Goal: Task Accomplishment & Management: Complete application form

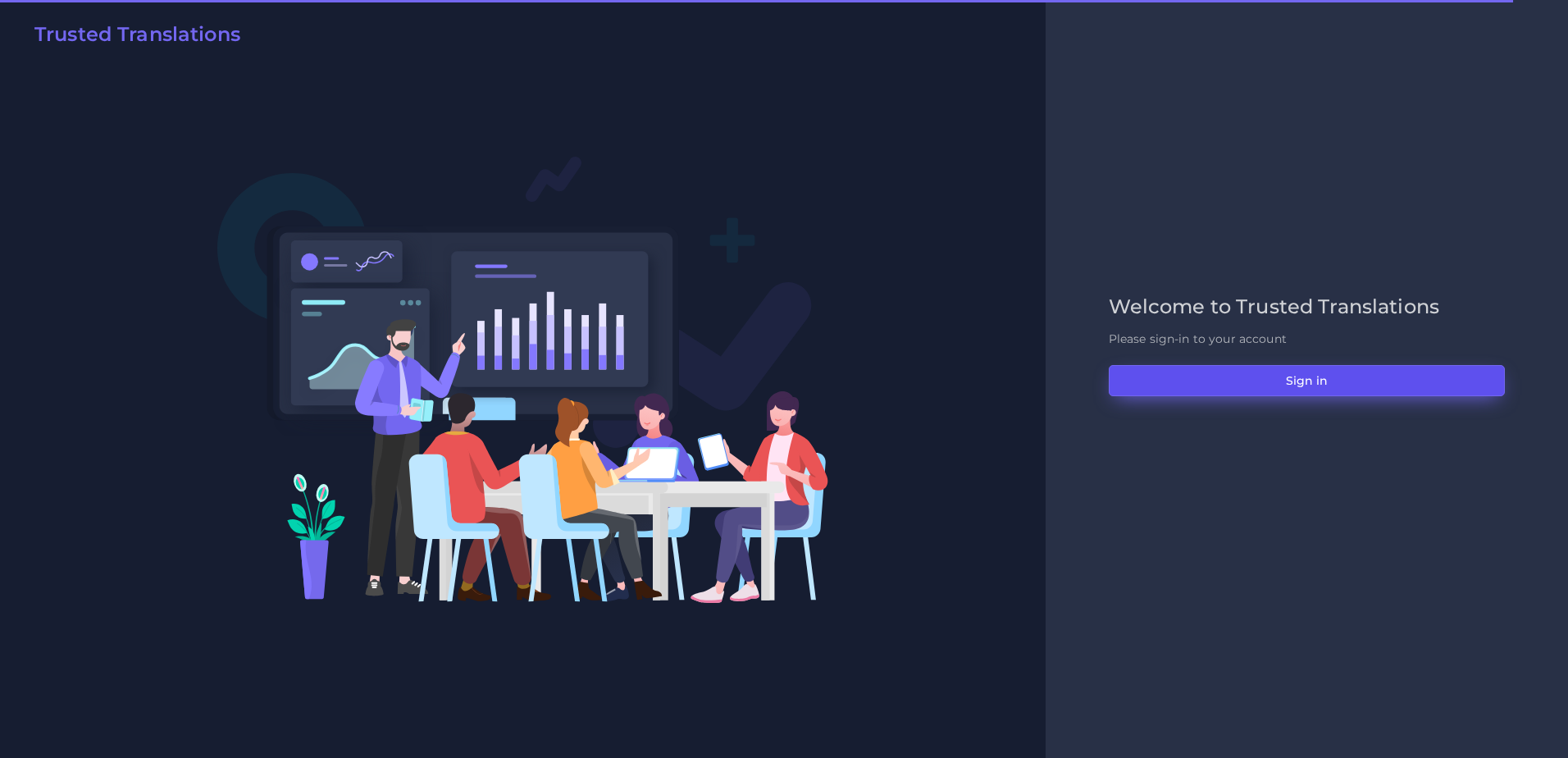
click at [1318, 379] on button "Sign in" at bounding box center [1307, 380] width 396 height 31
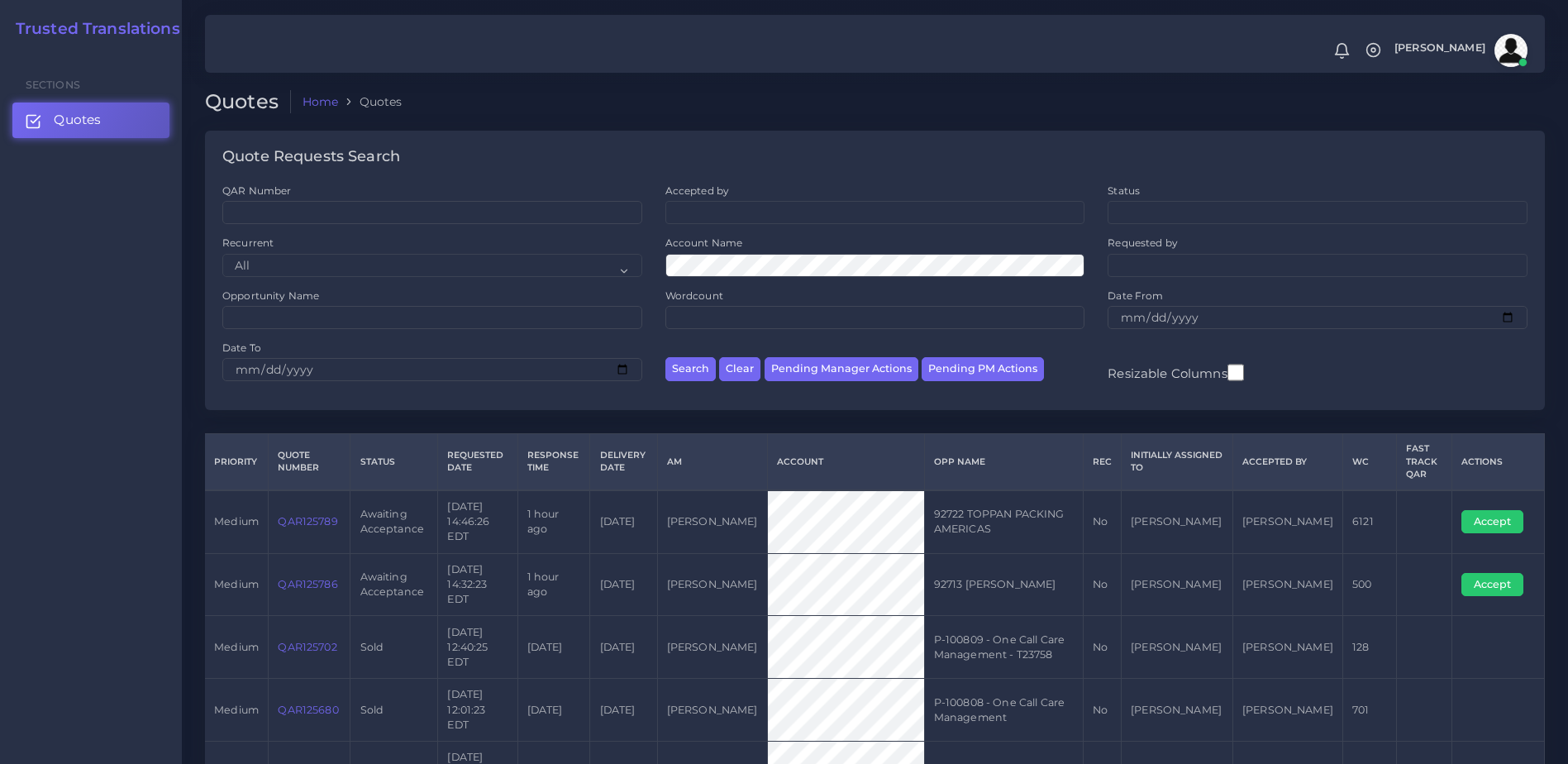
click at [321, 578] on link "QAR125786" at bounding box center [307, 584] width 59 height 13
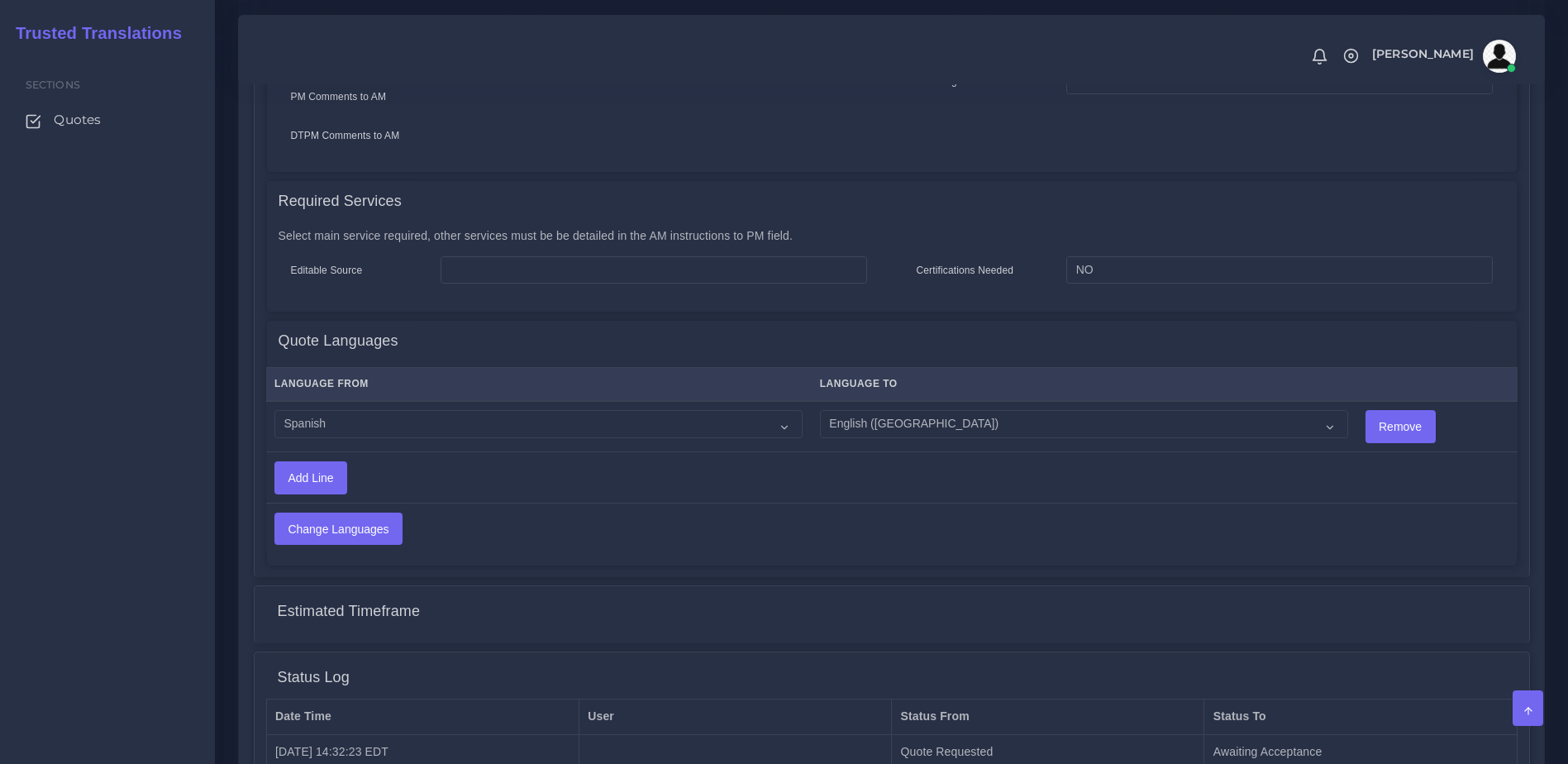
scroll to position [818, 0]
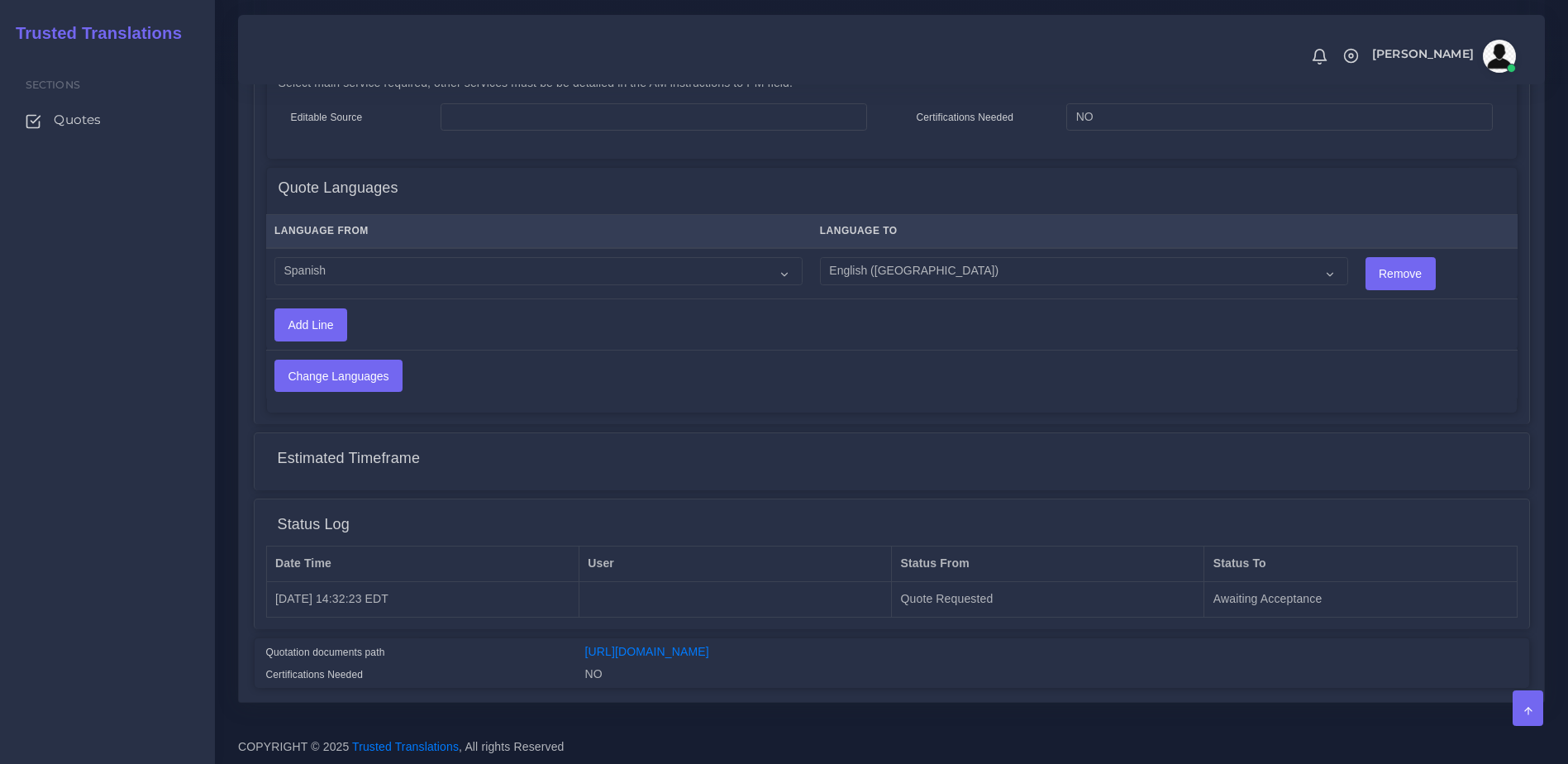
click at [697, 646] on div "[URL][DOMAIN_NAME]" at bounding box center [1051, 654] width 957 height 22
click at [709, 654] on link "[URL][DOMAIN_NAME]" at bounding box center [647, 651] width 124 height 14
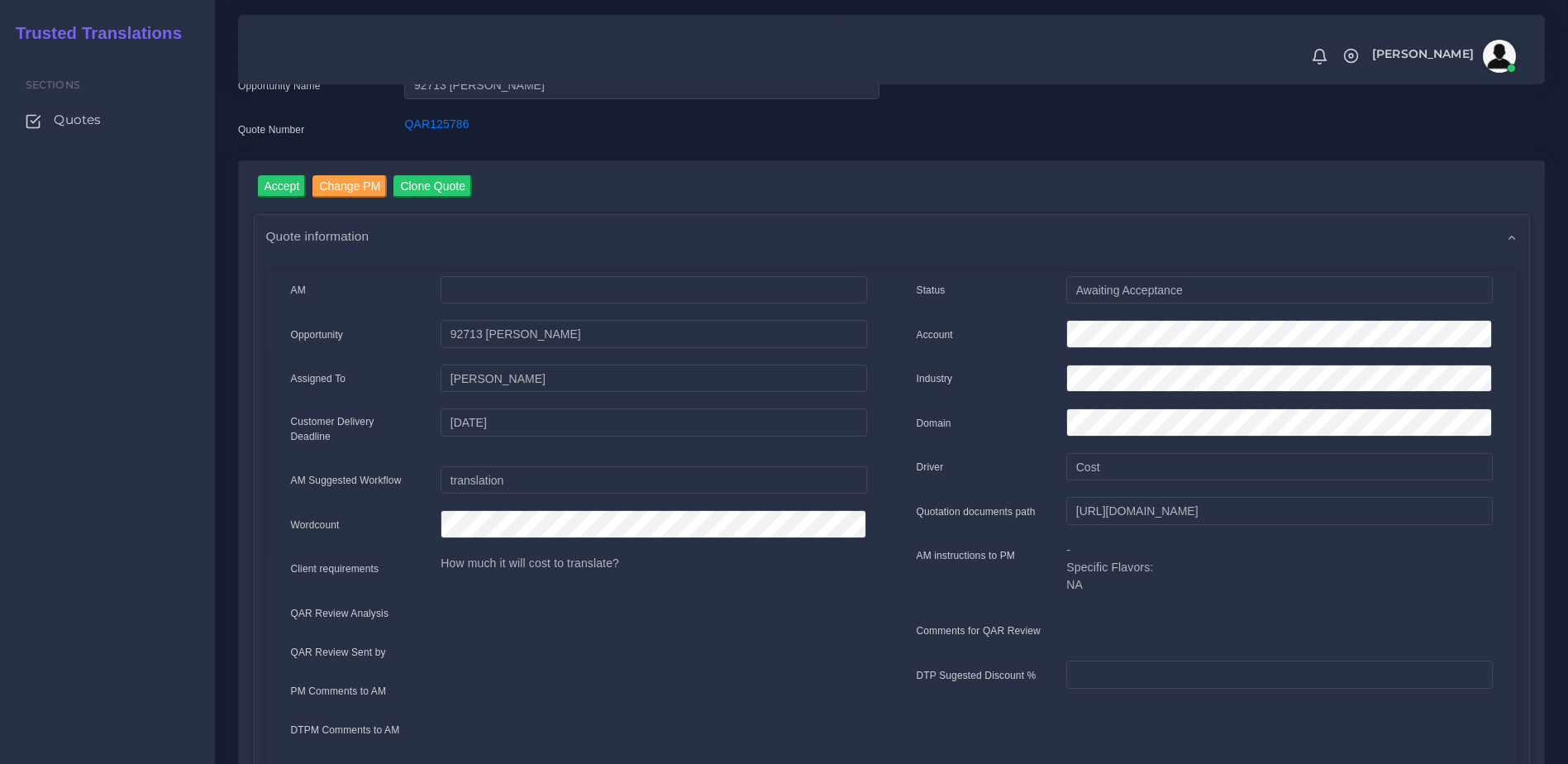
scroll to position [108, 0]
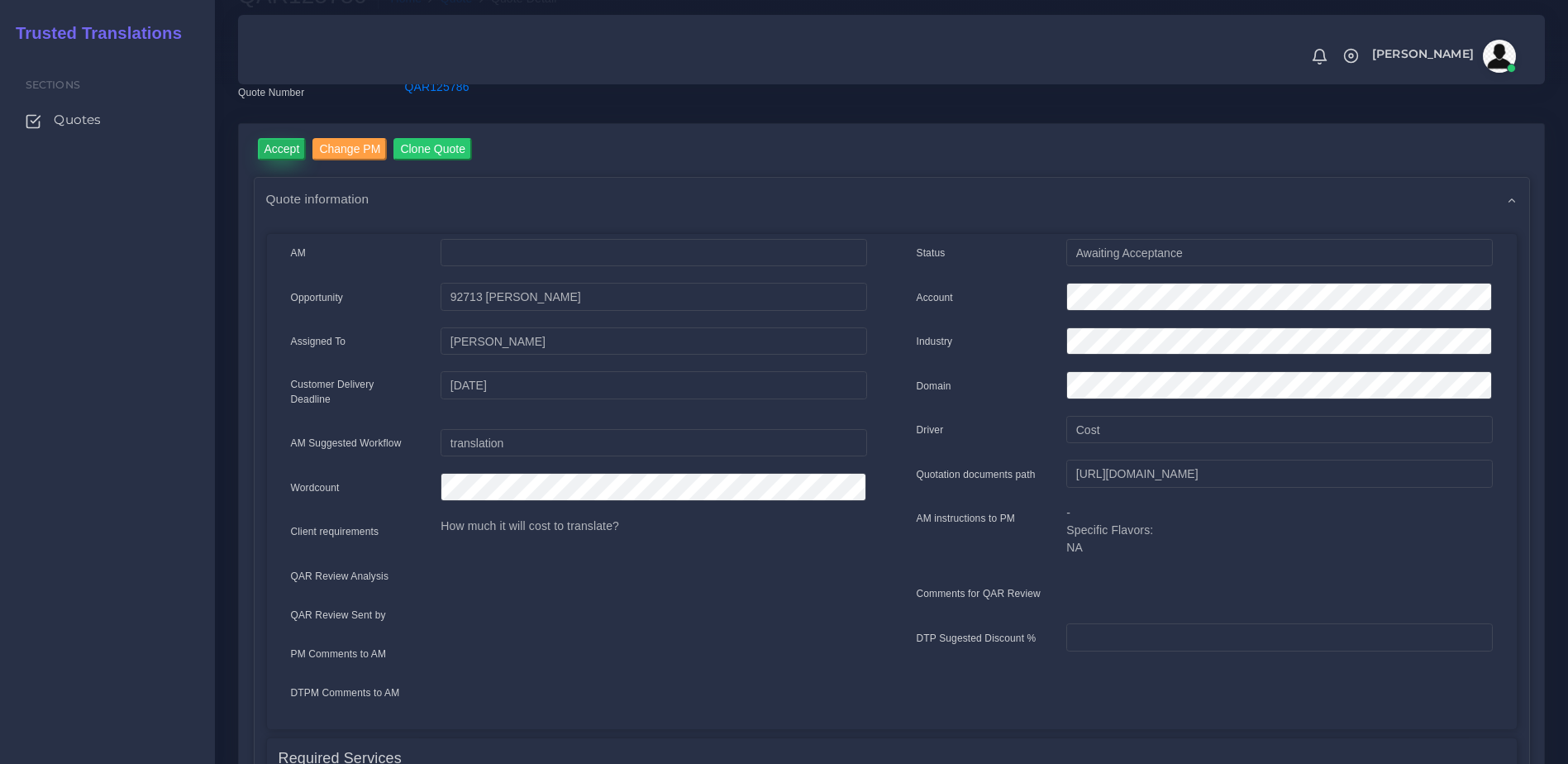
click at [279, 153] on input "Accept" at bounding box center [283, 149] width 49 height 22
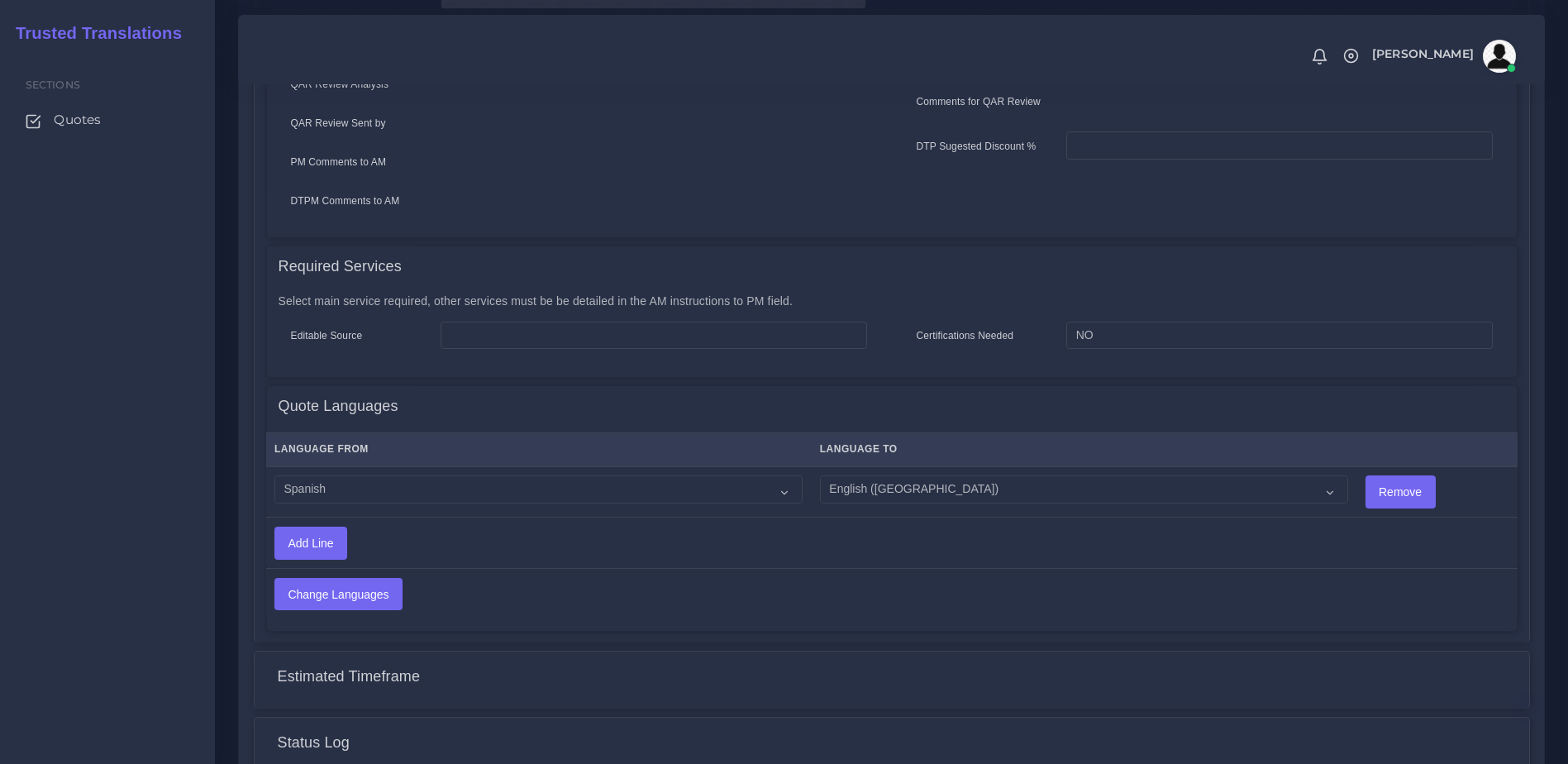
scroll to position [661, 0]
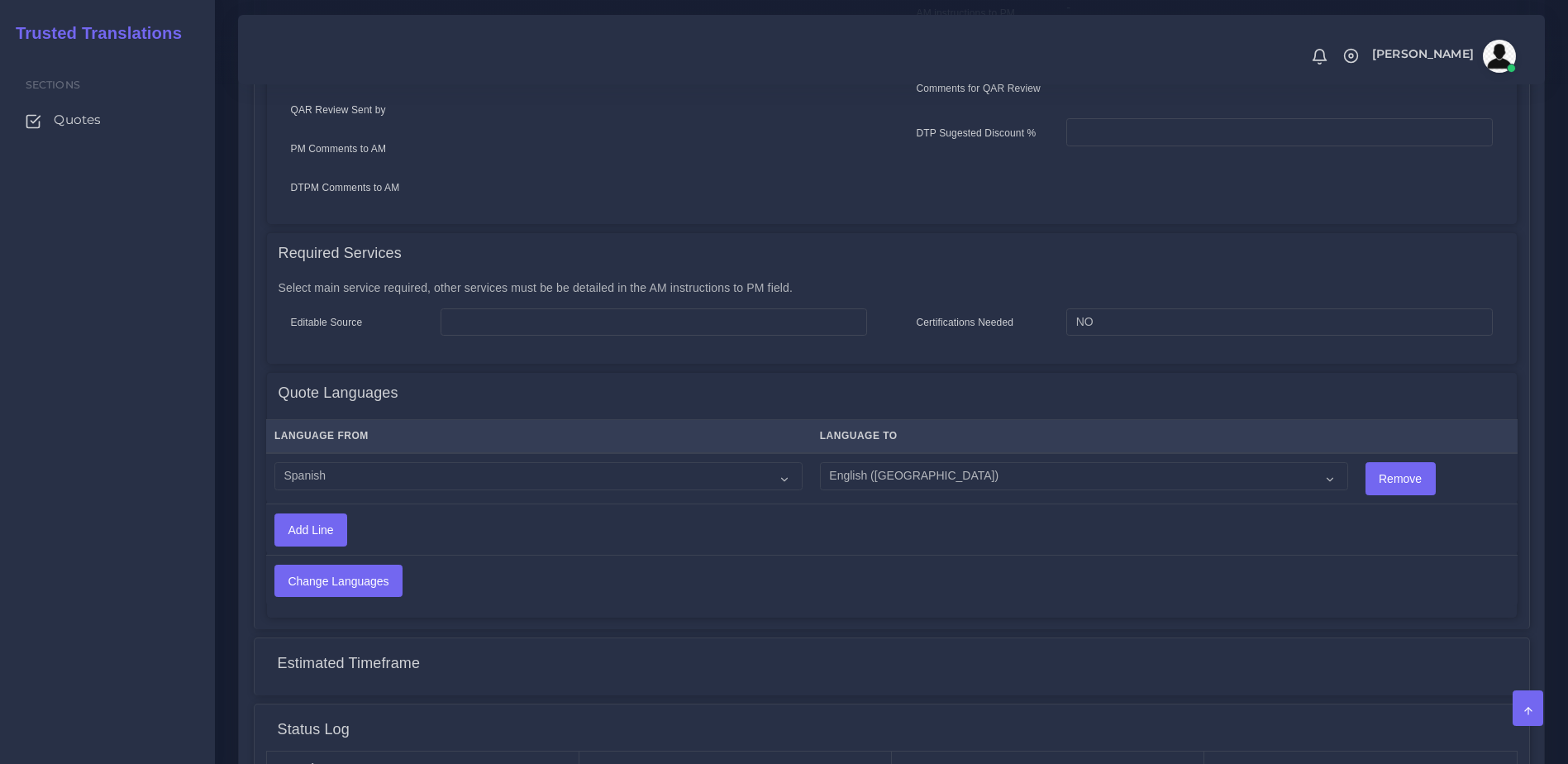
click at [329, 453] on td "Acoli Afar Afrikaans Akan Akateko Albanian American Sign Language (ASL) Amharic…" at bounding box center [538, 479] width 545 height 52
click at [349, 462] on select "Acoli Afar Afrikaans Akan Akateko Albanian American Sign Language (ASL) Amharic…" at bounding box center [538, 476] width 528 height 28
select select "45"
click at [274, 462] on select "Acoli Afar Afrikaans Akan Akateko Albanian American Sign Language (ASL) Amharic…" at bounding box center [538, 476] width 528 height 28
click at [340, 566] on input "Change Languages" at bounding box center [338, 581] width 126 height 31
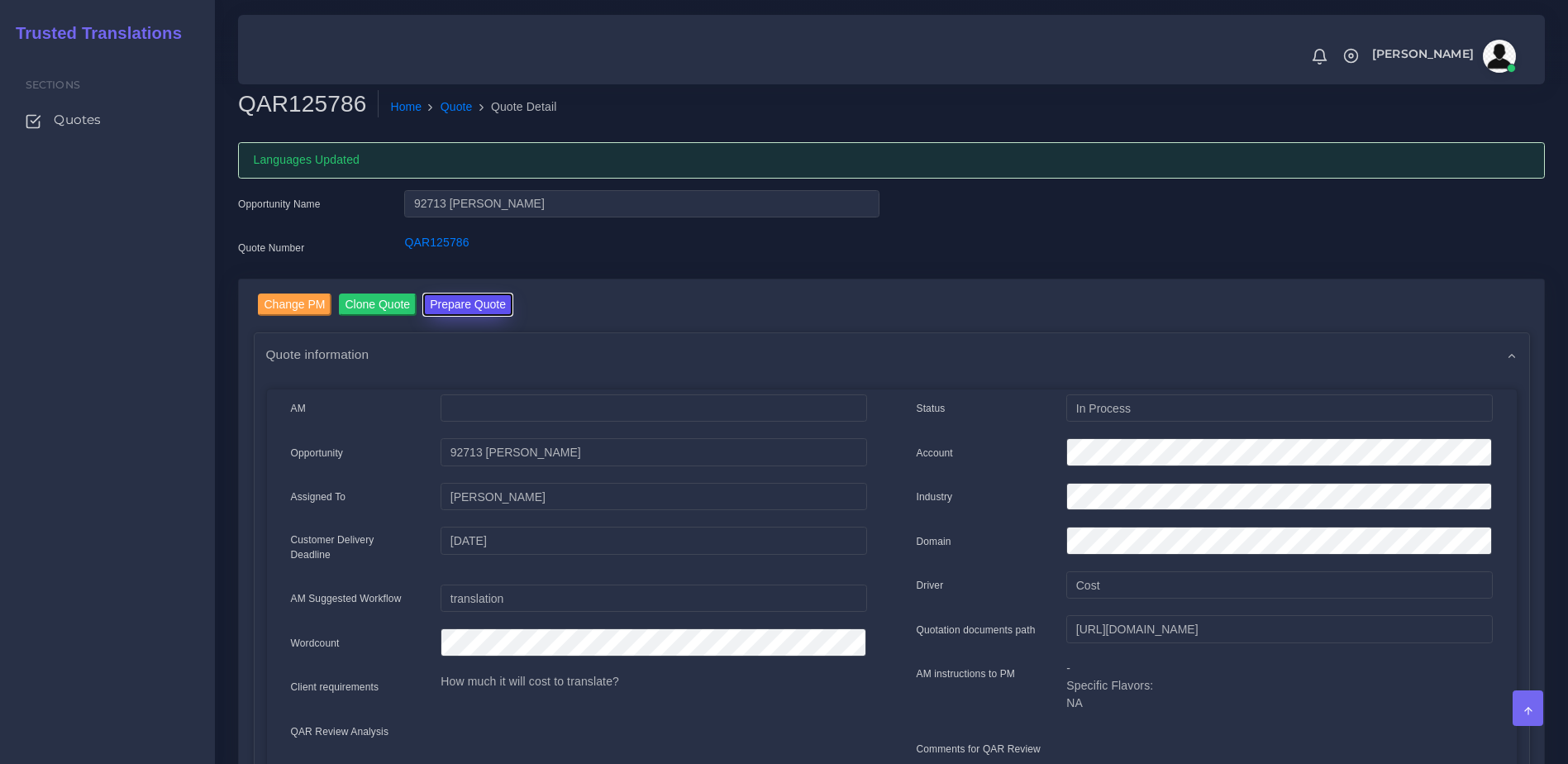
click at [493, 314] on button "Prepare Quote" at bounding box center [467, 305] width 89 height 22
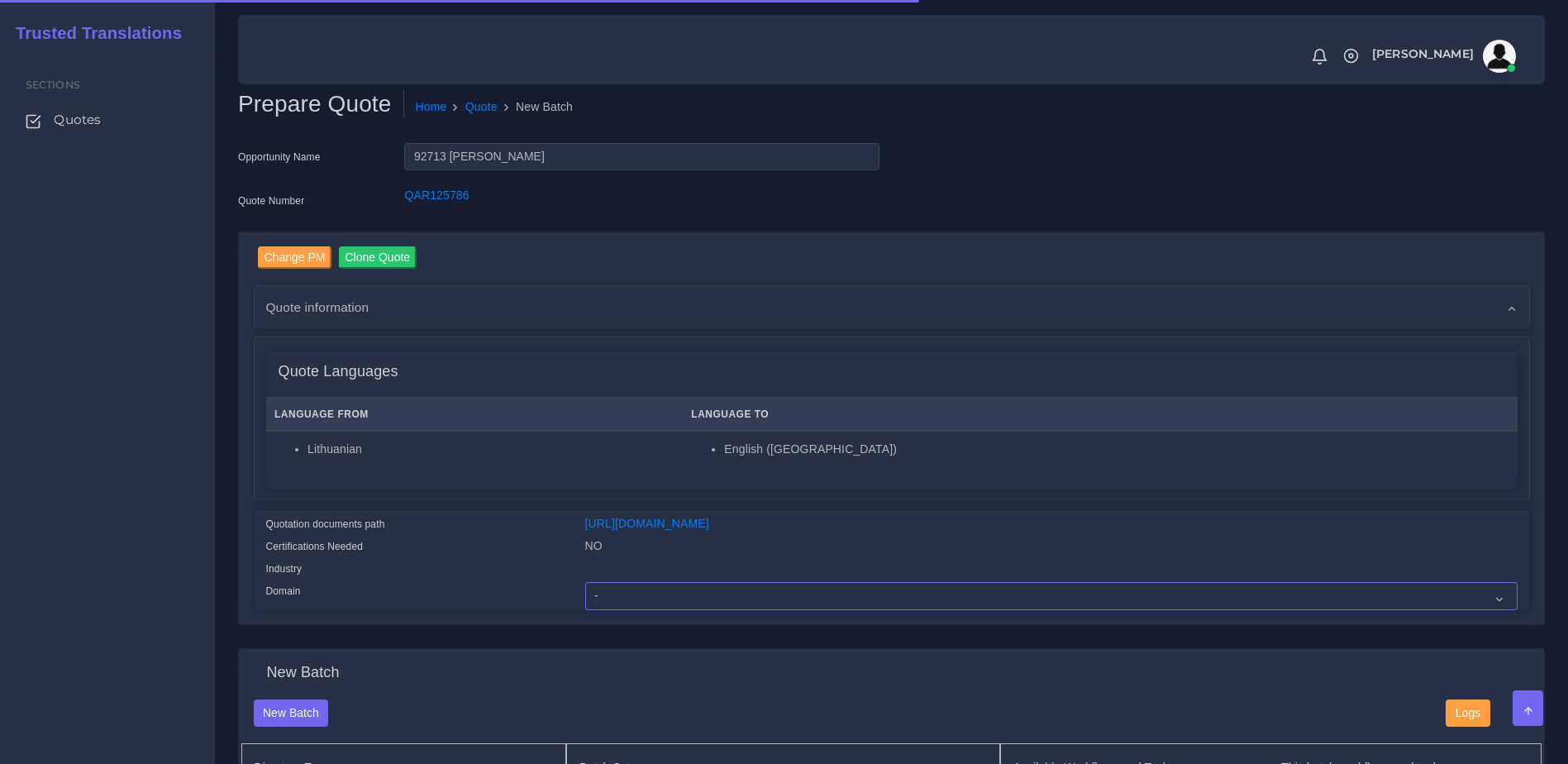
click at [614, 610] on select "- Advertising and Media Agriculture, Forestry and Fishing Architecture, Buildin…" at bounding box center [1051, 595] width 932 height 28
select select "Education"
click at [585, 595] on select "- Advertising and Media Agriculture, Forestry and Fishing Architecture, Buildin…" at bounding box center [1051, 595] width 932 height 28
click at [543, 501] on div "Quote Languages Language From Language To Lithuanian English (US)" at bounding box center [892, 418] width 1274 height 163
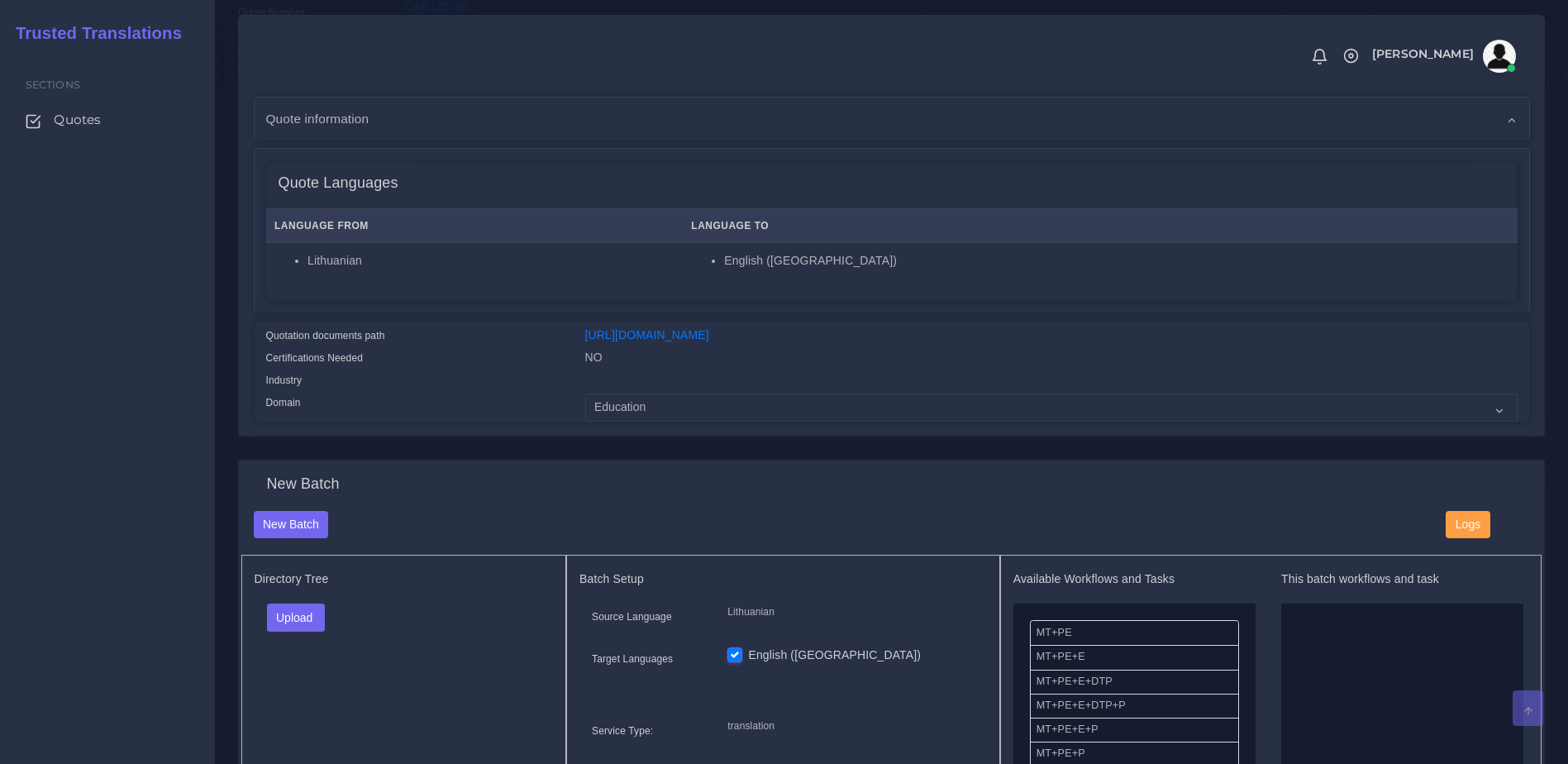
scroll to position [420, 0]
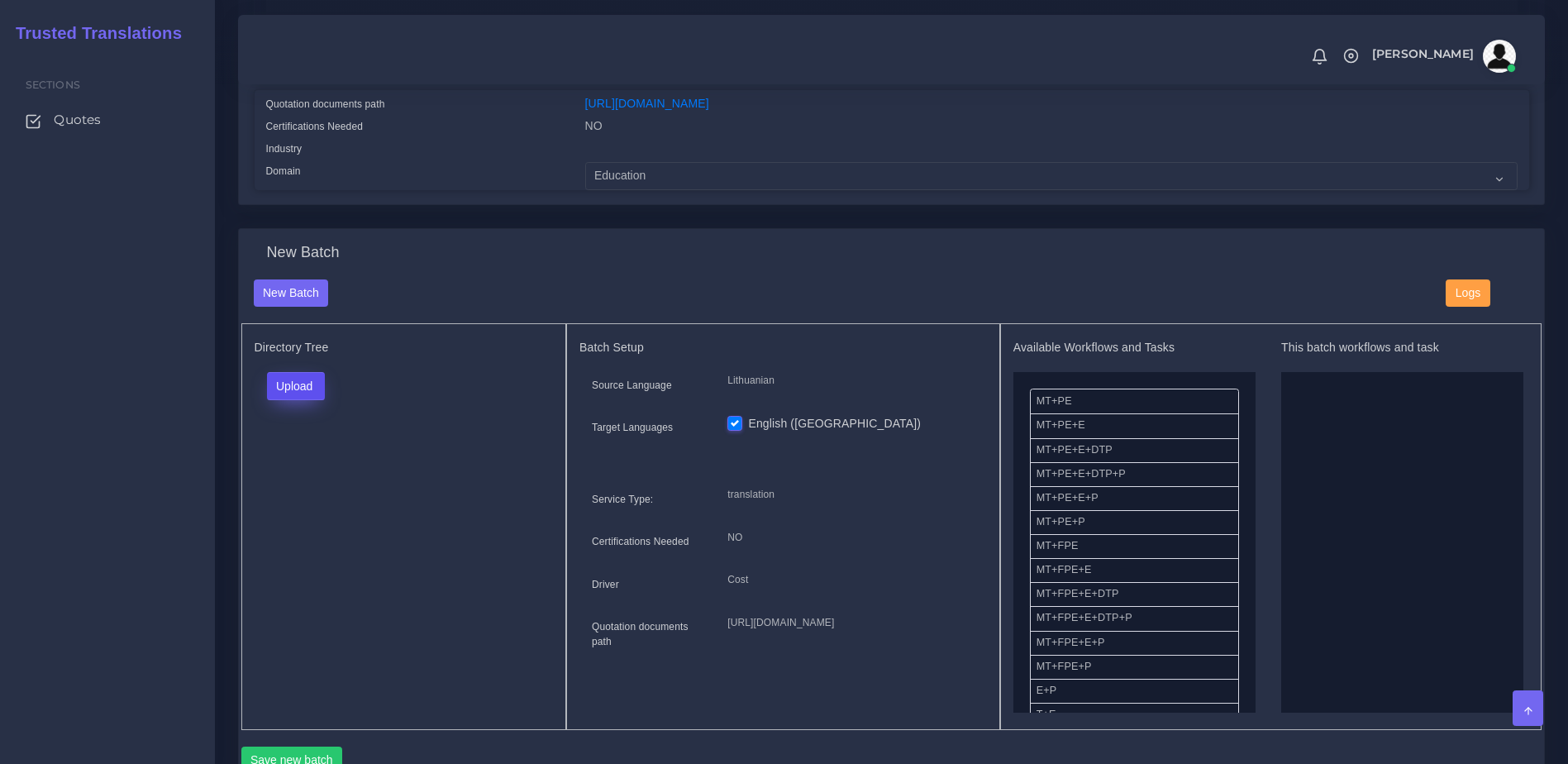
click at [301, 400] on button "Upload" at bounding box center [295, 385] width 58 height 28
click at [290, 457] on label "Files" at bounding box center [324, 449] width 114 height 20
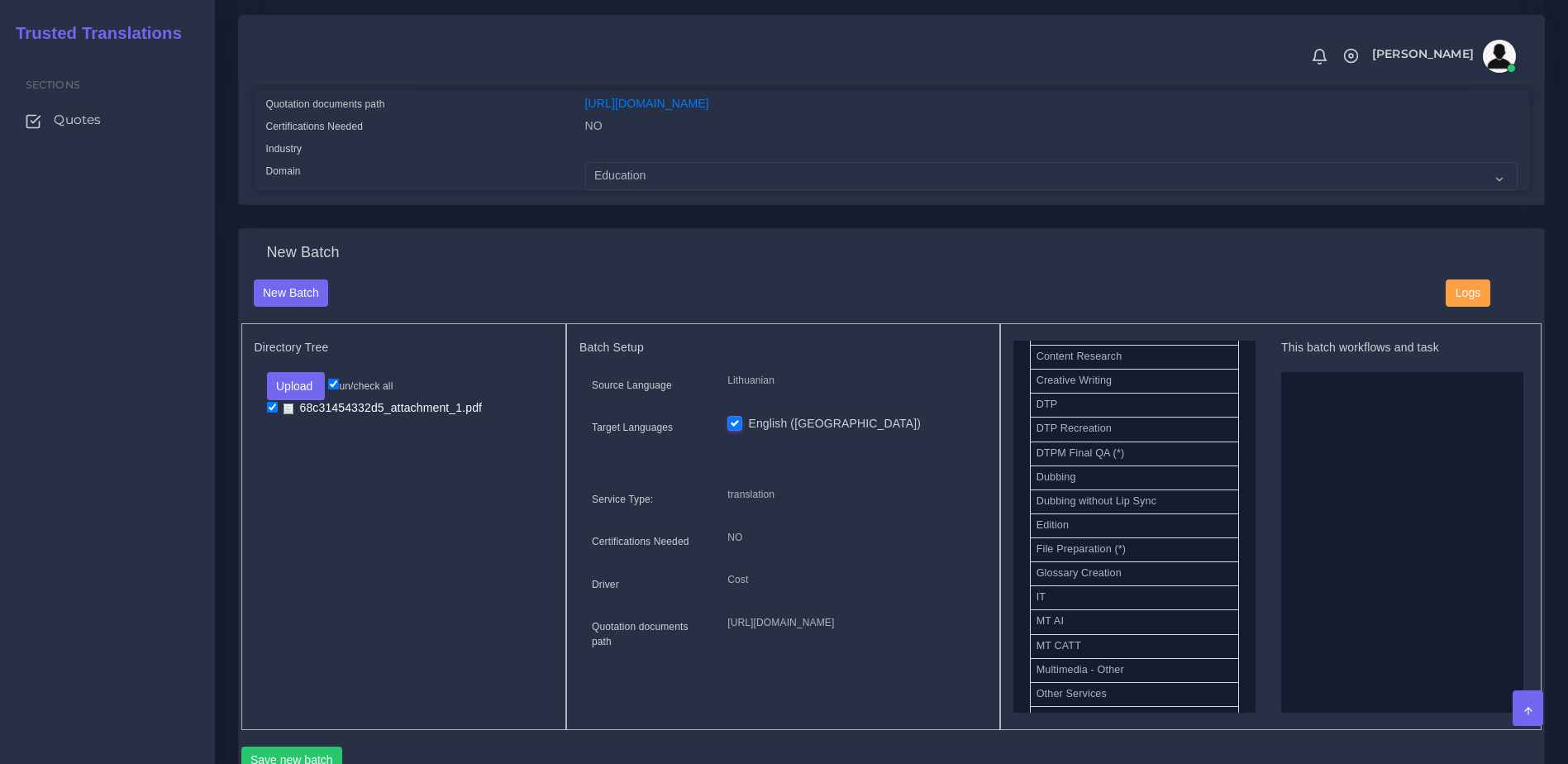
scroll to position [572, 0]
drag, startPoint x: 1094, startPoint y: 448, endPoint x: 1416, endPoint y: 456, distance: 322.1
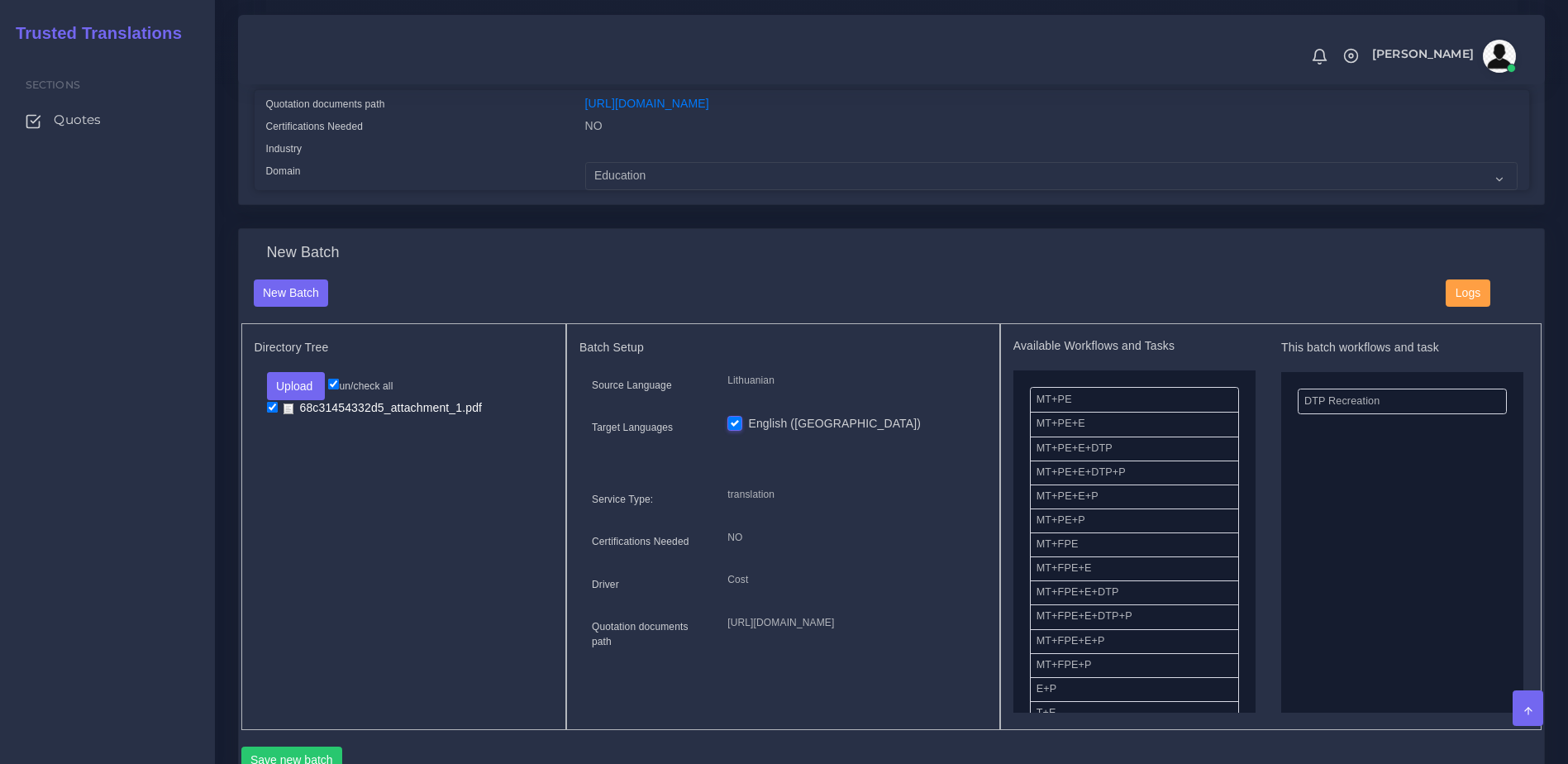
scroll to position [0, 0]
drag, startPoint x: 1063, startPoint y: 422, endPoint x: 1389, endPoint y: 490, distance: 333.0
click at [1245, 431] on div "Available Workflows and Tasks MT+PE+E MT+PE+E+DTP MT+PE+E+DTP+P MT+PE+E+P MT+PE…" at bounding box center [1135, 526] width 242 height 372
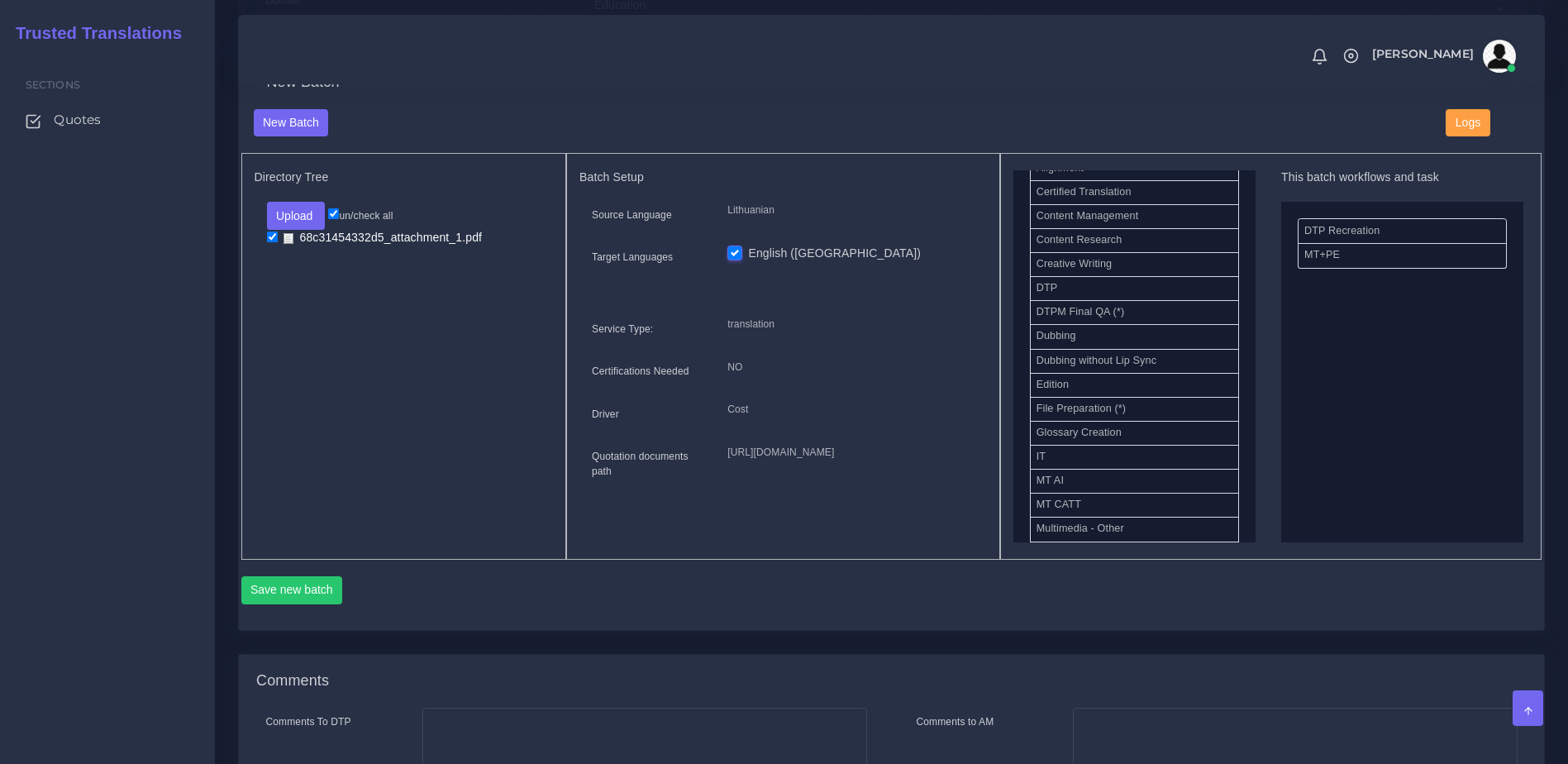
scroll to position [440, 0]
drag, startPoint x: 1045, startPoint y: 356, endPoint x: 1310, endPoint y: 344, distance: 265.3
click at [278, 605] on button "Save new batch" at bounding box center [292, 590] width 102 height 28
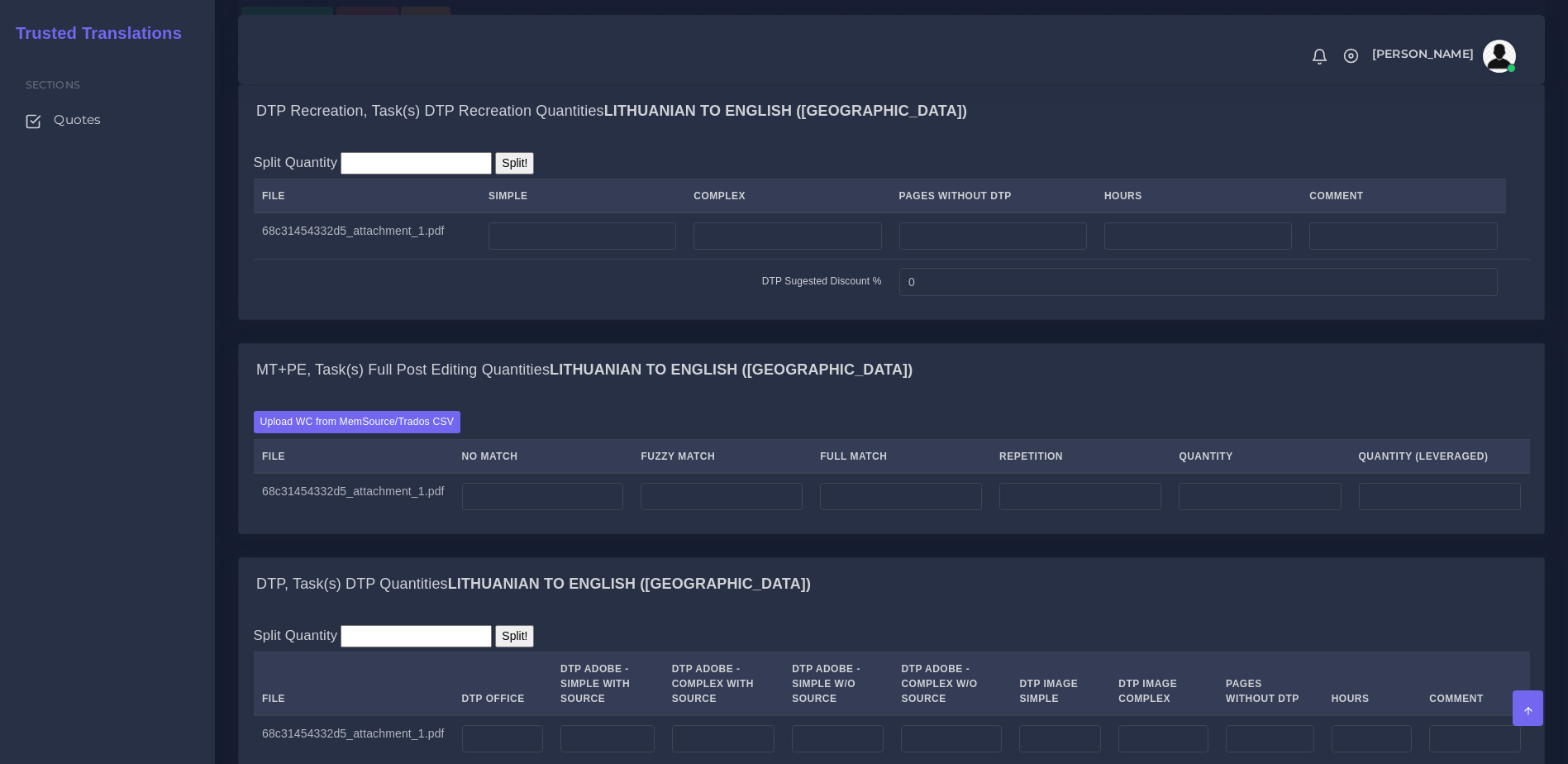
scroll to position [1165, 0]
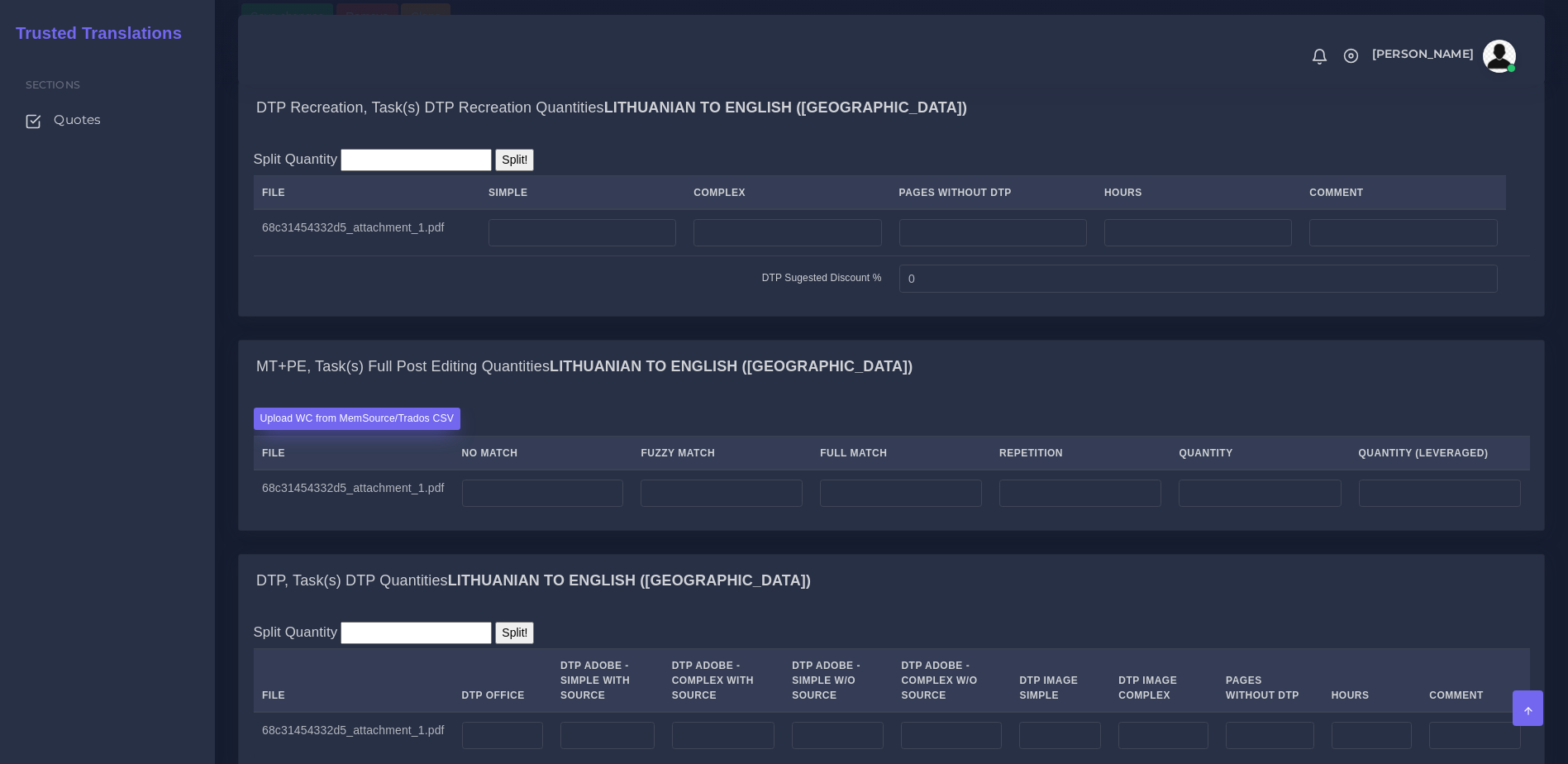
click at [395, 430] on label "Upload WC from MemSource/Trados CSV" at bounding box center [357, 418] width 207 height 22
click at [0, 0] on input "Upload WC from MemSource/Trados CSV" at bounding box center [0, 0] width 0 height 0
click at [570, 507] on input "number" at bounding box center [543, 493] width 162 height 28
type input "350"
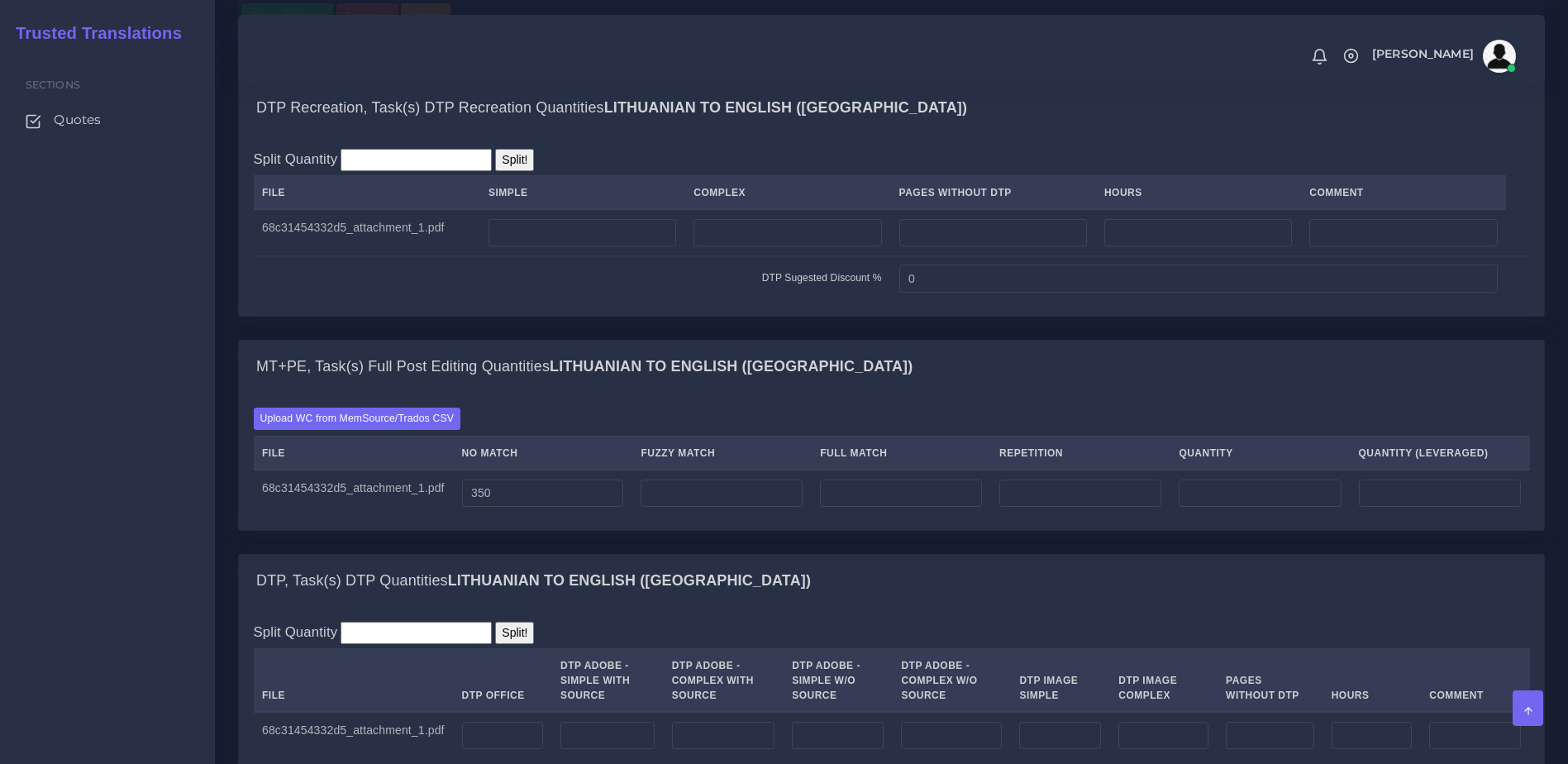
type input "350"
click at [577, 247] on input "number" at bounding box center [582, 233] width 188 height 28
click at [746, 247] on input "number" at bounding box center [787, 233] width 188 height 28
type input "2"
click at [729, 340] on div "DTP Recreation, Task(s) DTP Recreation Quantities Lithuanian TO English (US) Sp…" at bounding box center [891, 211] width 1332 height 259
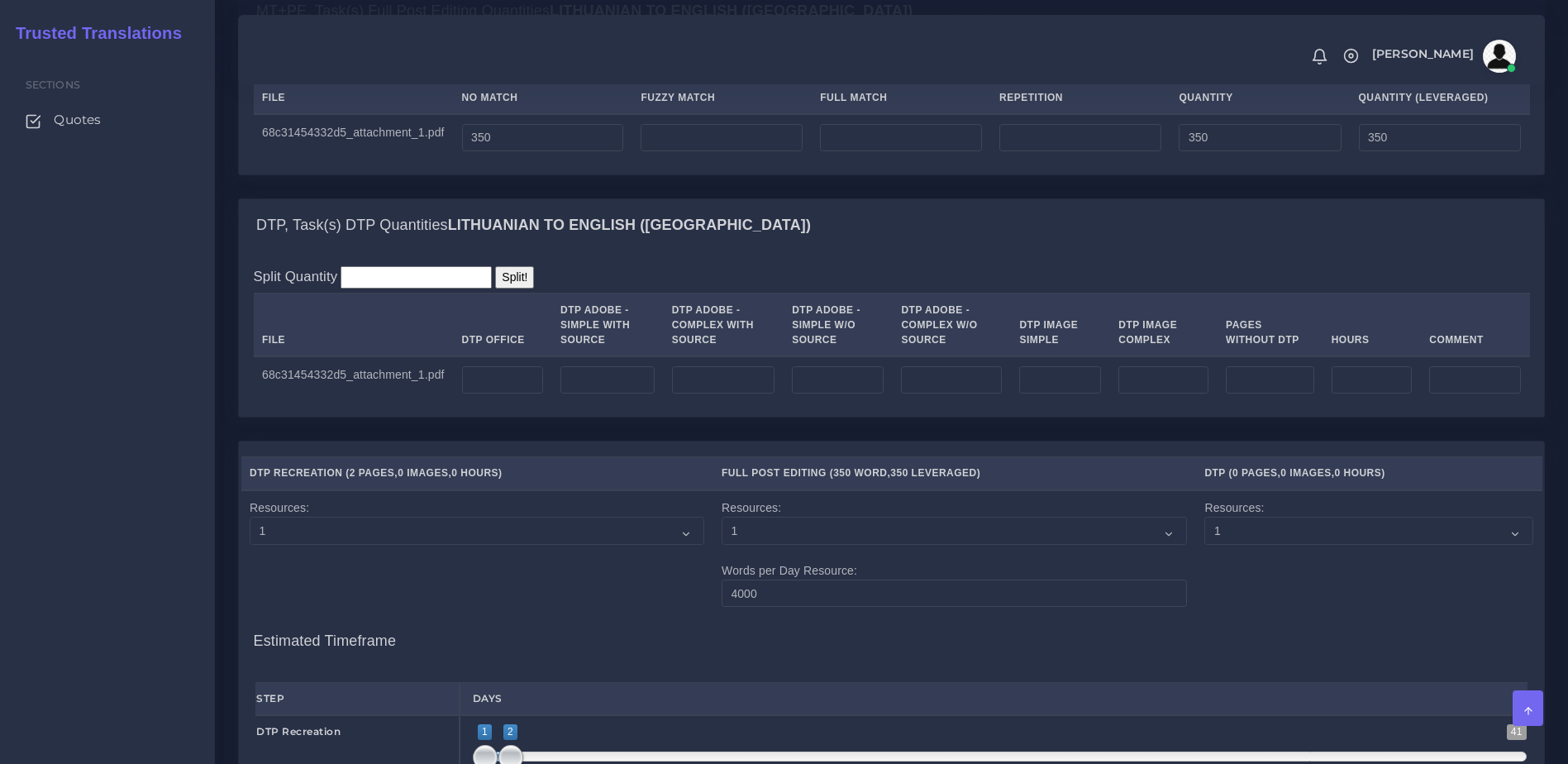
scroll to position [1564, 0]
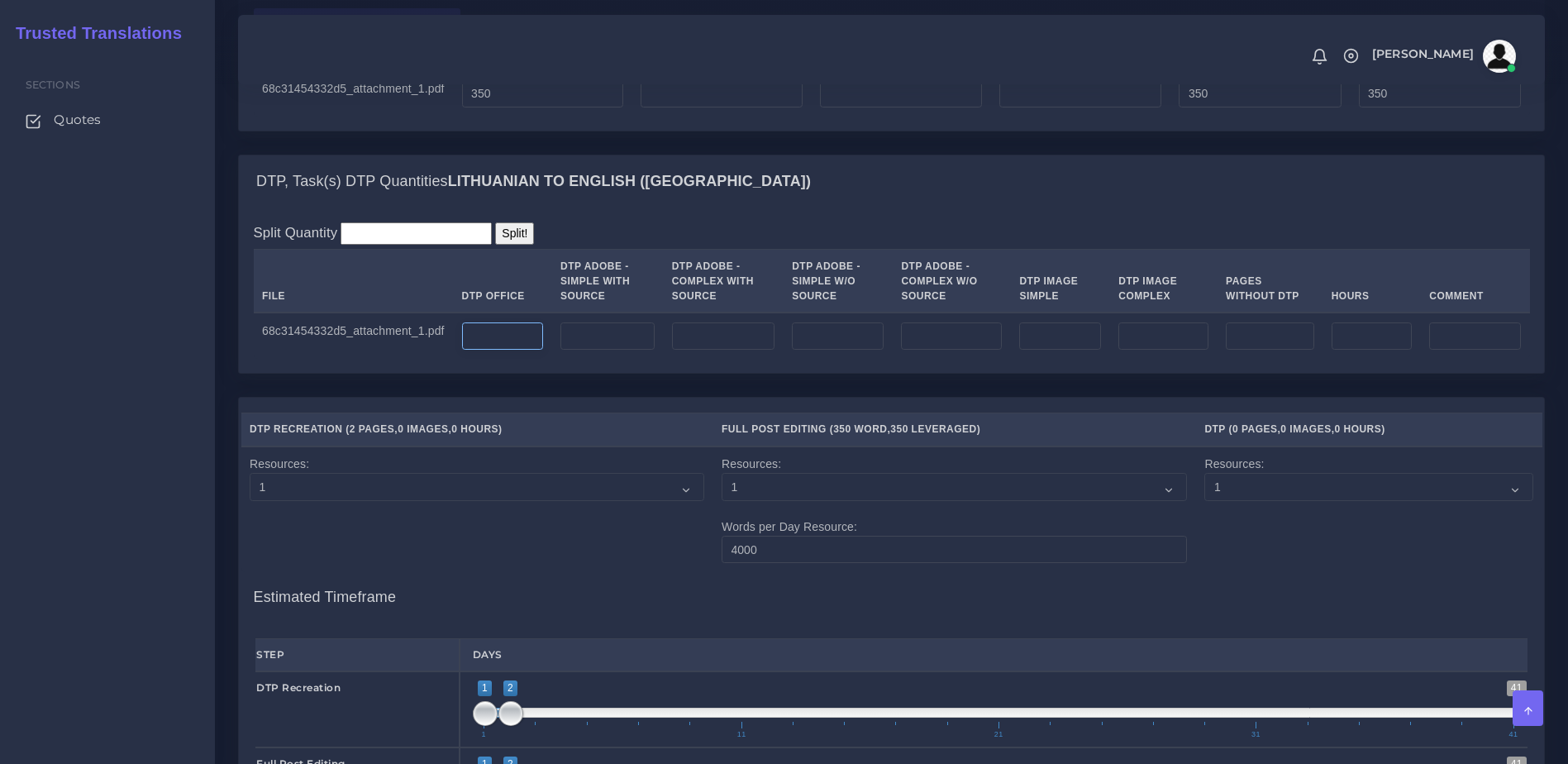
click at [472, 351] on input "number" at bounding box center [503, 336] width 81 height 28
type input "2"
click at [506, 474] on div "DTP Recreation ( 2 Pages , 0 Images , 0 Hours ) Full Post Editing ( 350 Word , …" at bounding box center [891, 663] width 1305 height 531
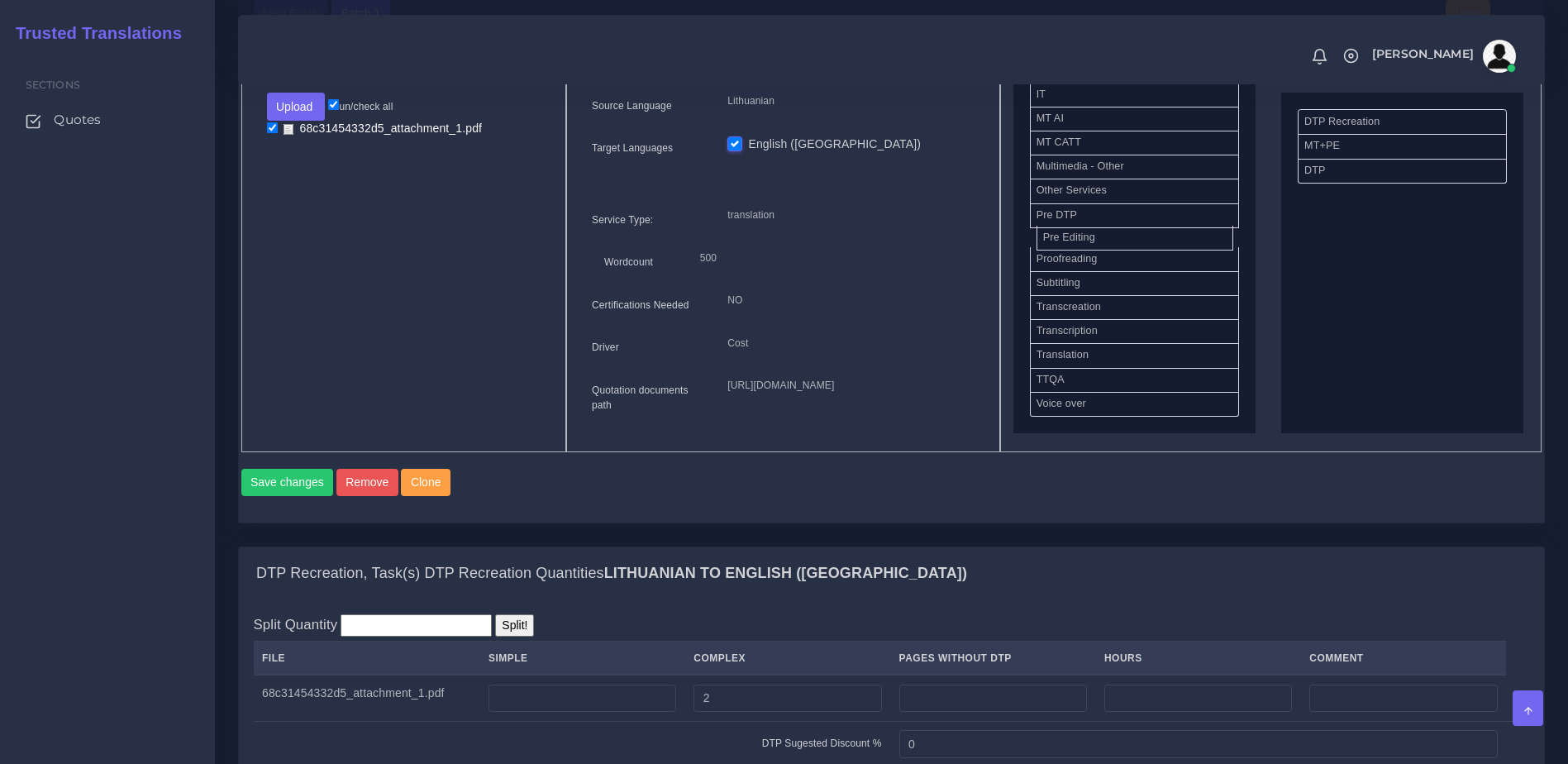
scroll to position [706, 0]
drag, startPoint x: 1070, startPoint y: 254, endPoint x: 1308, endPoint y: 249, distance: 238.1
click at [268, 508] on div "Save changes Remove Clone" at bounding box center [892, 480] width 1300 height 56
click at [268, 497] on button "Save changes" at bounding box center [287, 482] width 92 height 28
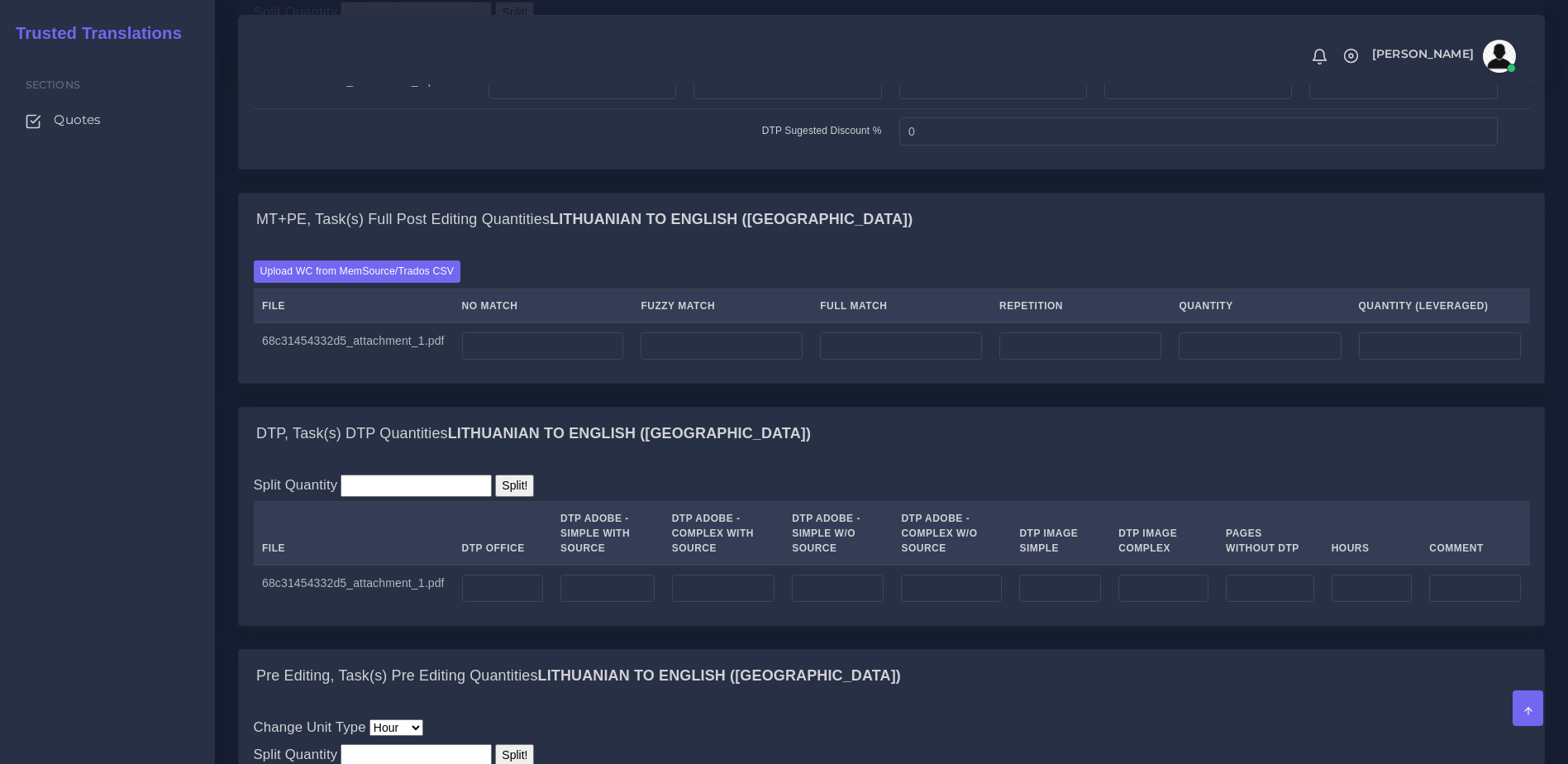
scroll to position [1321, 0]
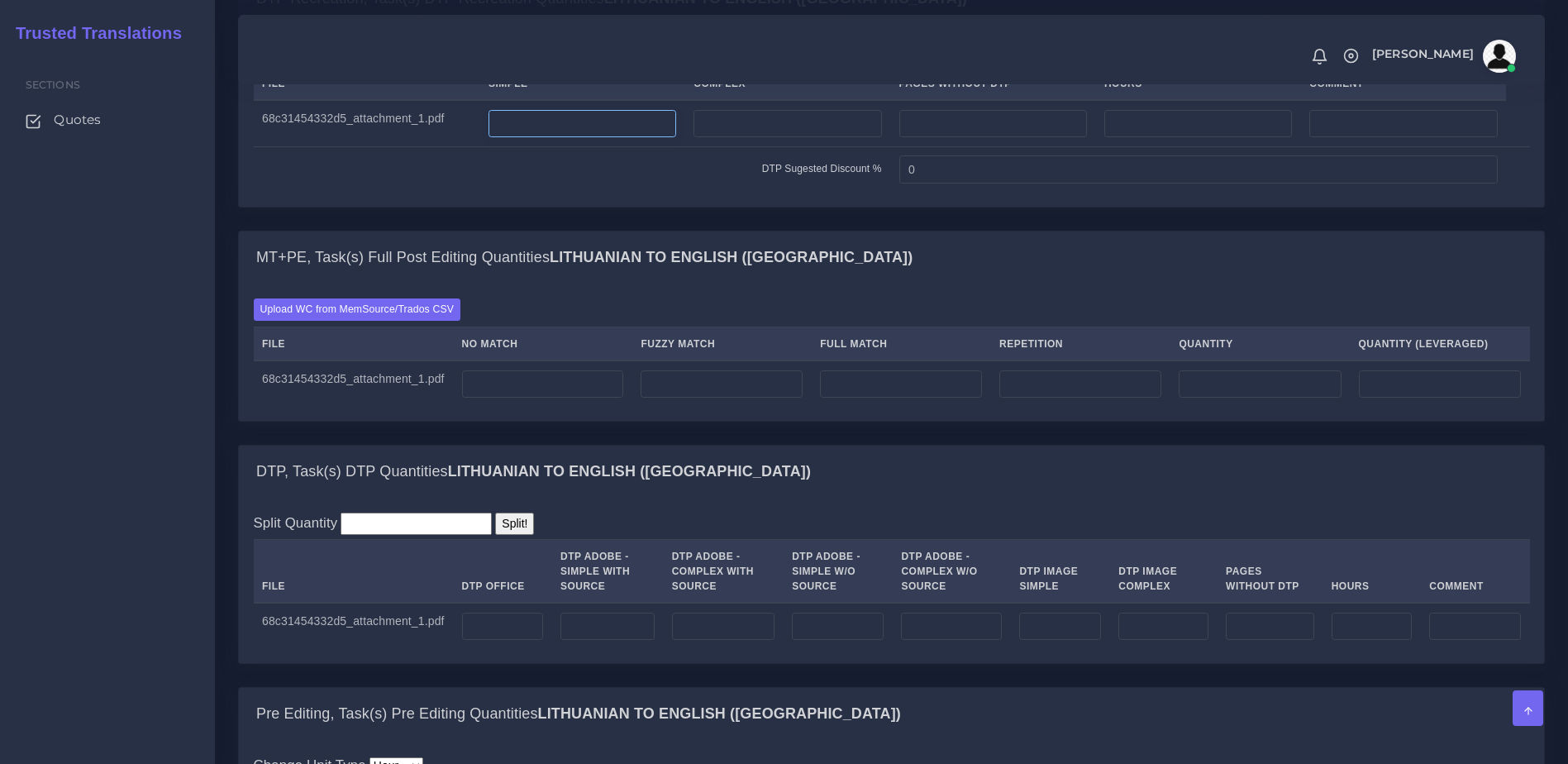
click at [568, 138] on input "number" at bounding box center [582, 124] width 188 height 28
click at [803, 138] on input "number" at bounding box center [787, 124] width 188 height 28
type input "2"
click at [913, 230] on div "DTP Recreation, Task(s) DTP Recreation Quantities Lithuanian TO English (US) Sp…" at bounding box center [891, 102] width 1332 height 259
click at [496, 399] on input "number" at bounding box center [543, 384] width 162 height 28
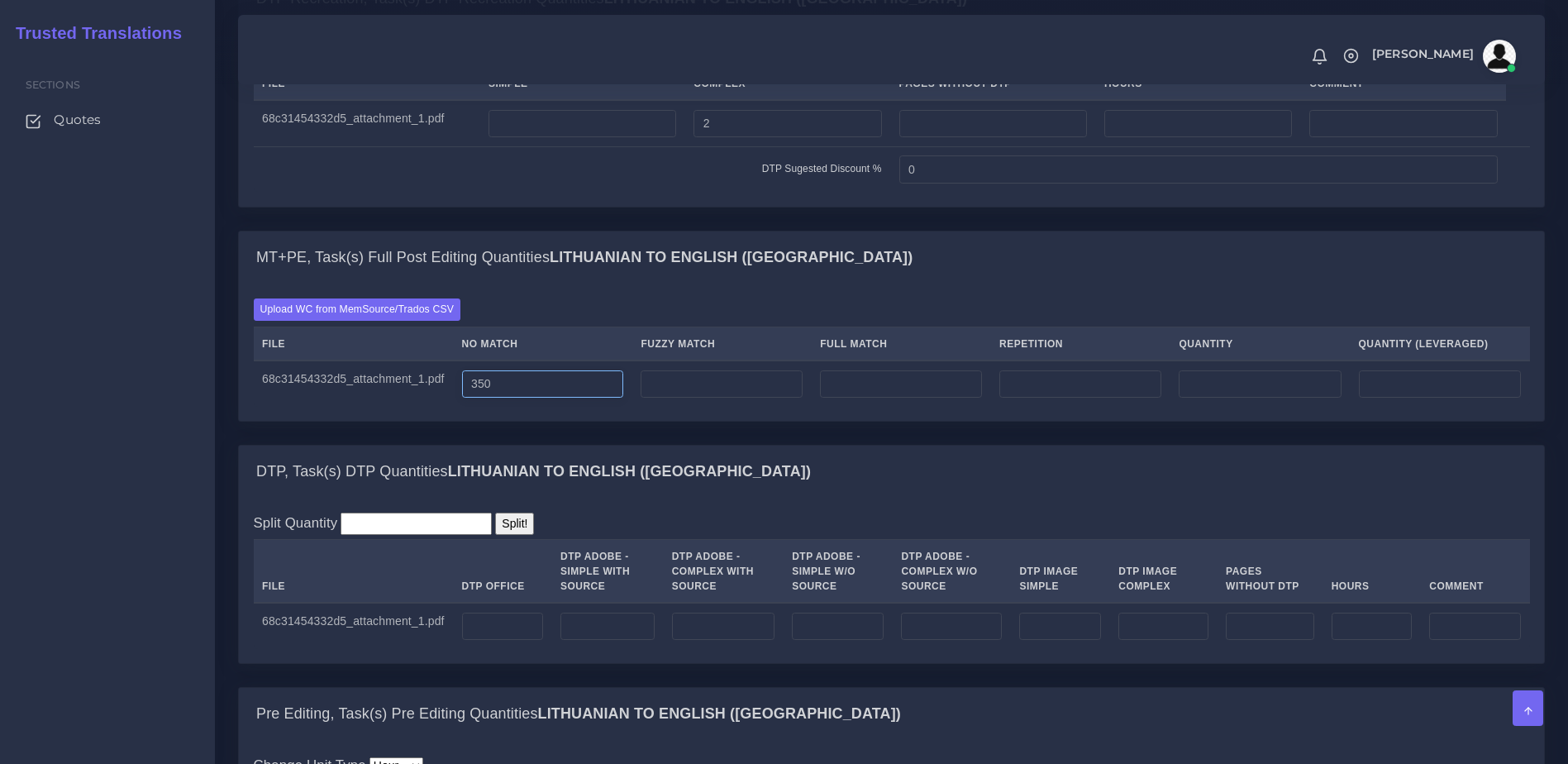
type input "350"
click at [599, 445] on div "MT+PE, Task(s) Full Post Editing Quantities Lithuanian TO English (US) Upload W…" at bounding box center [891, 337] width 1332 height 214
click at [508, 641] on input "number" at bounding box center [503, 626] width 81 height 28
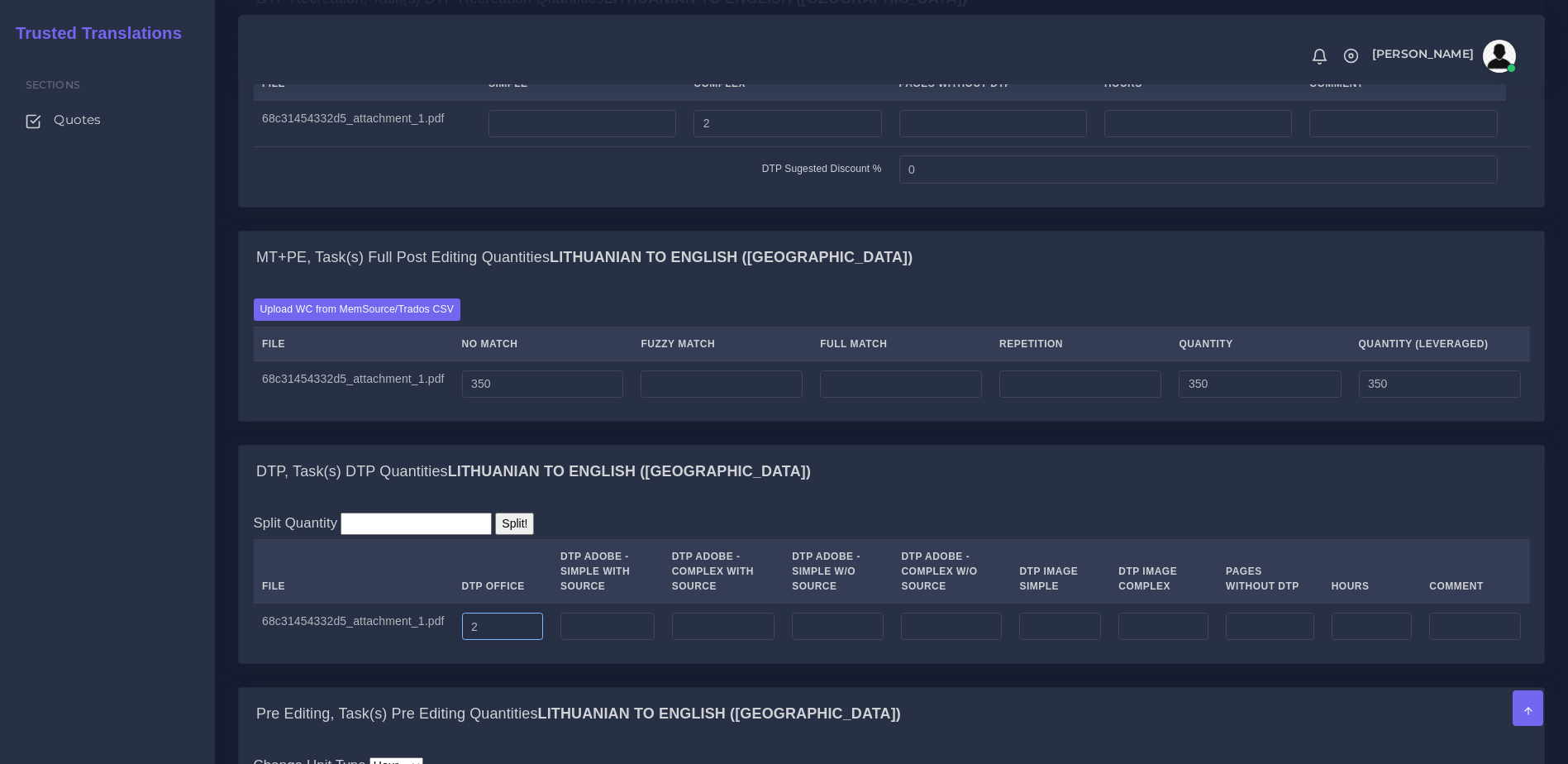
type input "2"
click at [847, 499] on div "DTP, Task(s) DTP Quantities Lithuanian TO English (US)" at bounding box center [891, 472] width 1305 height 53
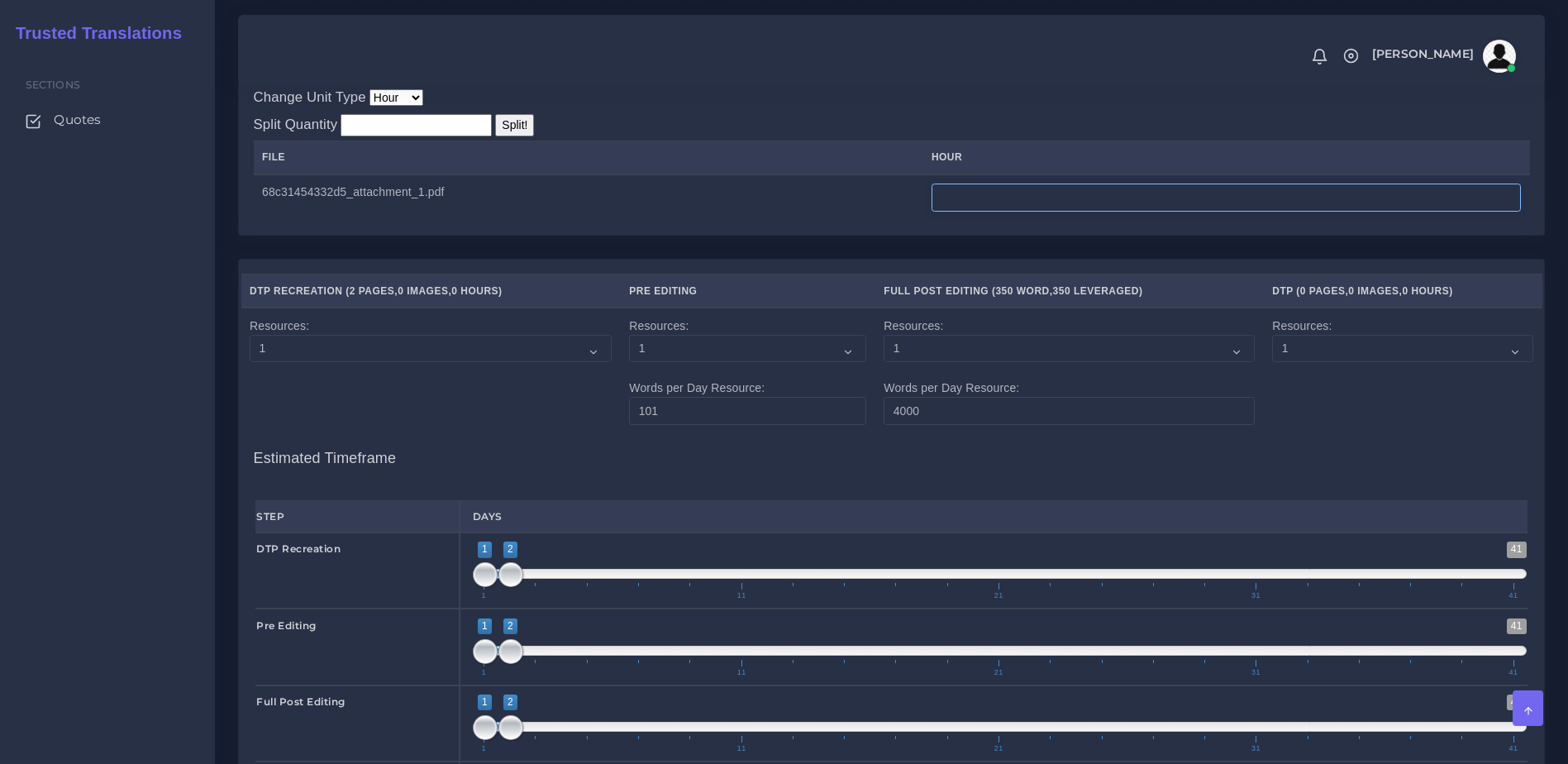
click at [1123, 212] on input "number" at bounding box center [1226, 197] width 589 height 28
type input "1.5"
click at [1057, 329] on div "DTP Recreation ( 2 Pages , 0 Images , 0 Hours ) Pre Editing Full Post Editing (…" at bounding box center [891, 563] width 1305 height 606
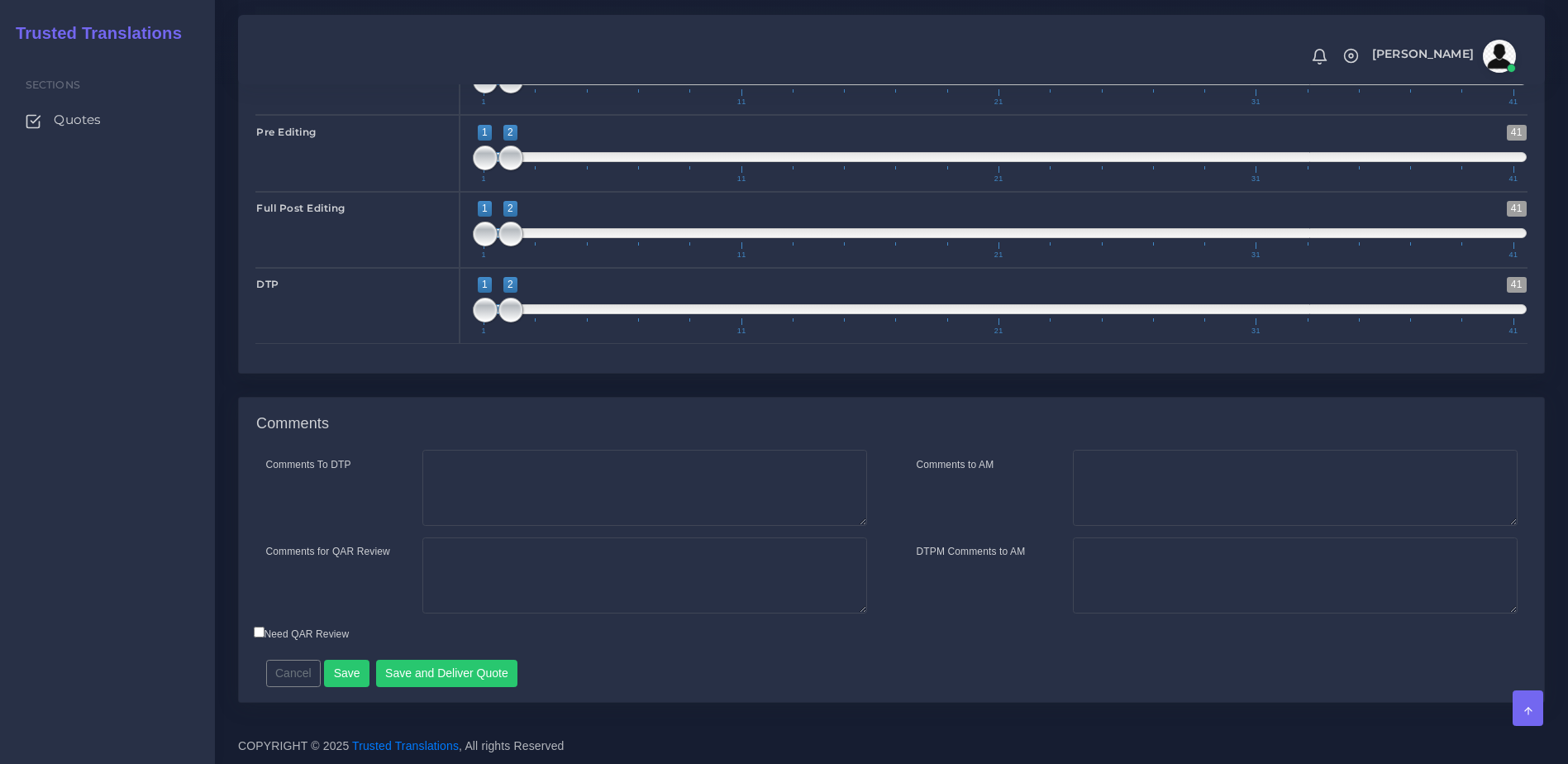
scroll to position [2311, 0]
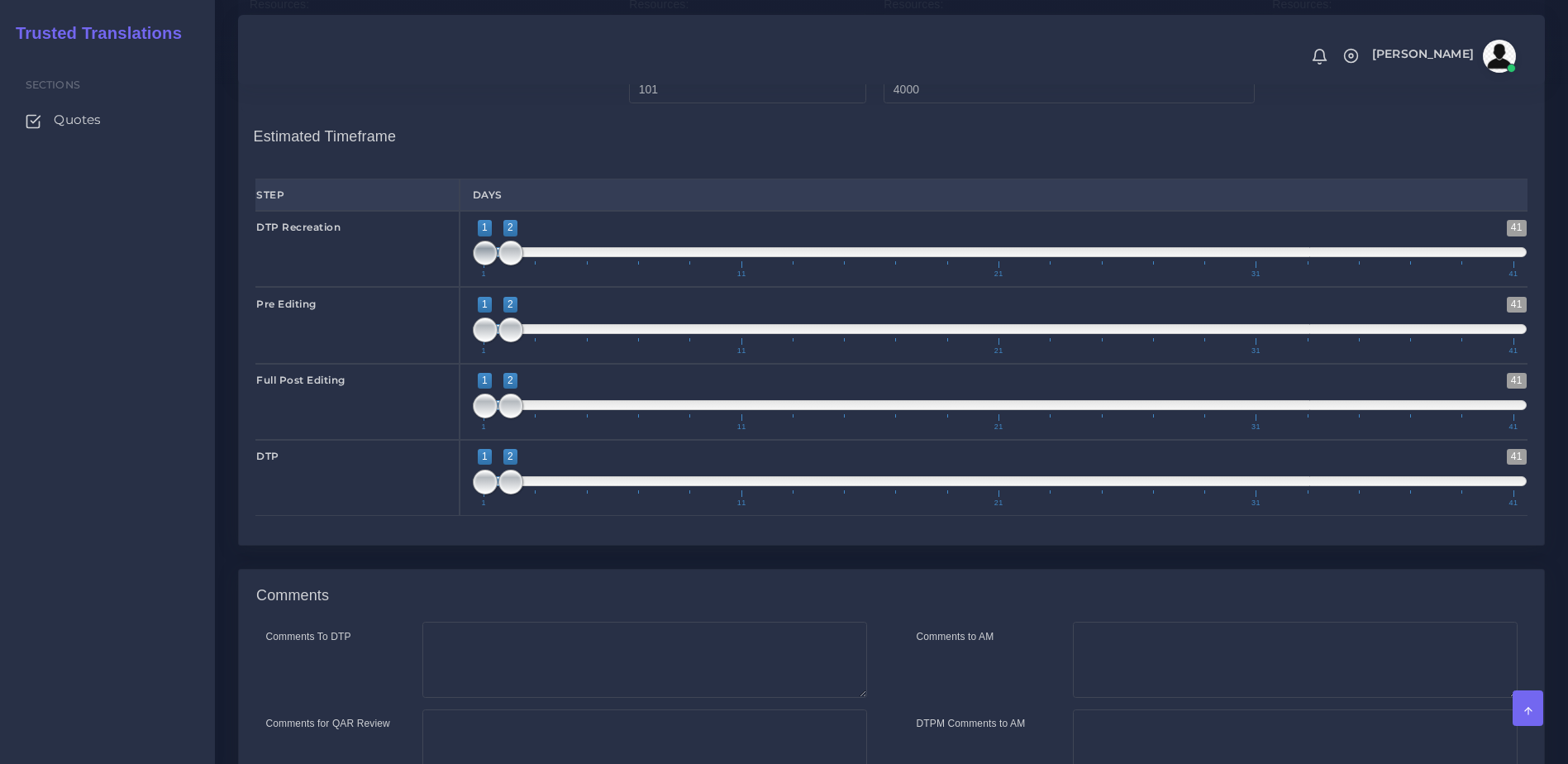
drag, startPoint x: 524, startPoint y: 329, endPoint x: 476, endPoint y: 328, distance: 48.0
click at [476, 278] on span "1 41 1 2 1 — 2 1 11 21 31 41" at bounding box center [1000, 249] width 1055 height 58
type input "1;1"
drag, startPoint x: 505, startPoint y: 324, endPoint x: 462, endPoint y: 326, distance: 43.0
click at [462, 287] on div "1 41 1 1 1 — 1 1 11 21 31 41 1;1" at bounding box center [1000, 249] width 1081 height 76
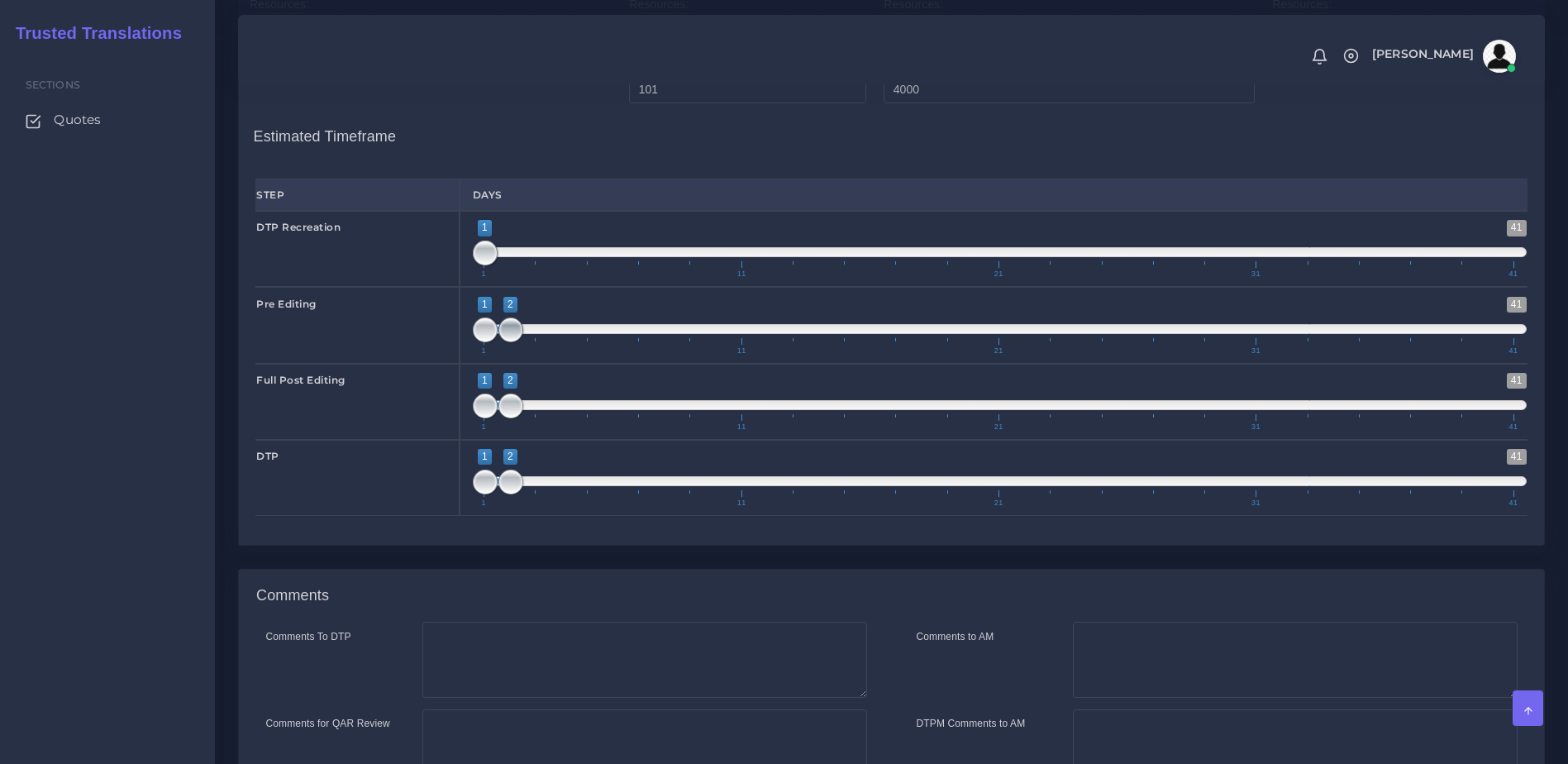
type input "1;1"
drag, startPoint x: 513, startPoint y: 390, endPoint x: 488, endPoint y: 401, distance: 27.3
click at [499, 342] on span at bounding box center [511, 329] width 25 height 25
type input "2;2"
drag, startPoint x: 518, startPoint y: 474, endPoint x: 529, endPoint y: 474, distance: 11.0
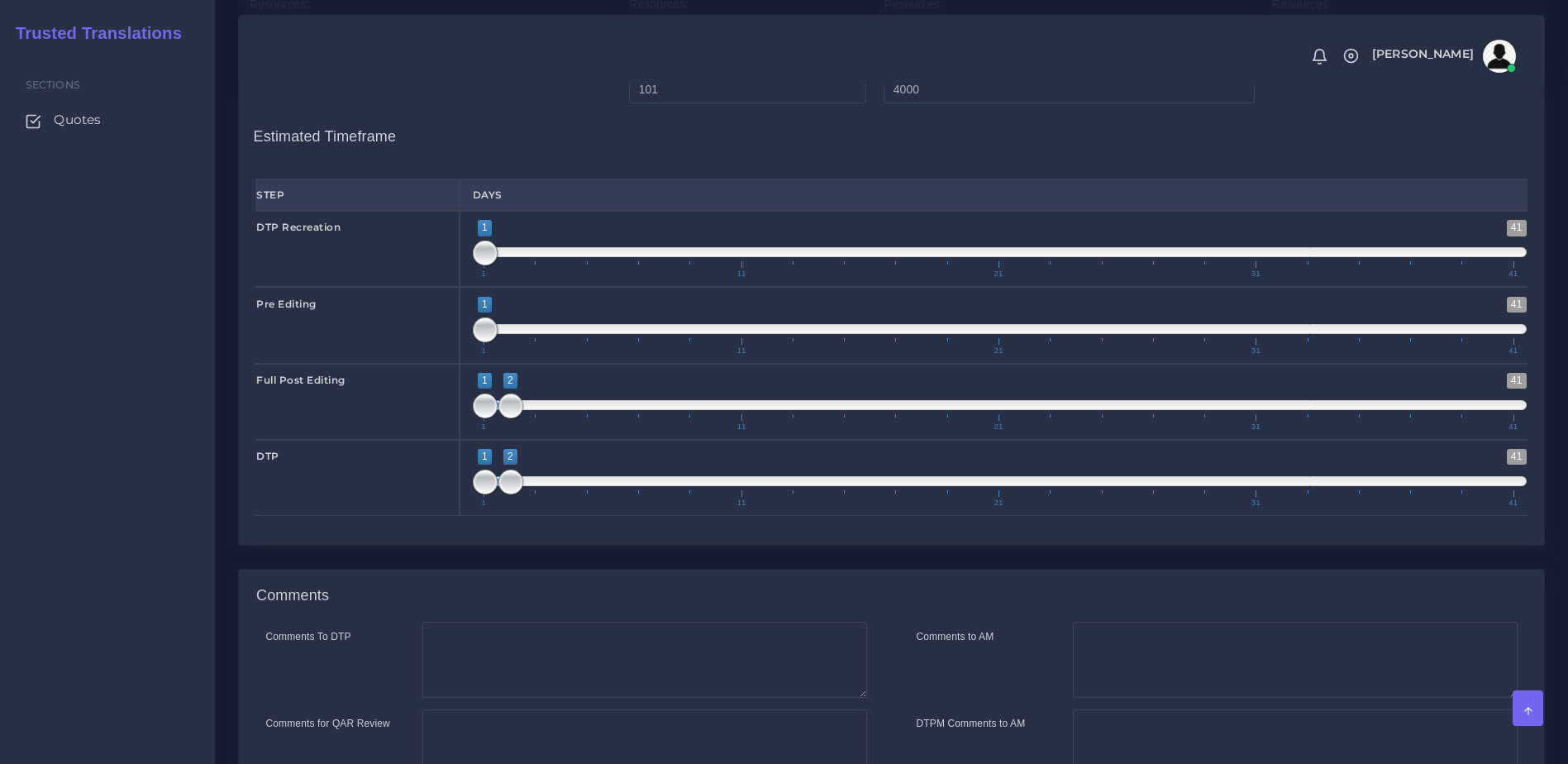
click at [529, 431] on span "1 41 1 2 1 — 2 1 11 21 31 41" at bounding box center [1000, 401] width 1055 height 58
drag, startPoint x: 504, startPoint y: 543, endPoint x: 544, endPoint y: 543, distance: 40.0
click at [544, 507] on span "1 41 1 4 1 — 4 1 11 21 31 41" at bounding box center [1000, 478] width 1055 height 58
drag, startPoint x: 486, startPoint y: 551, endPoint x: 552, endPoint y: 547, distance: 66.1
click at [539, 495] on span at bounding box center [536, 481] width 25 height 25
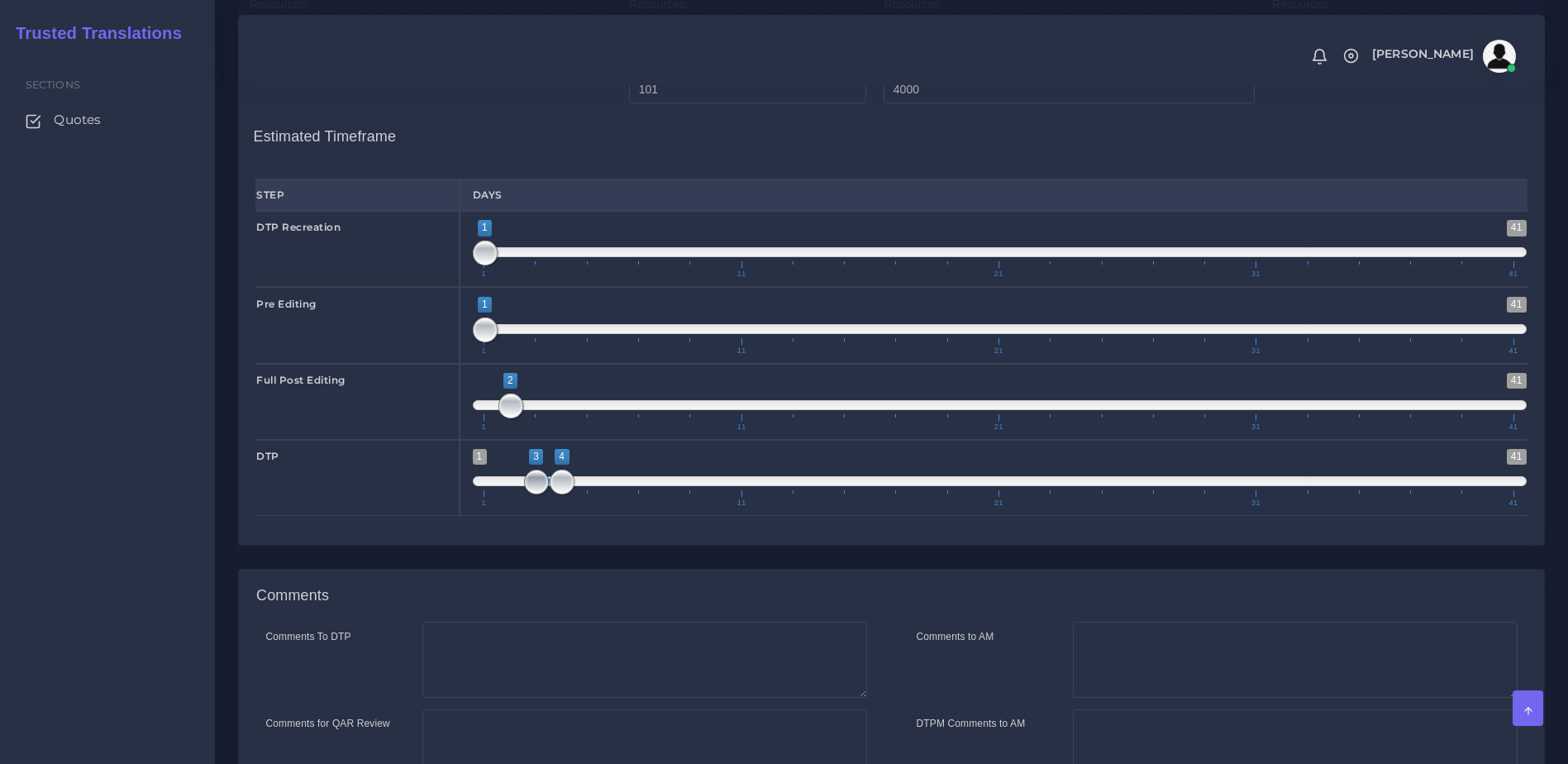
type input "4;4"
drag, startPoint x: 536, startPoint y: 551, endPoint x: 555, endPoint y: 548, distance: 19.2
click at [555, 495] on span at bounding box center [561, 481] width 25 height 25
drag, startPoint x: 514, startPoint y: 475, endPoint x: 549, endPoint y: 474, distance: 35.0
click at [549, 431] on span "1 41 2 2 2 — 2 1 11 21 31 41" at bounding box center [1000, 401] width 1055 height 58
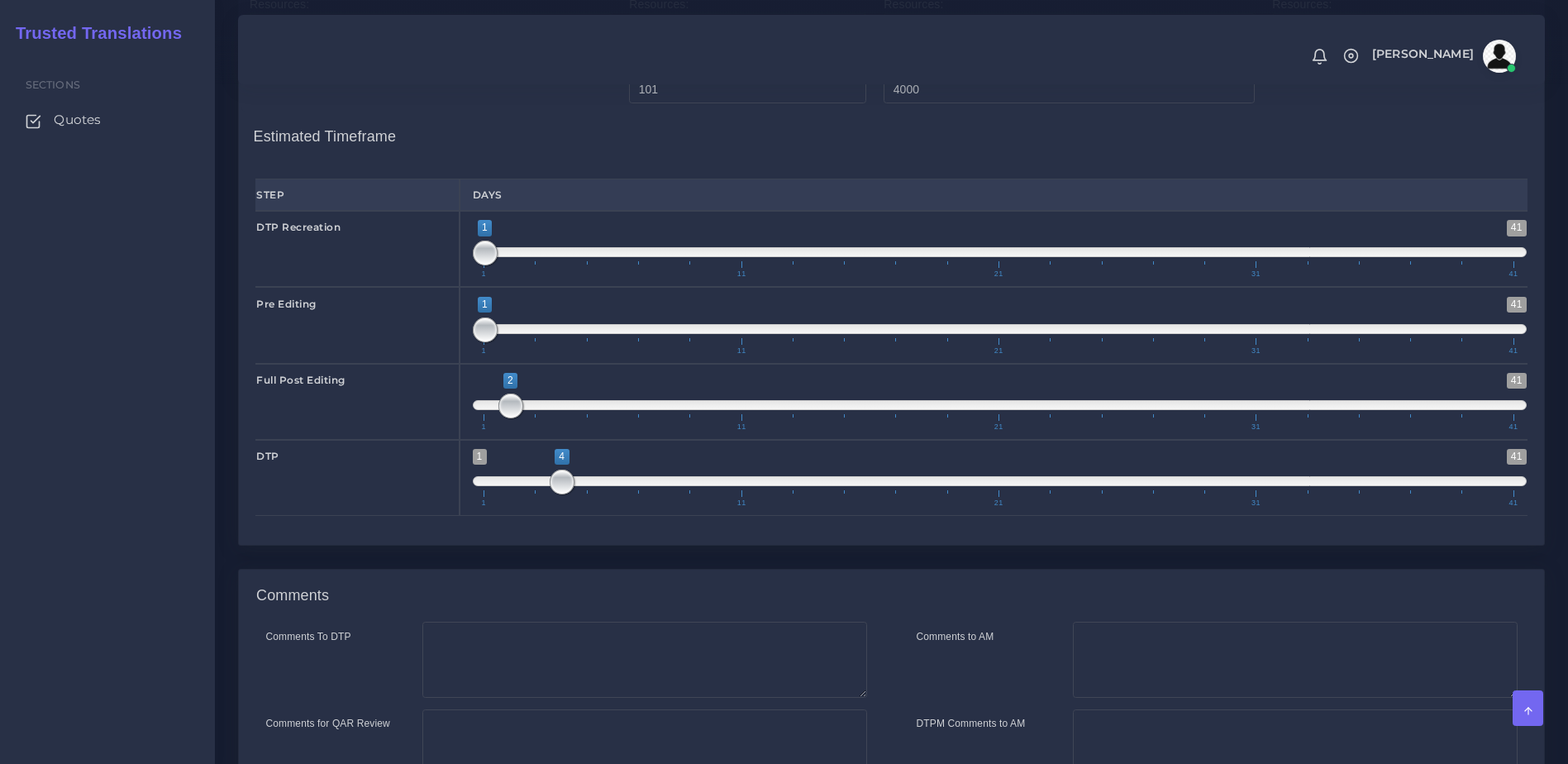
drag, startPoint x: 498, startPoint y: 464, endPoint x: 498, endPoint y: 475, distance: 11.0
click at [462, 440] on div "1 41 2 2 2 — 2 1 11 21 31 41 2;2" at bounding box center [1000, 402] width 1081 height 76
drag, startPoint x: 505, startPoint y: 477, endPoint x: 493, endPoint y: 476, distance: 12.0
click at [467, 440] on div "1 41 1 2 1 — 2 1 11 21 31 41 1;2" at bounding box center [1000, 402] width 1081 height 76
click at [502, 418] on span at bounding box center [511, 406] width 25 height 25
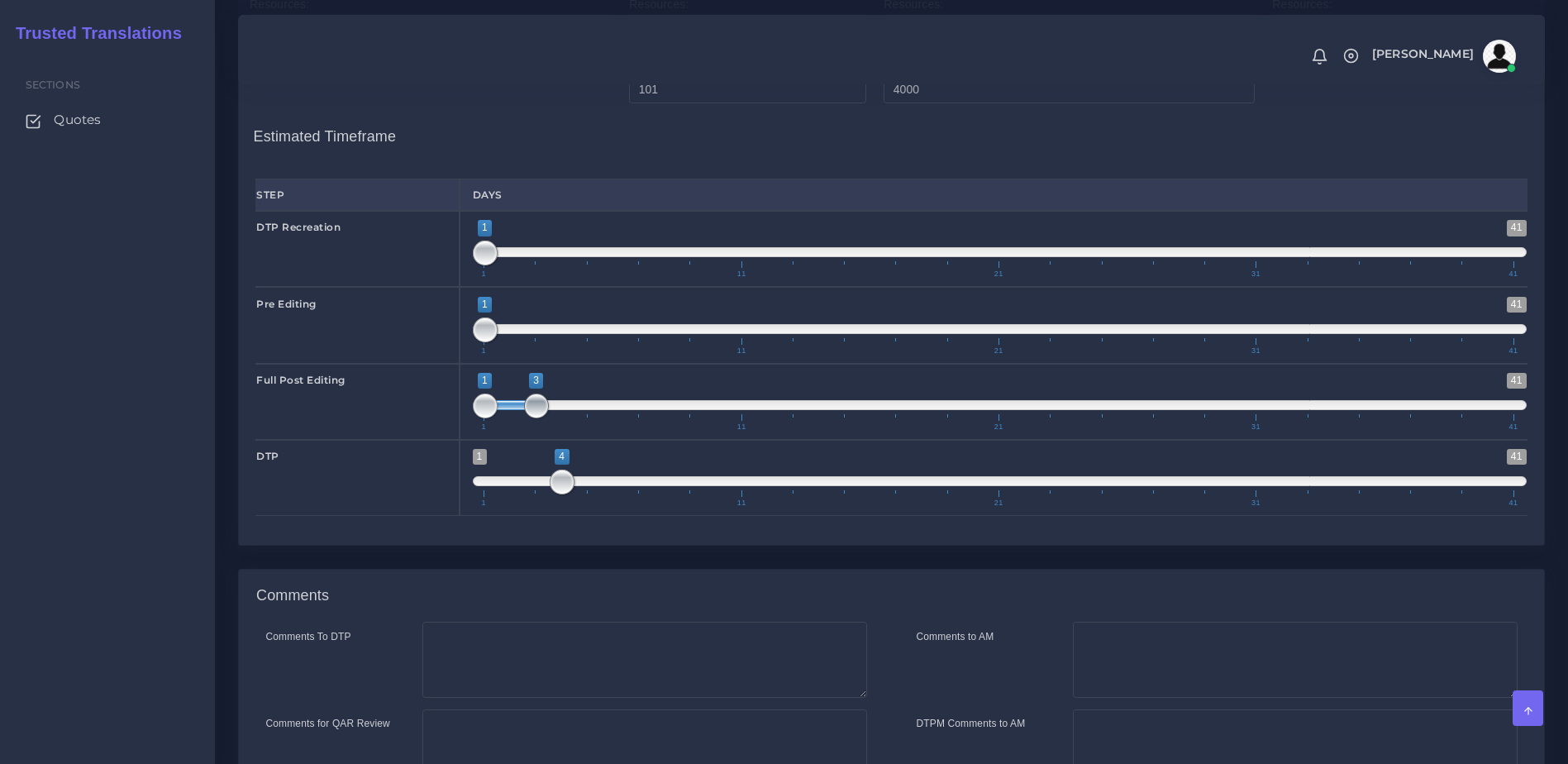
click at [533, 418] on span at bounding box center [536, 406] width 25 height 25
type input "2;3"
drag, startPoint x: 493, startPoint y: 473, endPoint x: 510, endPoint y: 473, distance: 17.0
click at [510, 418] on span at bounding box center [511, 406] width 25 height 25
click at [1171, 698] on textarea "Comments to AM" at bounding box center [1295, 660] width 444 height 76
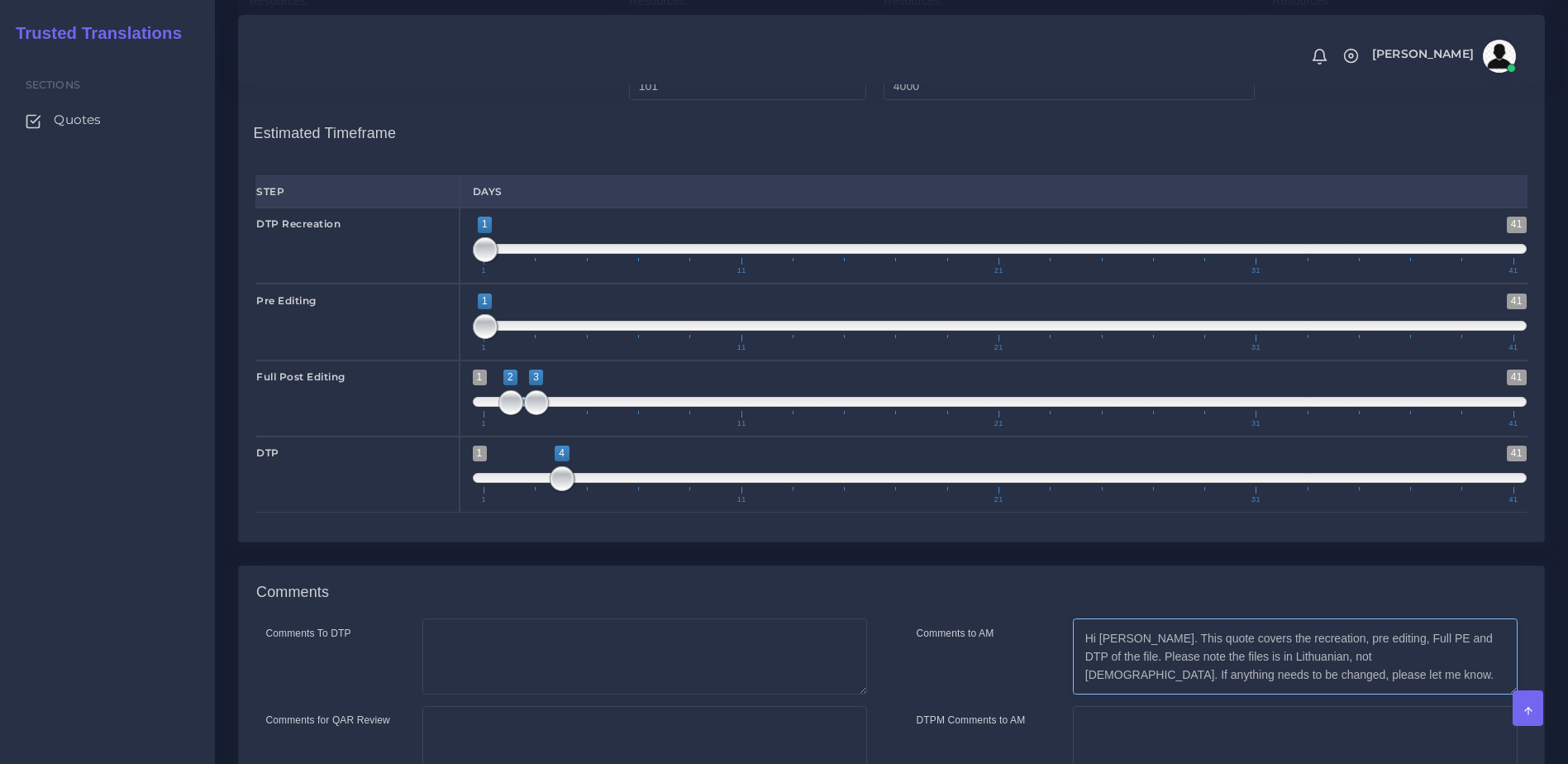
scroll to position [2548, 0]
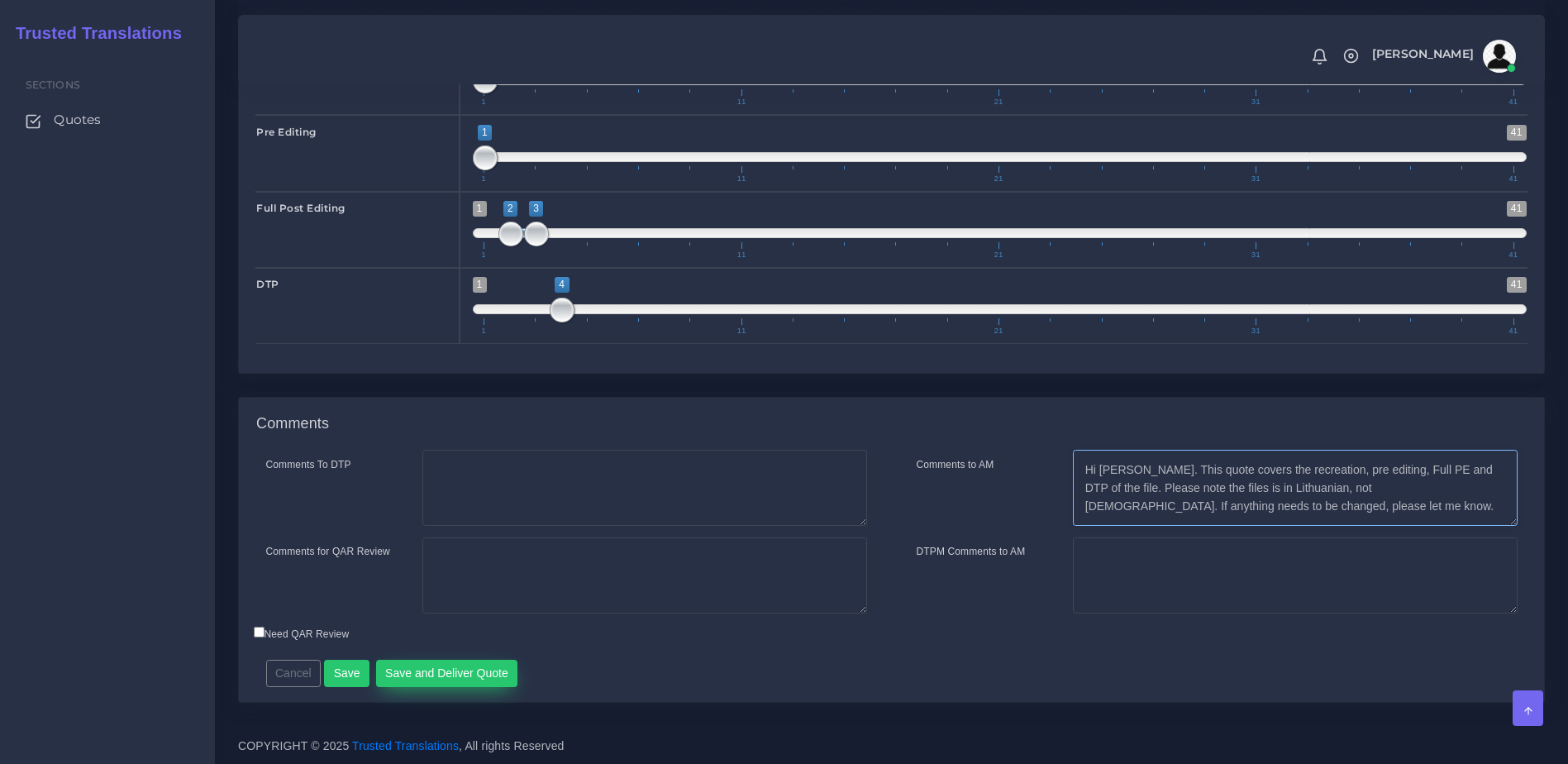
type textarea "Hi Thomas. This quote covers the recreation, pre editing, Full PE and DTP of th…"
click at [467, 663] on button "Save and Deliver Quote" at bounding box center [447, 673] width 142 height 28
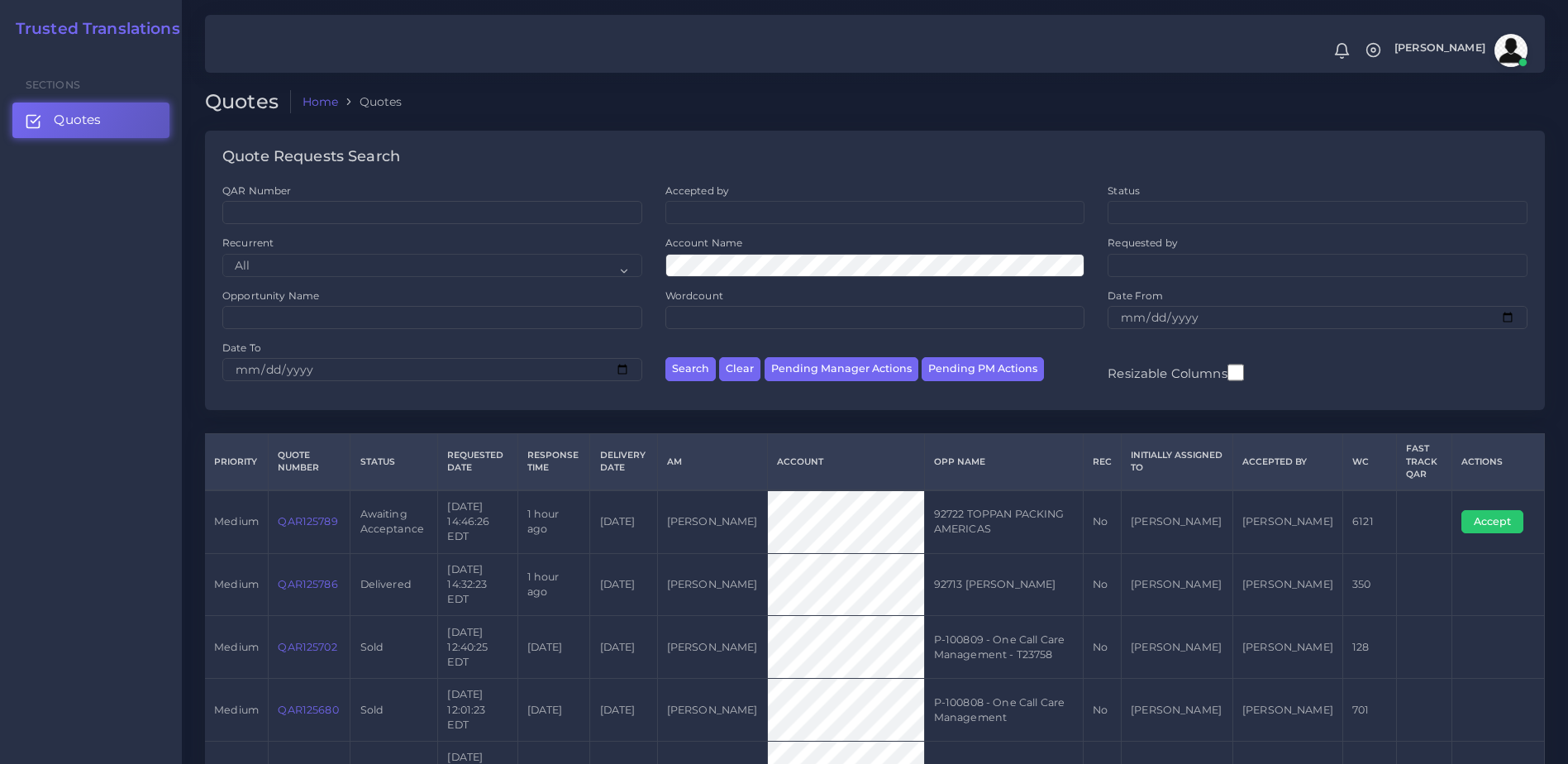
click at [321, 516] on link "QAR125789" at bounding box center [307, 521] width 59 height 13
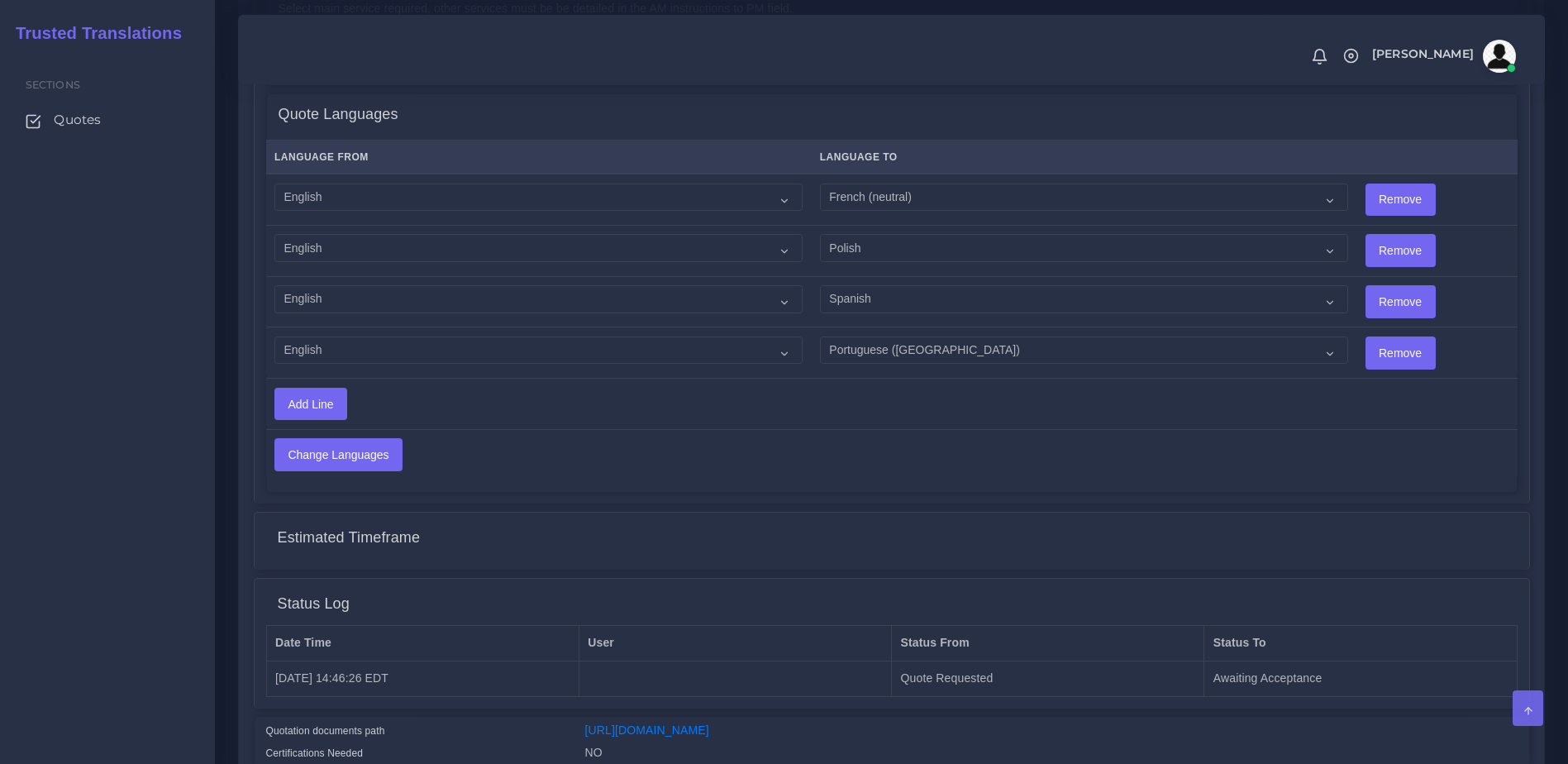
scroll to position [1050, 0]
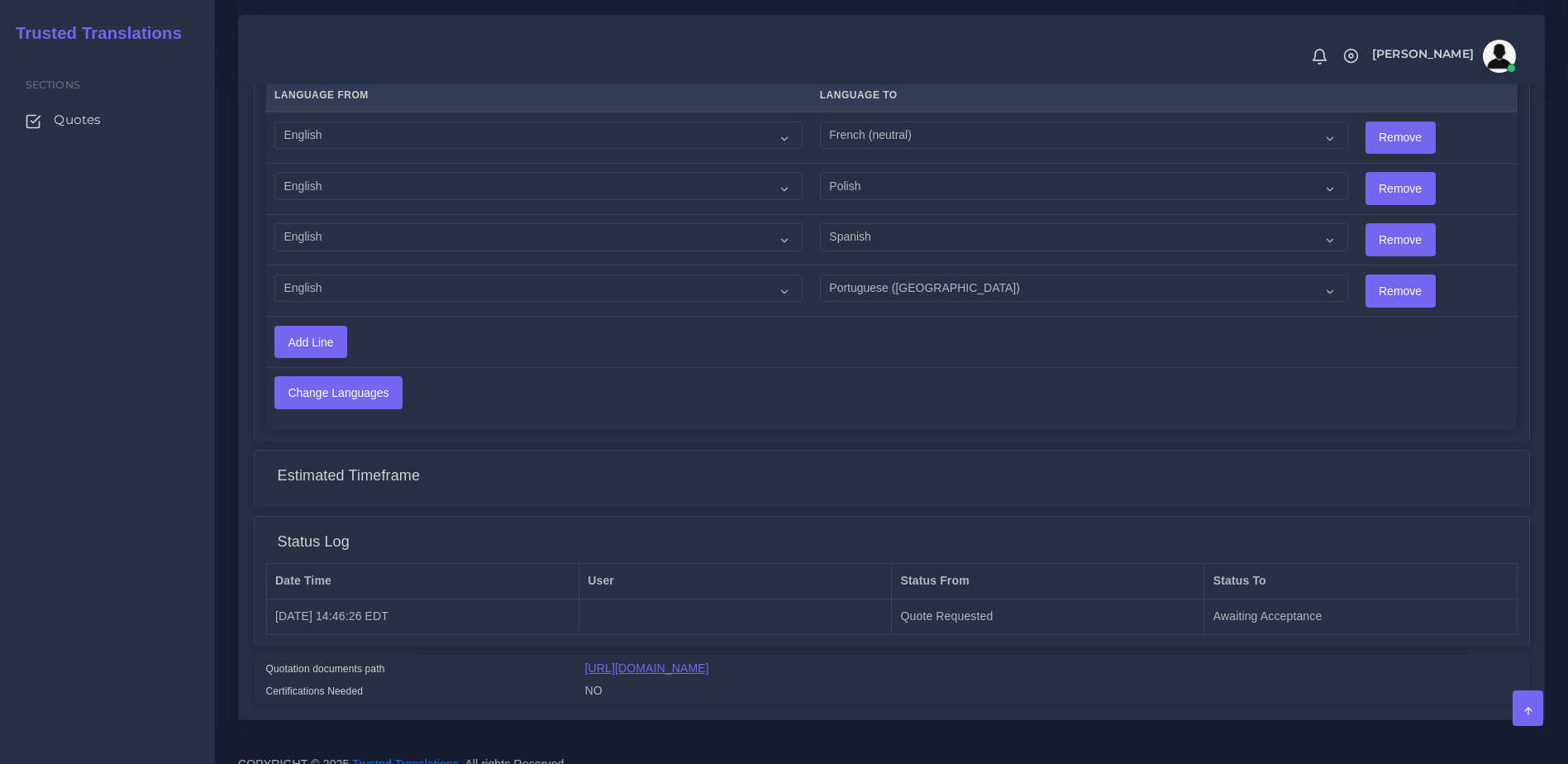
click at [709, 662] on link "[URL][DOMAIN_NAME]" at bounding box center [647, 668] width 124 height 14
click at [522, 121] on select "Acoli Afar Afrikaans Akan Akateko Albanian American Sign Language (ASL) Amharic…" at bounding box center [538, 135] width 528 height 28
select select "14001"
click at [274, 121] on select "Acoli Afar Afrikaans Akan Akateko Albanian American Sign Language (ASL) Amharic…" at bounding box center [538, 135] width 528 height 28
drag, startPoint x: 359, startPoint y: 151, endPoint x: 364, endPoint y: 165, distance: 14.9
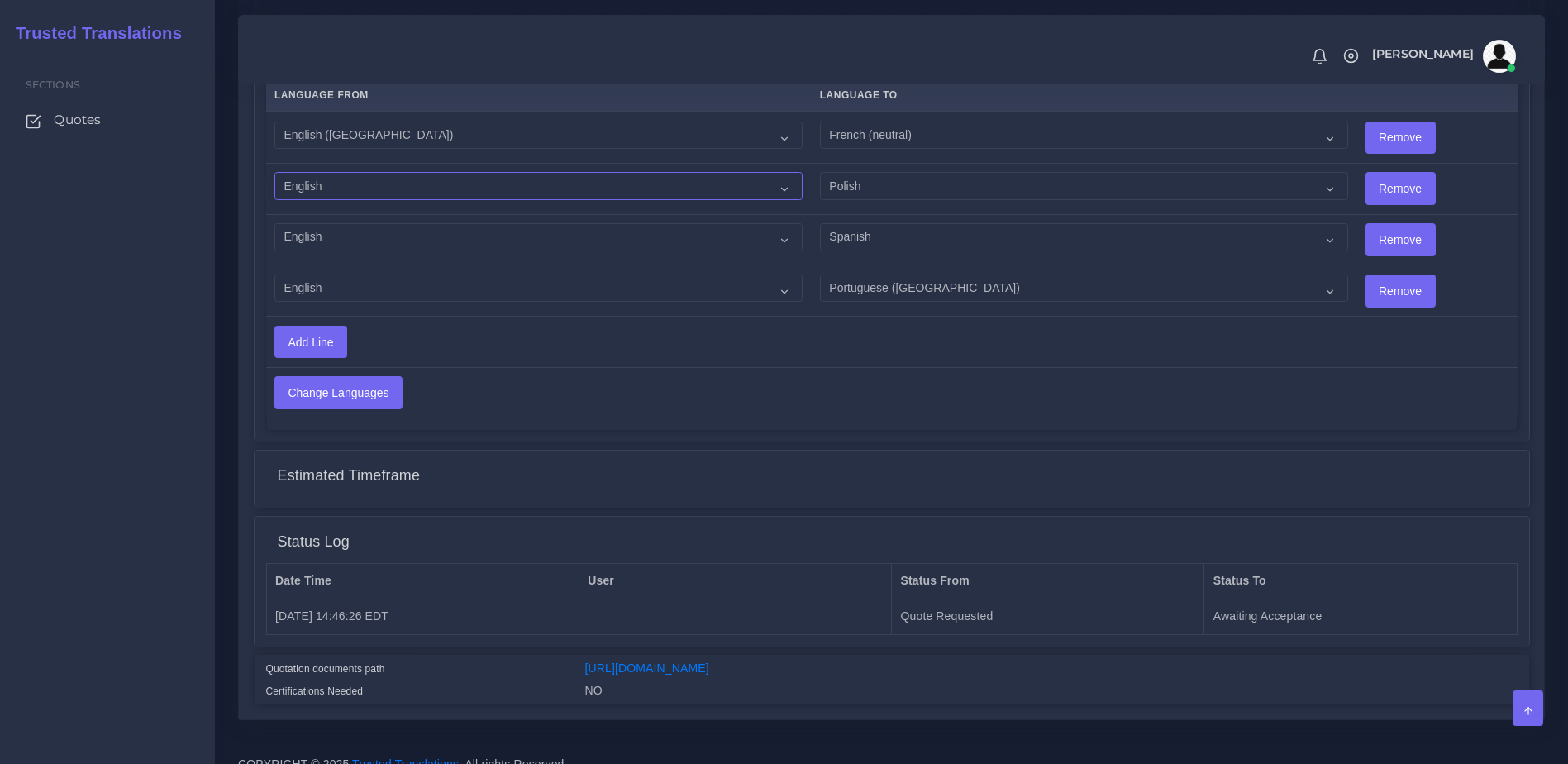
click at [359, 172] on select "Acoli Afar Afrikaans Akan Akateko Albanian American Sign Language (ASL) Amharic…" at bounding box center [538, 185] width 528 height 28
select select "14001"
click at [274, 172] on select "Acoli Afar Afrikaans Akan Akateko Albanian American Sign Language (ASL) Amharic…" at bounding box center [538, 185] width 528 height 28
drag, startPoint x: 359, startPoint y: 198, endPoint x: 365, endPoint y: 214, distance: 17.1
click at [359, 224] on select "Acoli Afar Afrikaans Akan Akateko Albanian American Sign Language (ASL) Amharic…" at bounding box center [538, 237] width 528 height 28
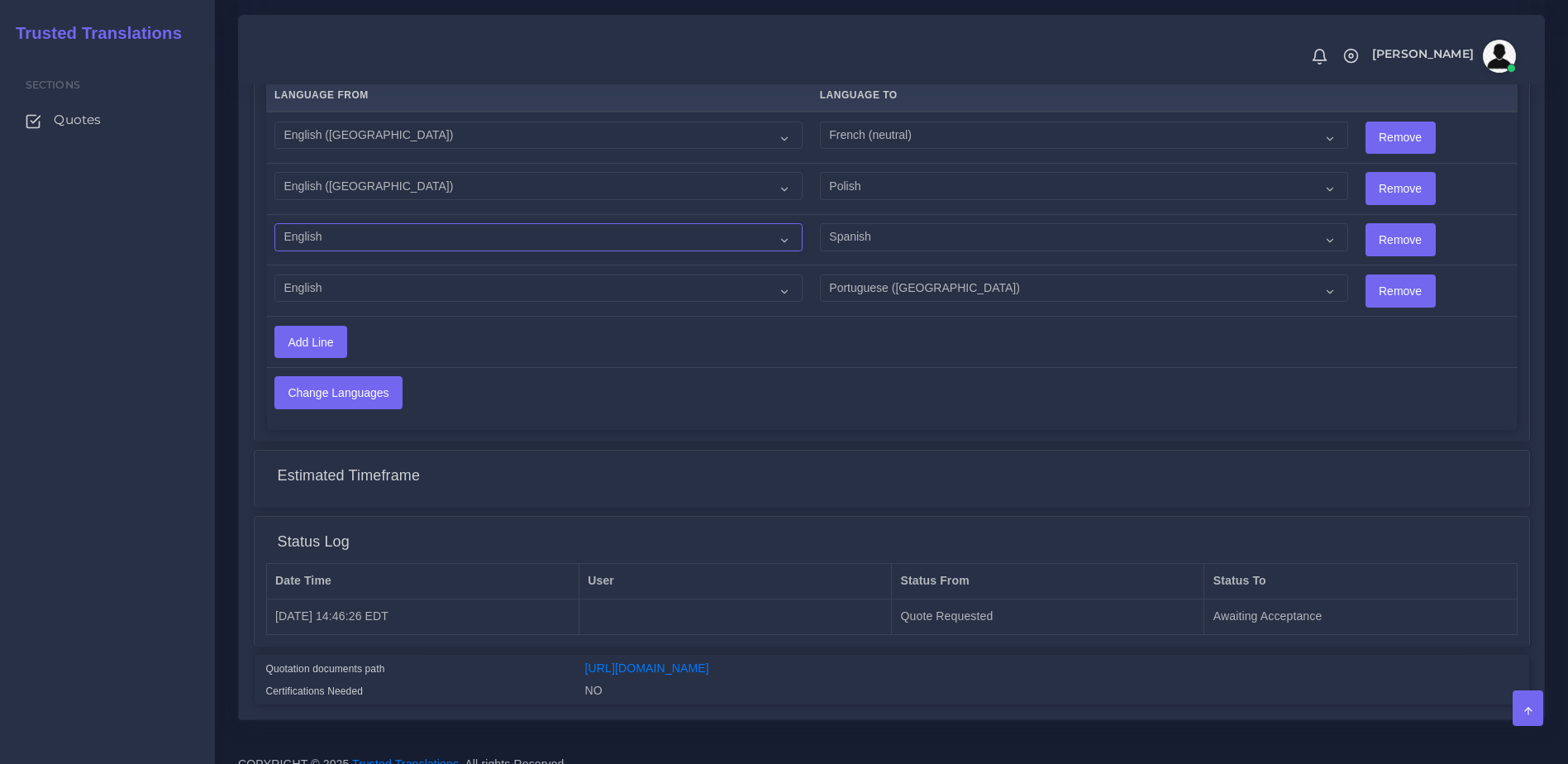
select select "14001"
click at [274, 224] on select "Acoli Afar Afrikaans Akan Akateko Albanian American Sign Language (ASL) Amharic…" at bounding box center [538, 237] width 528 height 28
click at [378, 224] on select "Acoli Afar Afrikaans Akan Akateko Albanian American Sign Language (ASL) Amharic…" at bounding box center [538, 237] width 528 height 28
drag, startPoint x: 228, startPoint y: 215, endPoint x: 241, endPoint y: 224, distance: 15.8
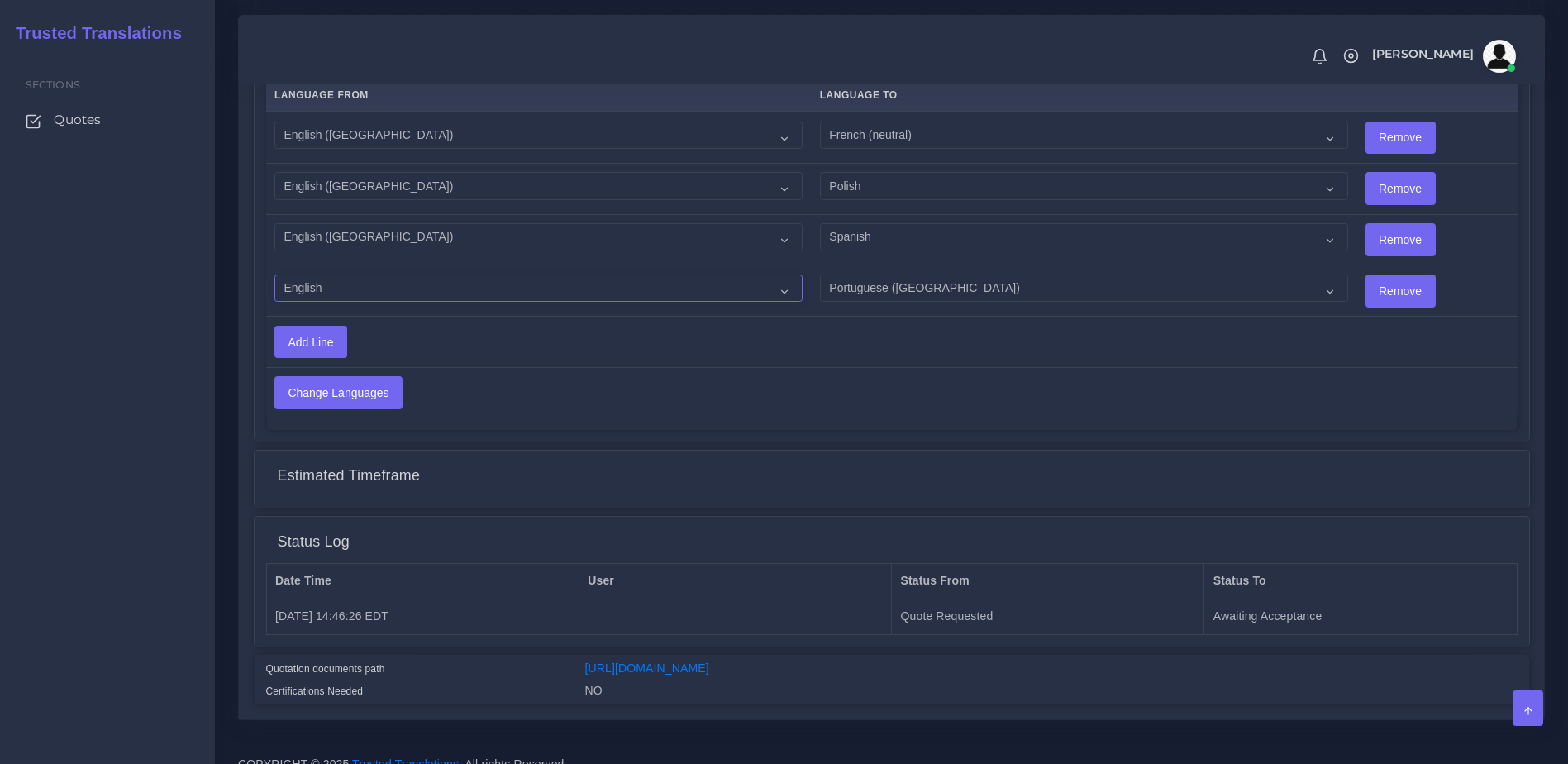
click at [298, 274] on select "Acoli Afar Afrikaans Akan Akateko Albanian American Sign Language (ASL) Amharic…" at bounding box center [538, 288] width 528 height 28
select select "14001"
click at [274, 274] on select "Acoli Afar Afrikaans Akan Akateko Albanian American Sign Language (ASL) Amharic…" at bounding box center [538, 288] width 528 height 28
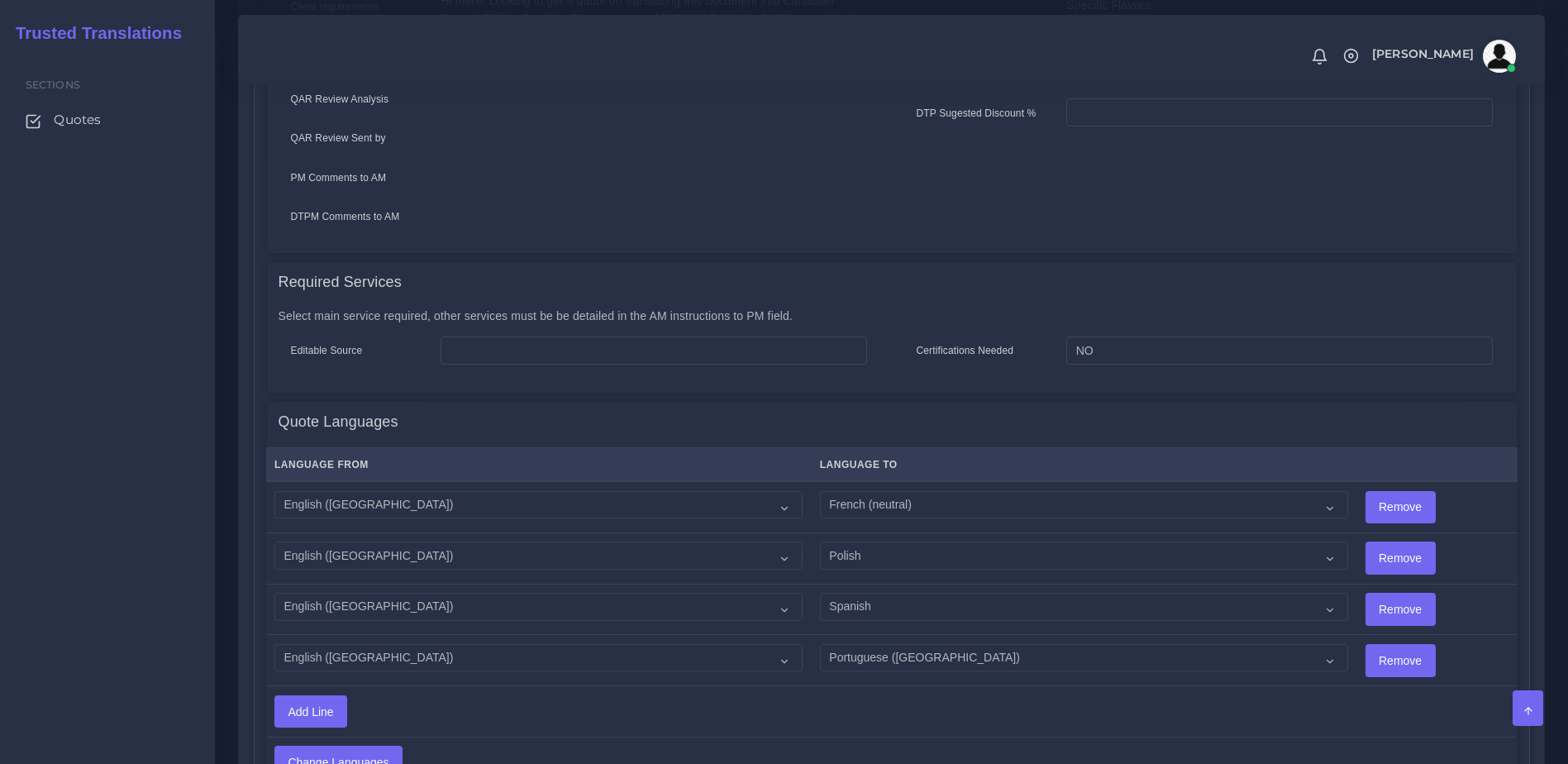
scroll to position [689, 0]
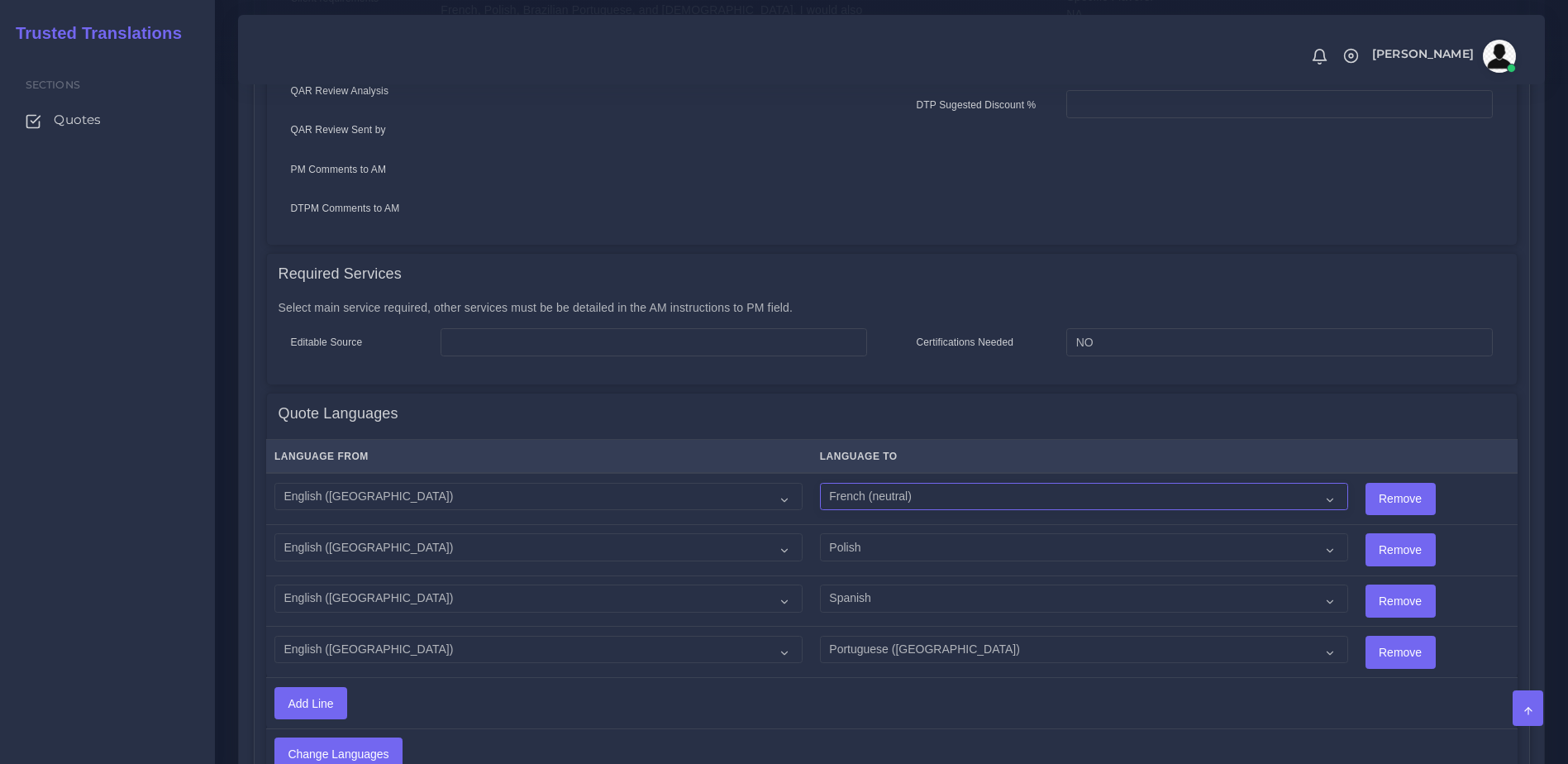
click at [886, 483] on select "Acoli Afar Afrikaans Akan Akateko Albanian American Sign Language (ASL) Amharic…" at bounding box center [1084, 496] width 528 height 28
select select "19002"
click at [820, 483] on select "Acoli Afar Afrikaans Akan Akateko Albanian American Sign Language (ASL) Amharic…" at bounding box center [1084, 496] width 528 height 28
click at [878, 534] on select "Acoli Afar Afrikaans Akan Akateko Albanian American Sign Language (ASL) Amharic…" at bounding box center [1084, 547] width 528 height 28
click at [1107, 695] on td "Add Line" at bounding box center [694, 703] width 858 height 51
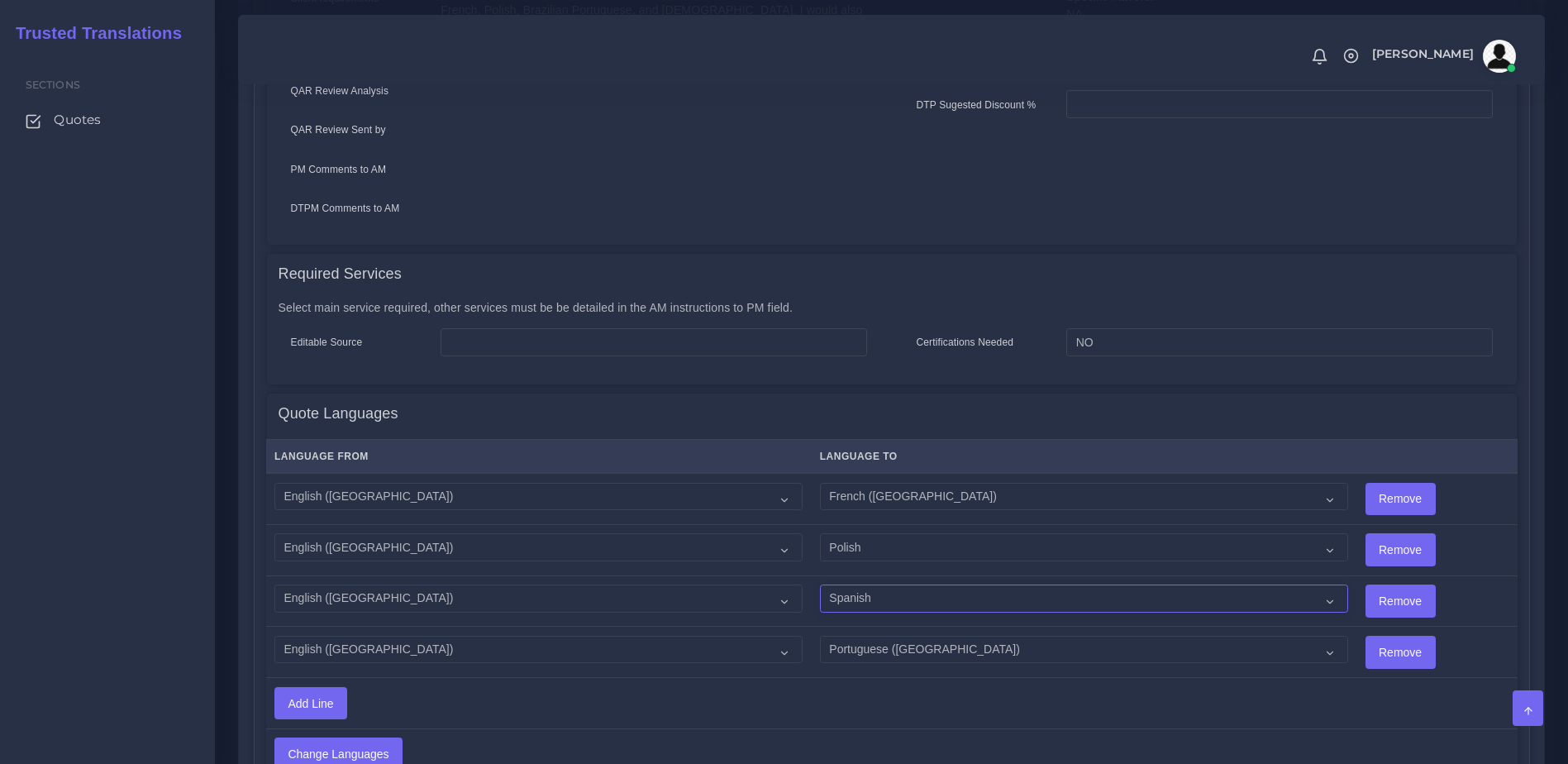
click at [858, 584] on select "Acoli Afar Afrikaans Akan Akateko Albanian American Sign Language (ASL) Amharic…" at bounding box center [1084, 598] width 528 height 28
click at [607, 299] on p "Select main service required, other services must be be detailed in the AM inst…" at bounding box center [892, 307] width 1227 height 17
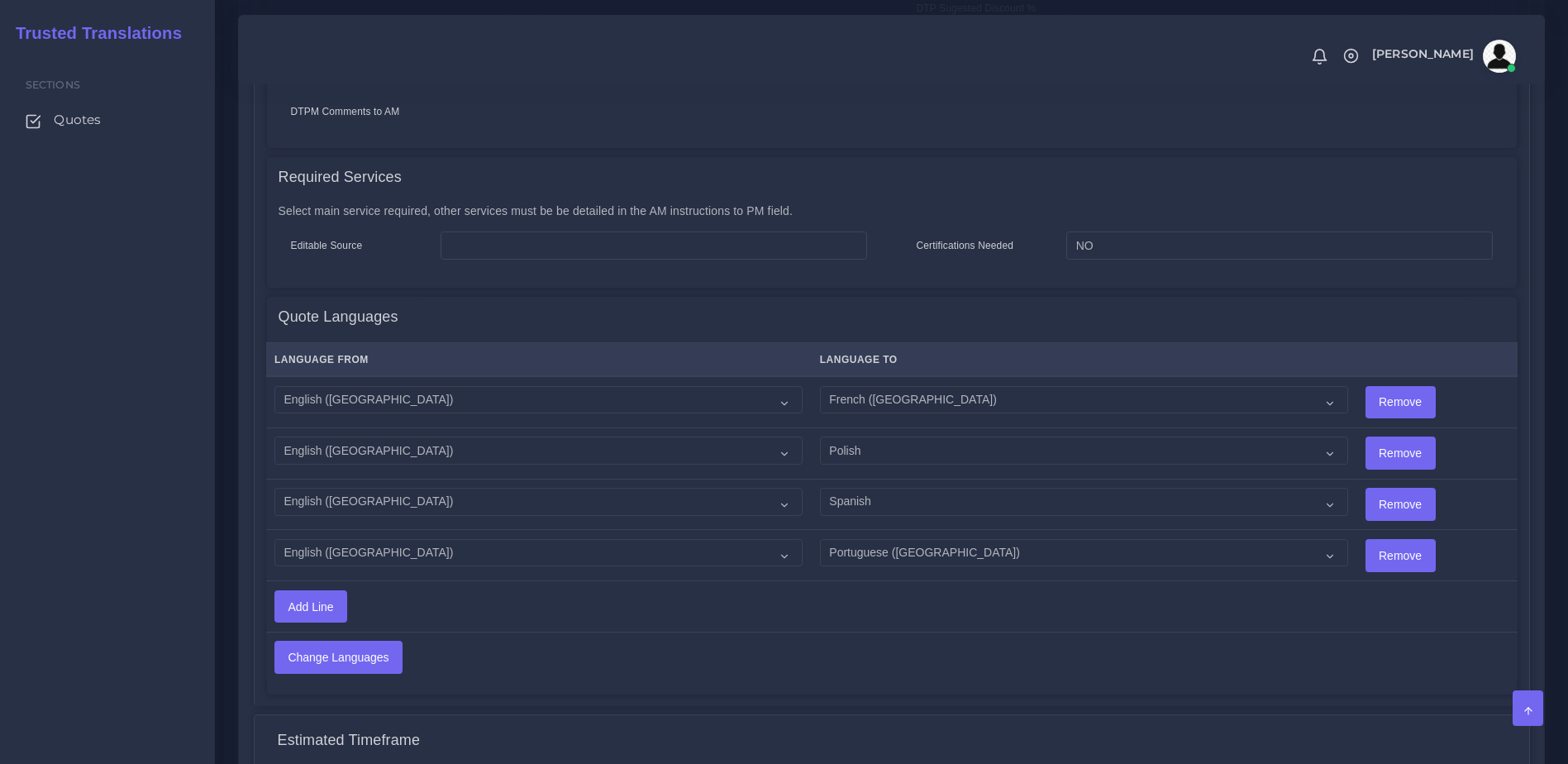
scroll to position [789, 0]
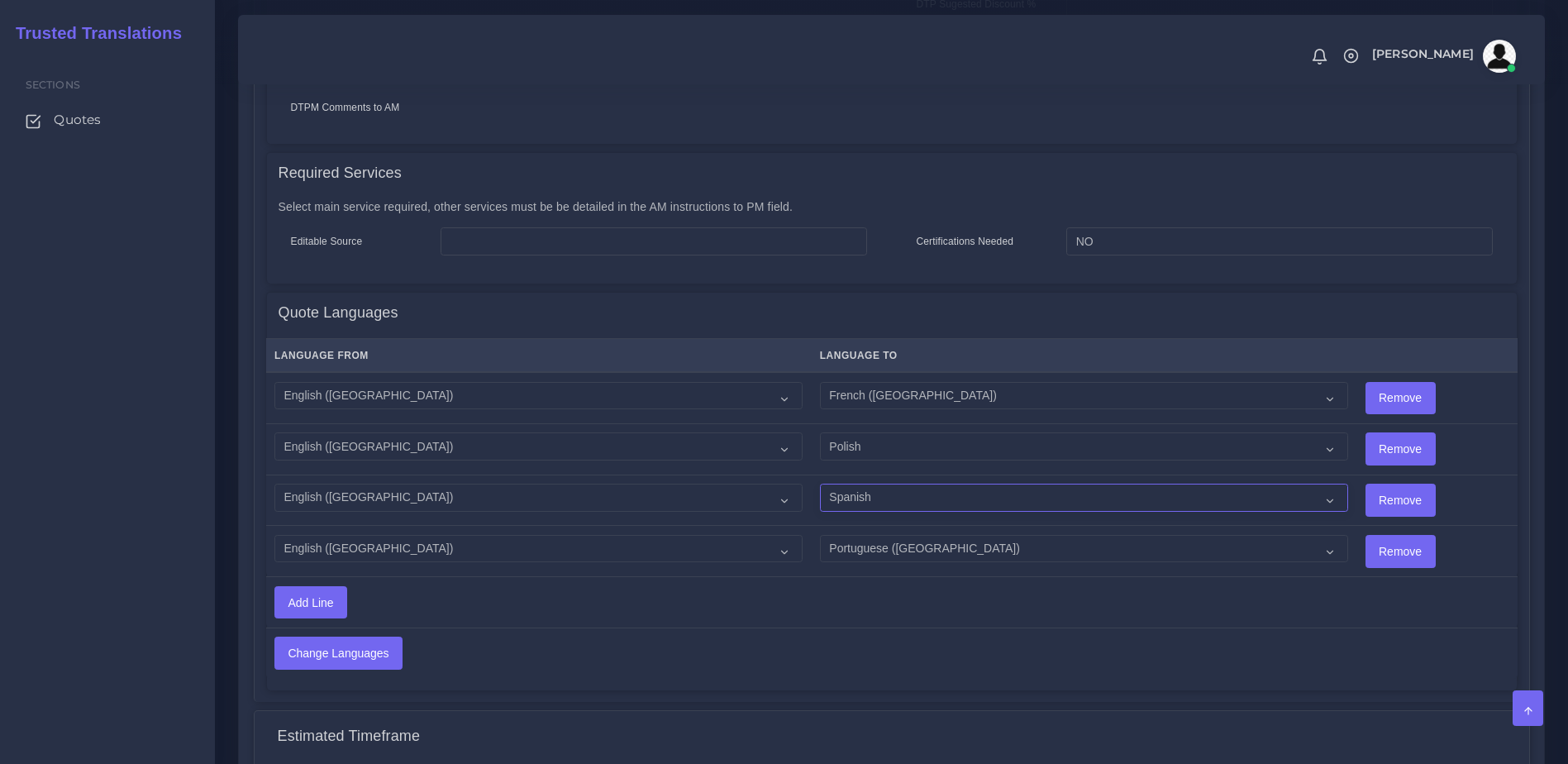
click at [859, 484] on select "Acoli Afar Afrikaans Akan Akateko Albanian American Sign Language (ASL) Amharic…" at bounding box center [1084, 497] width 528 height 28
click at [820, 484] on select "Acoli Afar Afrikaans Akan Akateko Albanian American Sign Language (ASL) Amharic…" at bounding box center [1084, 497] width 528 height 28
click at [1275, 438] on td "Acoli Afar Afrikaans Akan Akateko Albanian American Sign Language (ASL) Amharic…" at bounding box center [1084, 449] width 545 height 52
click at [1172, 484] on select "Acoli Afar Afrikaans Akan Akateko Albanian American Sign Language (ASL) Amharic…" at bounding box center [1084, 497] width 528 height 28
click at [820, 484] on select "Acoli Afar Afrikaans Akan Akateko Albanian American Sign Language (ASL) Amharic…" at bounding box center [1084, 497] width 528 height 28
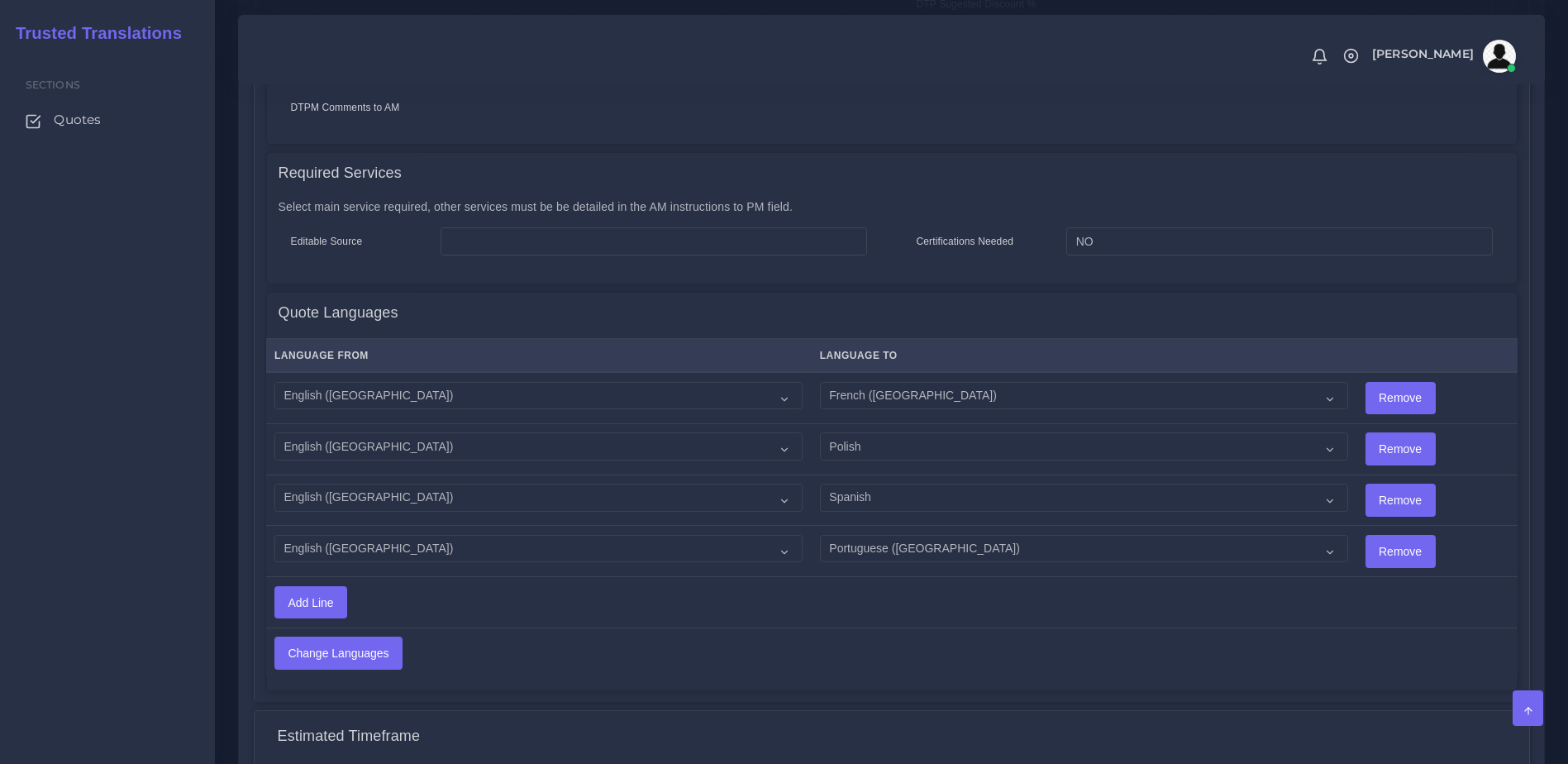
click at [1273, 440] on td "Acoli Afar Afrikaans Akan Akateko Albanian American Sign Language (ASL) Amharic…" at bounding box center [1084, 449] width 545 height 52
click at [1268, 484] on select "Acoli Afar Afrikaans Akan Akateko Albanian American Sign Language (ASL) Amharic…" at bounding box center [1084, 497] width 528 height 28
select select "15011"
click at [820, 484] on select "Acoli Afar Afrikaans Akan Akateko Albanian American Sign Language (ASL) Amharic…" at bounding box center [1084, 497] width 528 height 28
click at [339, 638] on input "Change Languages" at bounding box center [338, 653] width 126 height 31
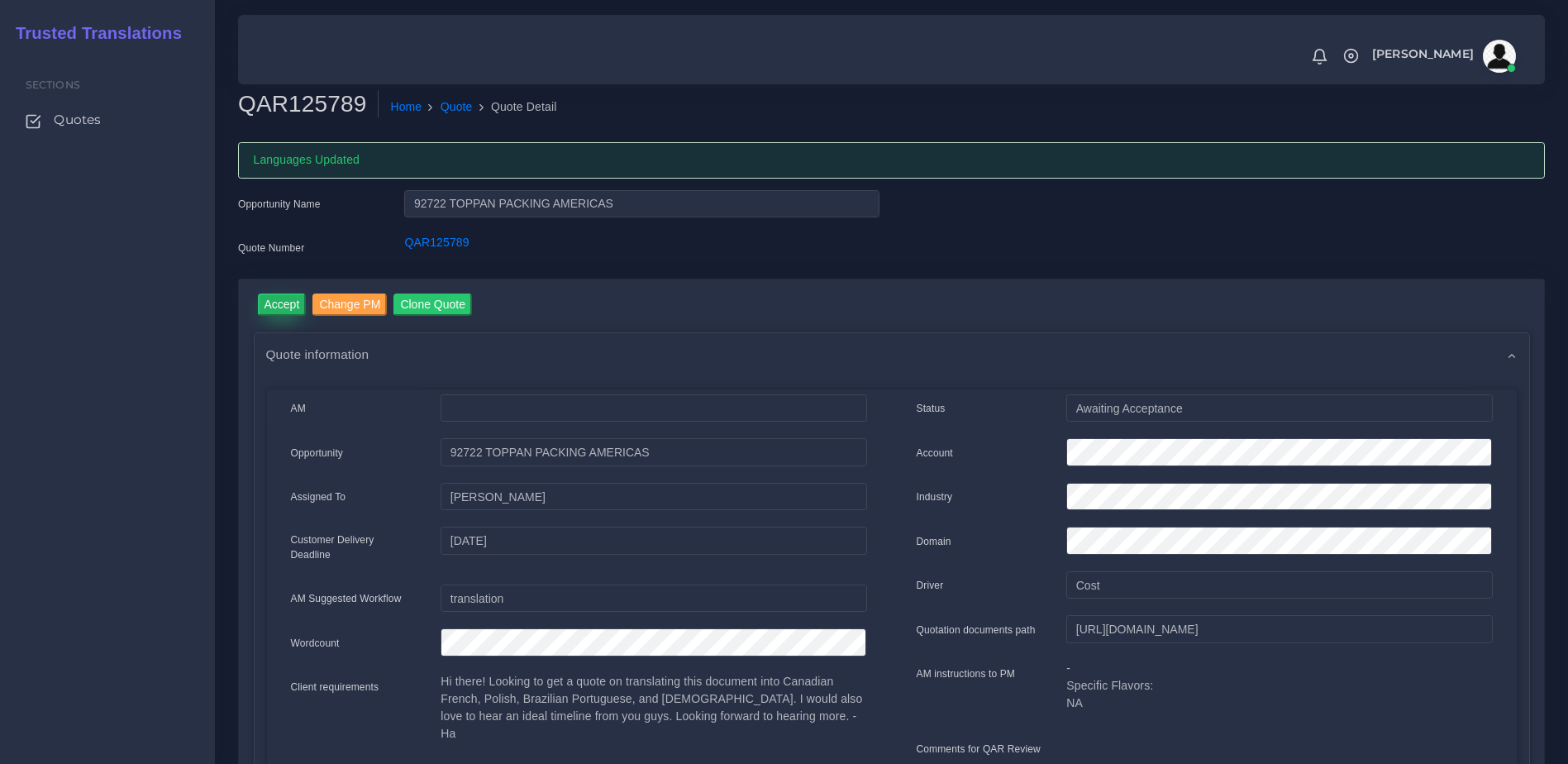
click at [268, 307] on input "Accept" at bounding box center [283, 305] width 49 height 22
click at [480, 306] on button "Prepare Quote" at bounding box center [467, 305] width 89 height 22
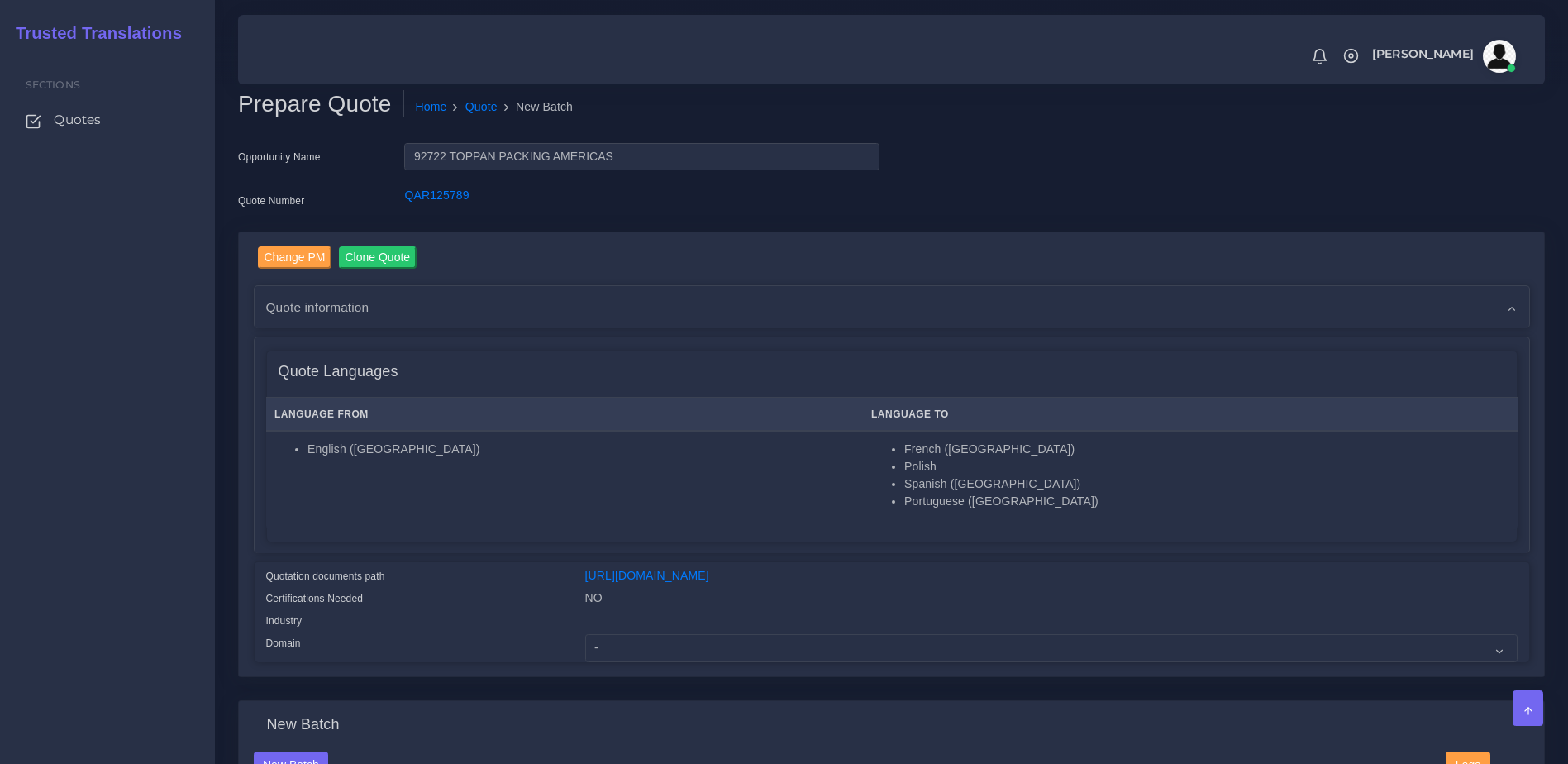
click at [99, 77] on ul "Sections Quotes" at bounding box center [108, 99] width 215 height 95
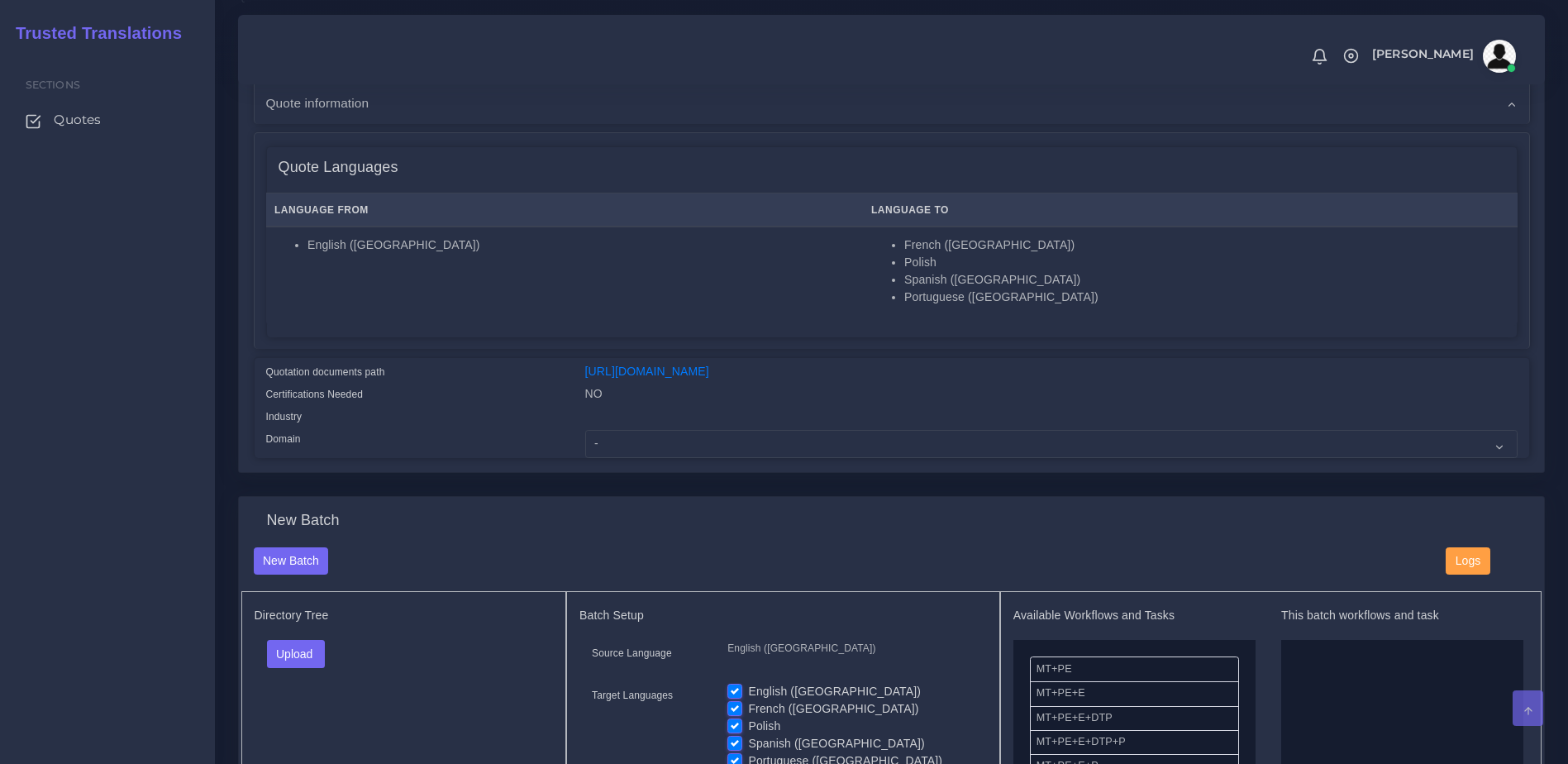
scroll to position [329, 0]
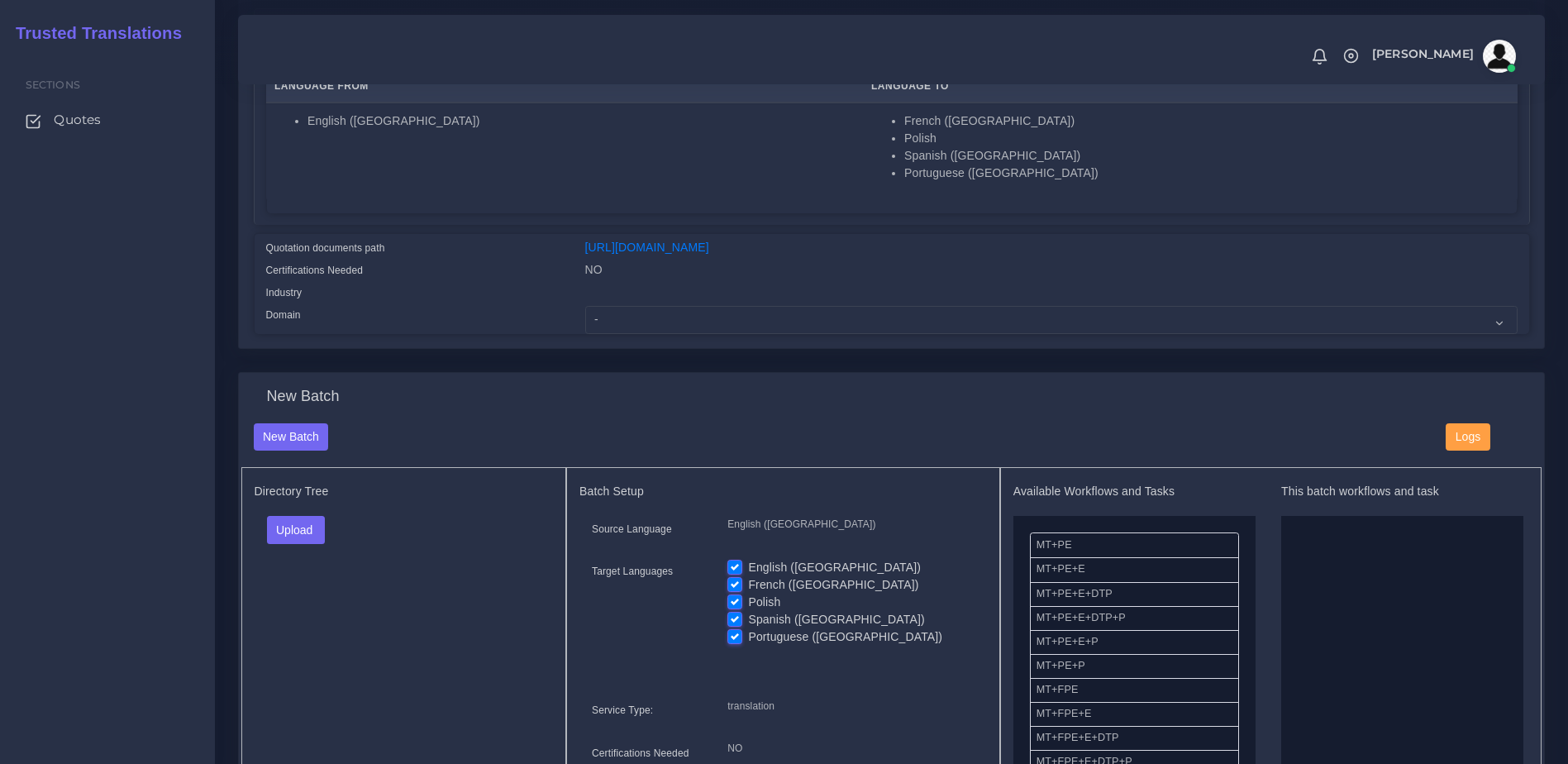
click at [617, 346] on div "Change PM Clone Quote Quote information AM cost" at bounding box center [891, 126] width 1305 height 445
click at [621, 334] on select "- Advertising and Media Agriculture, Forestry and Fishing Architecture, Buildin…" at bounding box center [1051, 319] width 932 height 28
select select "Industrial Manufacturing"
click at [585, 318] on select "- Advertising and Media Agriculture, Forestry and Fishing Architecture, Buildin…" at bounding box center [1051, 319] width 932 height 28
click at [320, 662] on div "Directory Tree Upload Folder Files un/check all" at bounding box center [404, 684] width 326 height 434
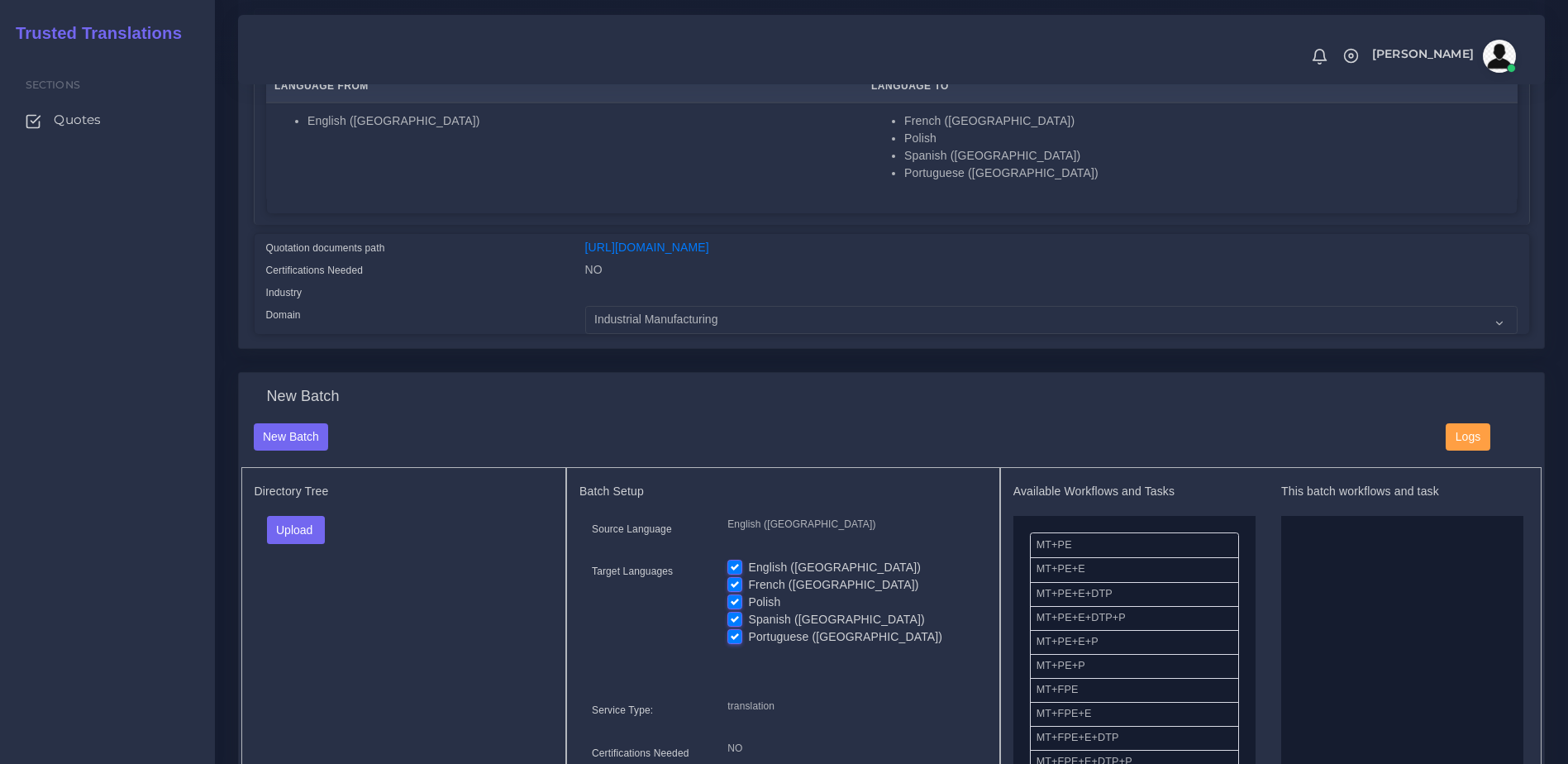
click at [726, 582] on div "English ([GEOGRAPHIC_DATA]) French ([GEOGRAPHIC_DATA]) Polish Spanish ([GEOGRAP…" at bounding box center [850, 608] width 271 height 98
click at [748, 576] on label "English ([GEOGRAPHIC_DATA])" at bounding box center [834, 567] width 173 height 17
click at [735, 573] on input "English ([GEOGRAPHIC_DATA])" at bounding box center [735, 567] width 15 height 15
checkbox input "false"
click at [299, 537] on button "Upload" at bounding box center [295, 529] width 58 height 28
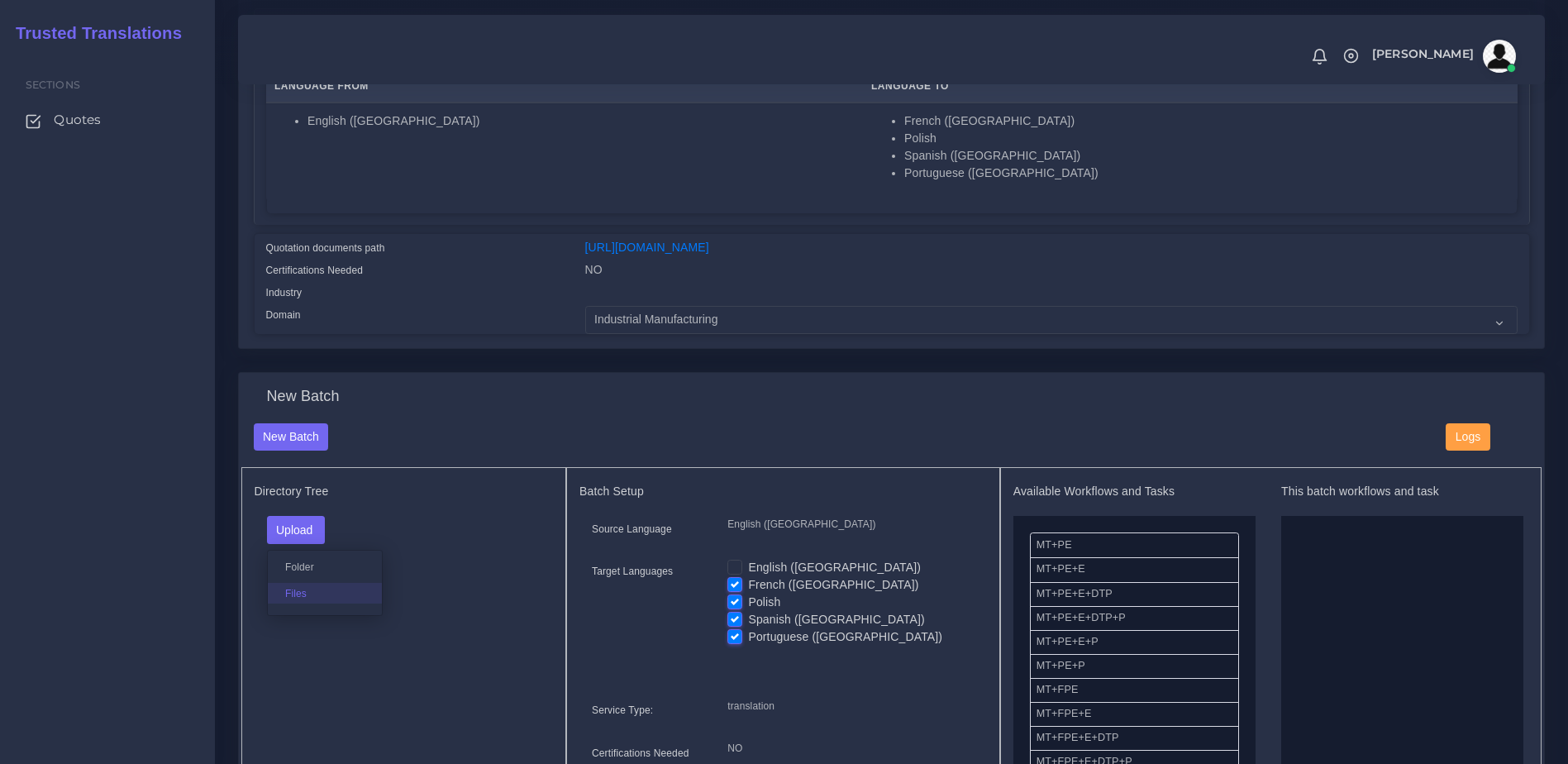
click at [300, 601] on label "Files" at bounding box center [324, 593] width 114 height 20
click at [0, 218] on html "Notifications 0 New Driver Update: Extra Quality renamed to Quality Changed" at bounding box center [784, 53] width 1568 height 764
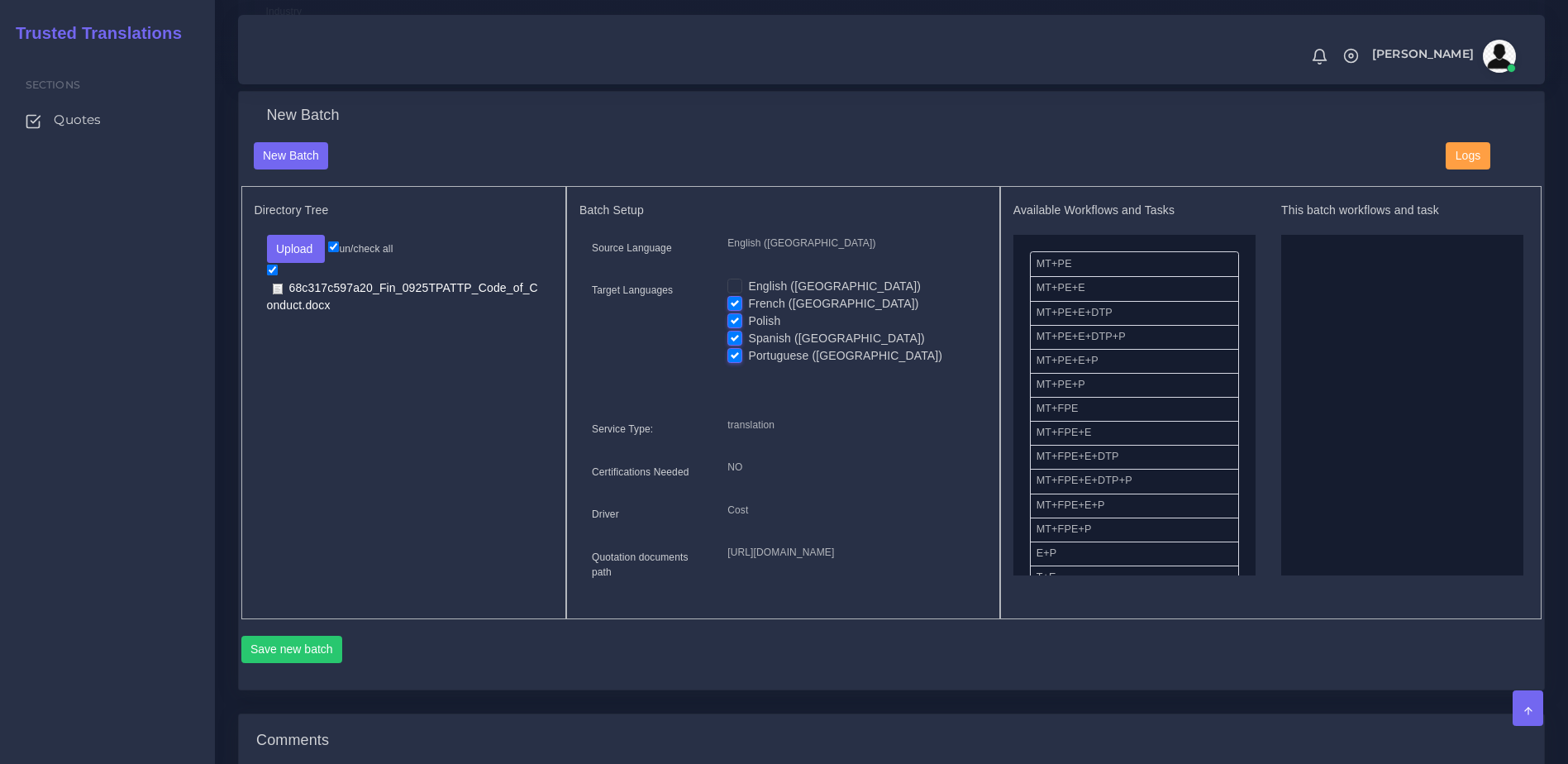
scroll to position [617, 0]
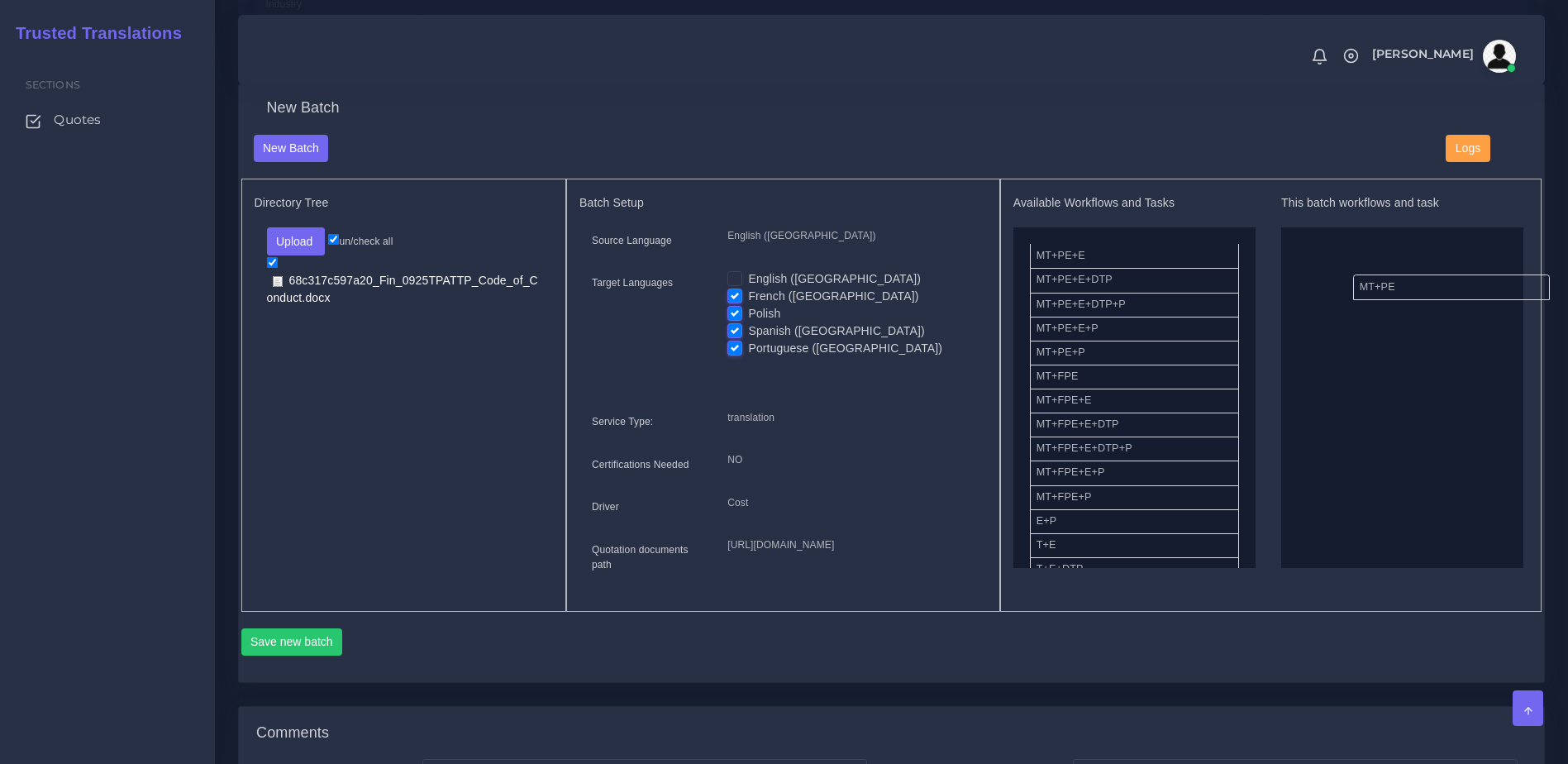
drag, startPoint x: 1078, startPoint y: 273, endPoint x: 1315, endPoint y: 305, distance: 239.2
click at [1258, 303] on div "Available Workflows and Tasks MT+PE+E MT+PE+E+DTP MT+PE+E+DTP+P MT+PE+E+P MT+PE…" at bounding box center [1271, 381] width 516 height 372
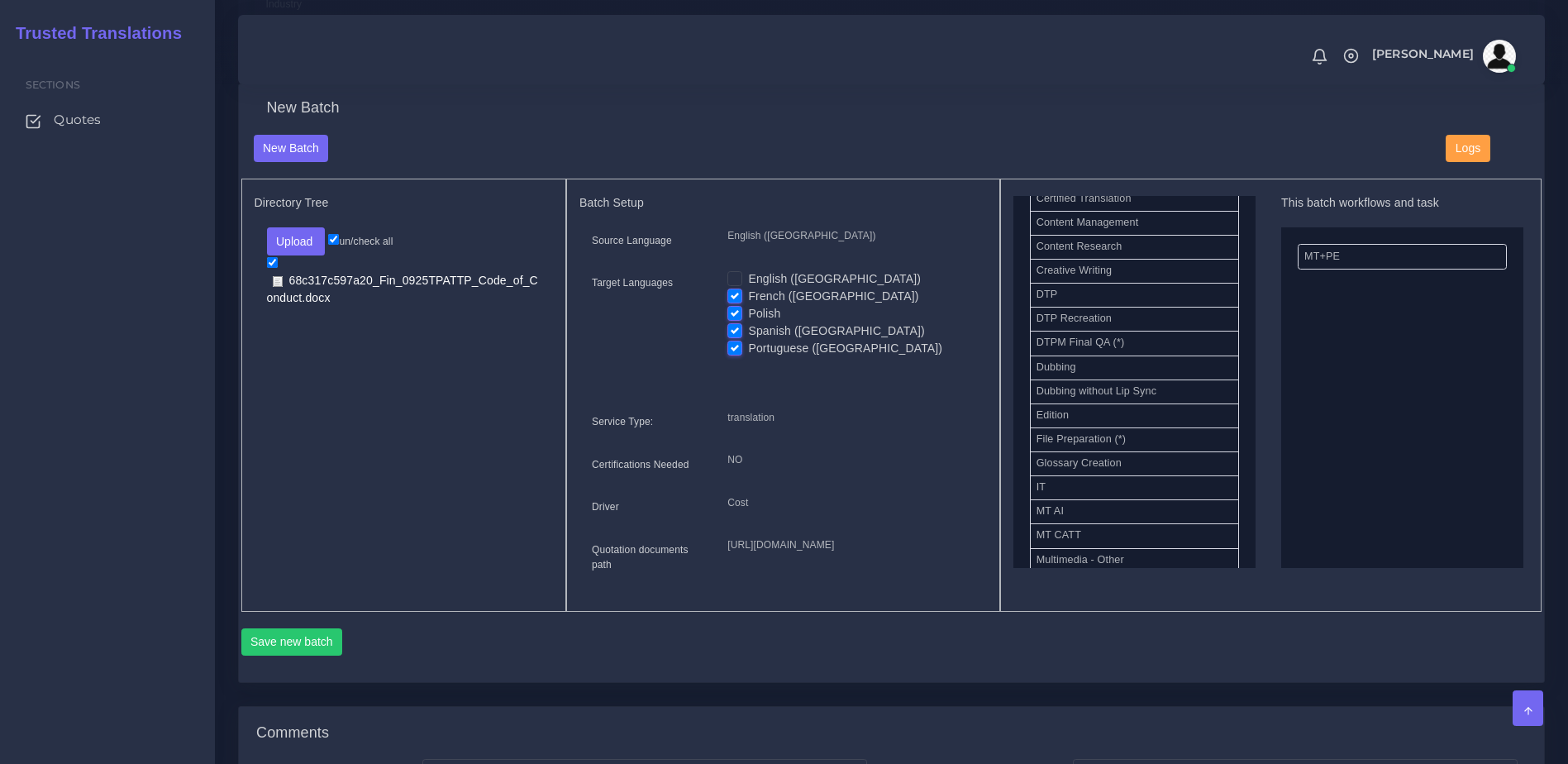
scroll to position [518, 0]
drag, startPoint x: 1079, startPoint y: 313, endPoint x: 1355, endPoint y: 344, distance: 277.7
click at [275, 656] on button "Save new batch" at bounding box center [292, 642] width 102 height 28
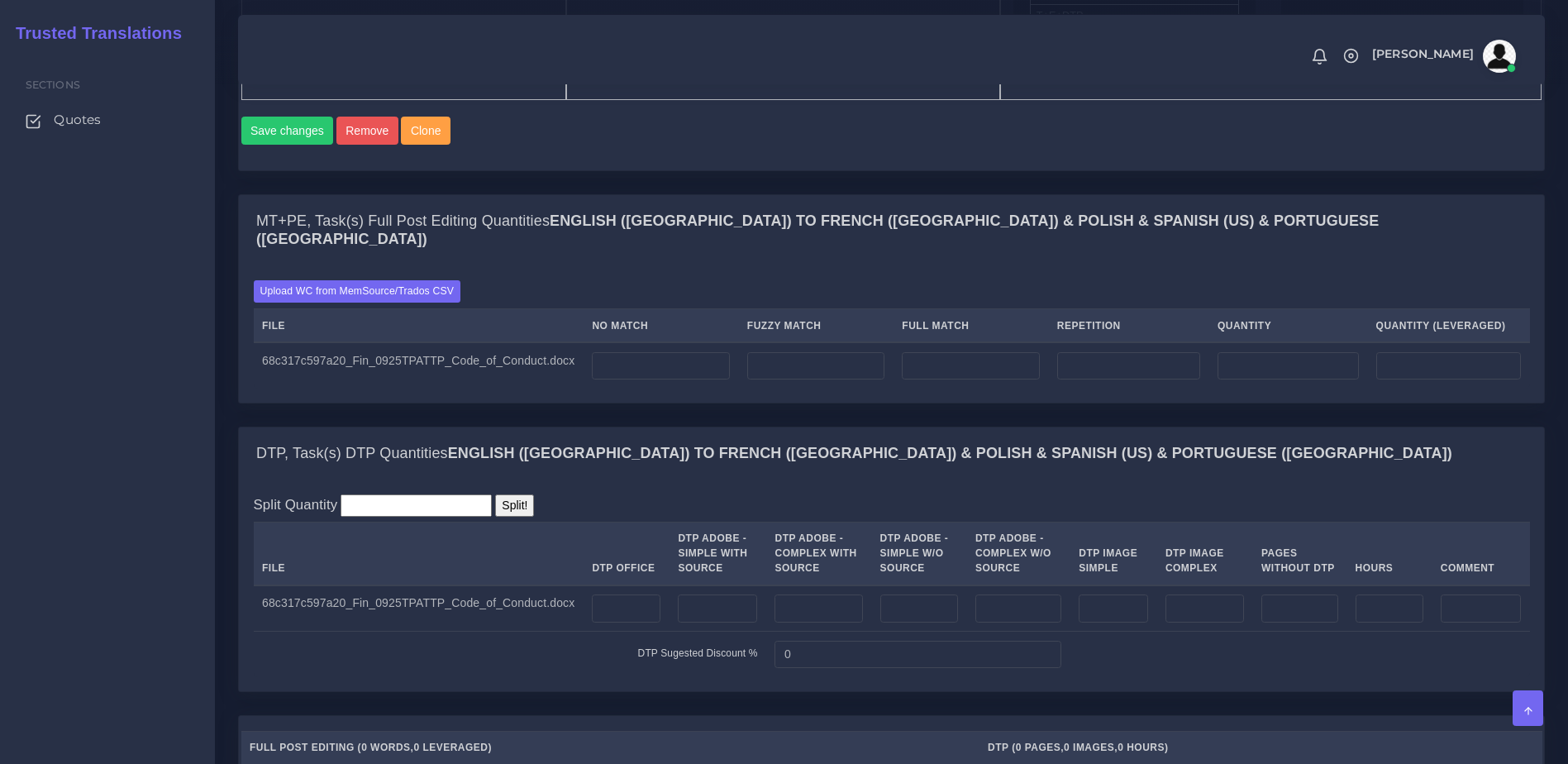
scroll to position [1228, 0]
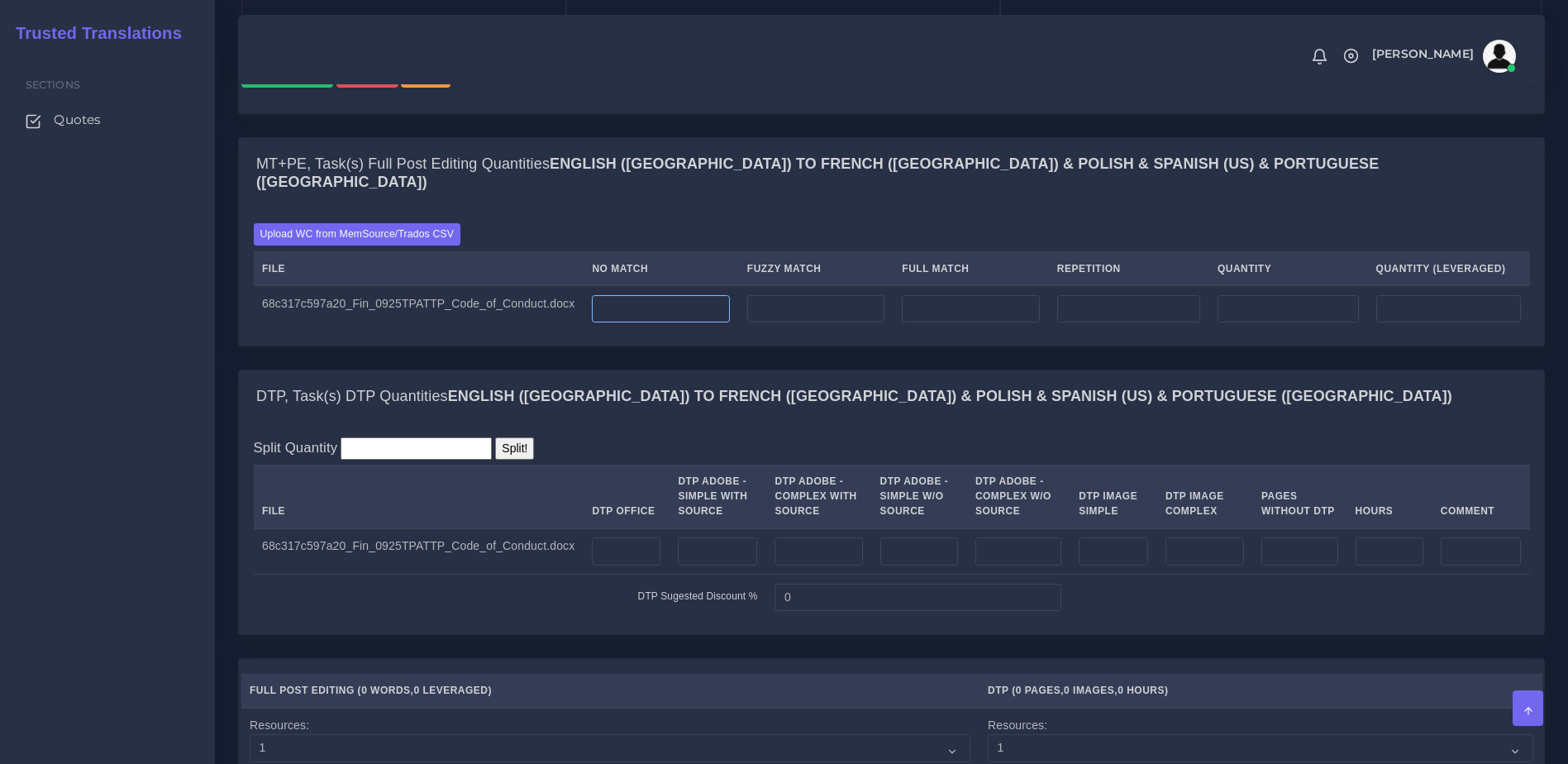
click at [628, 324] on input "number" at bounding box center [660, 308] width 137 height 28
type input "35000"
click at [657, 404] on b "English ([GEOGRAPHIC_DATA]) TO French ([GEOGRAPHIC_DATA]) & Polish & Spanish (U…" at bounding box center [950, 396] width 1004 height 17
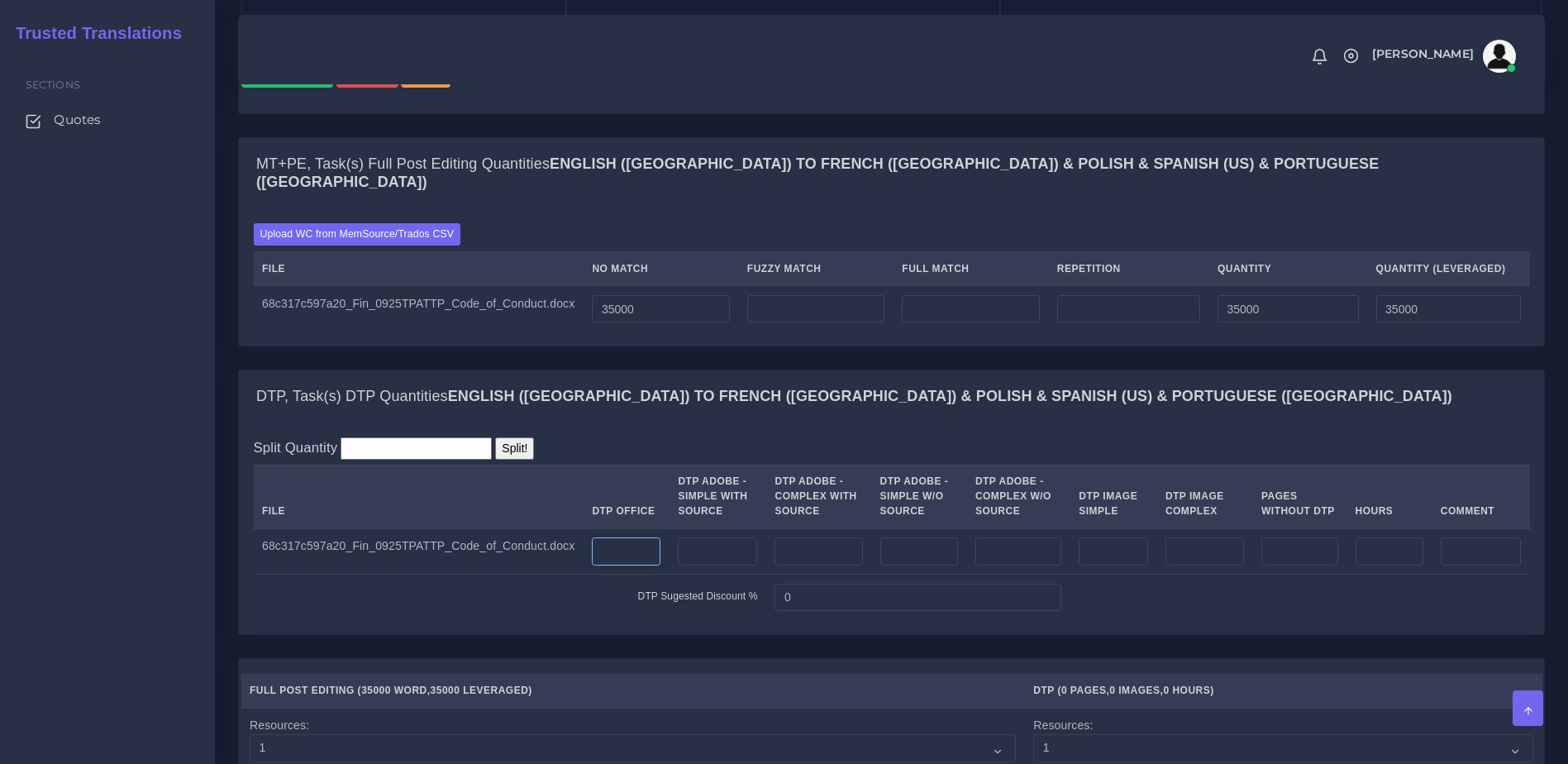
click at [604, 566] on input "number" at bounding box center [626, 551] width 69 height 28
type input "21"
click at [610, 620] on td "DTP Sugested Discount %" at bounding box center [510, 597] width 512 height 46
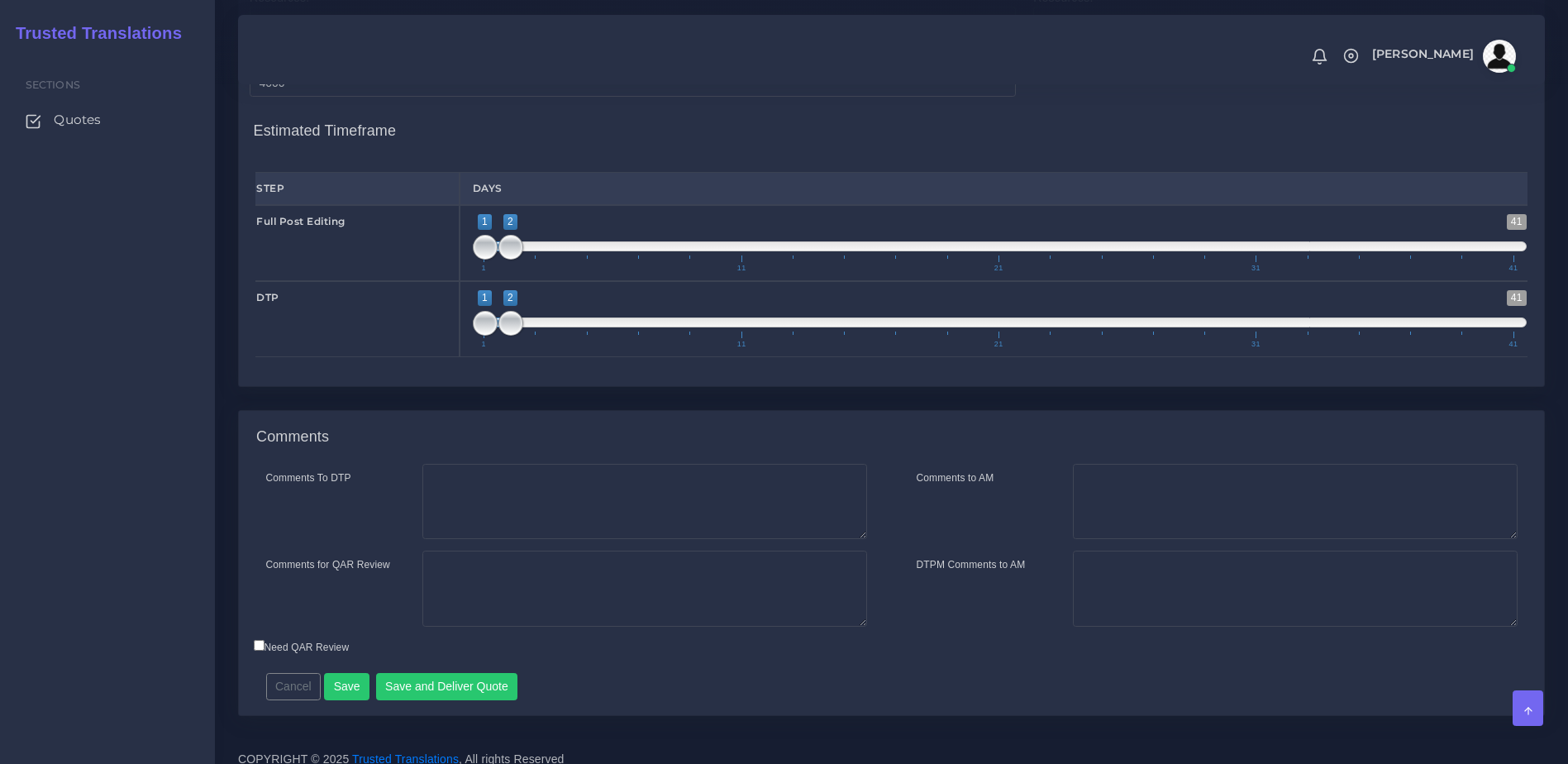
scroll to position [1965, 0]
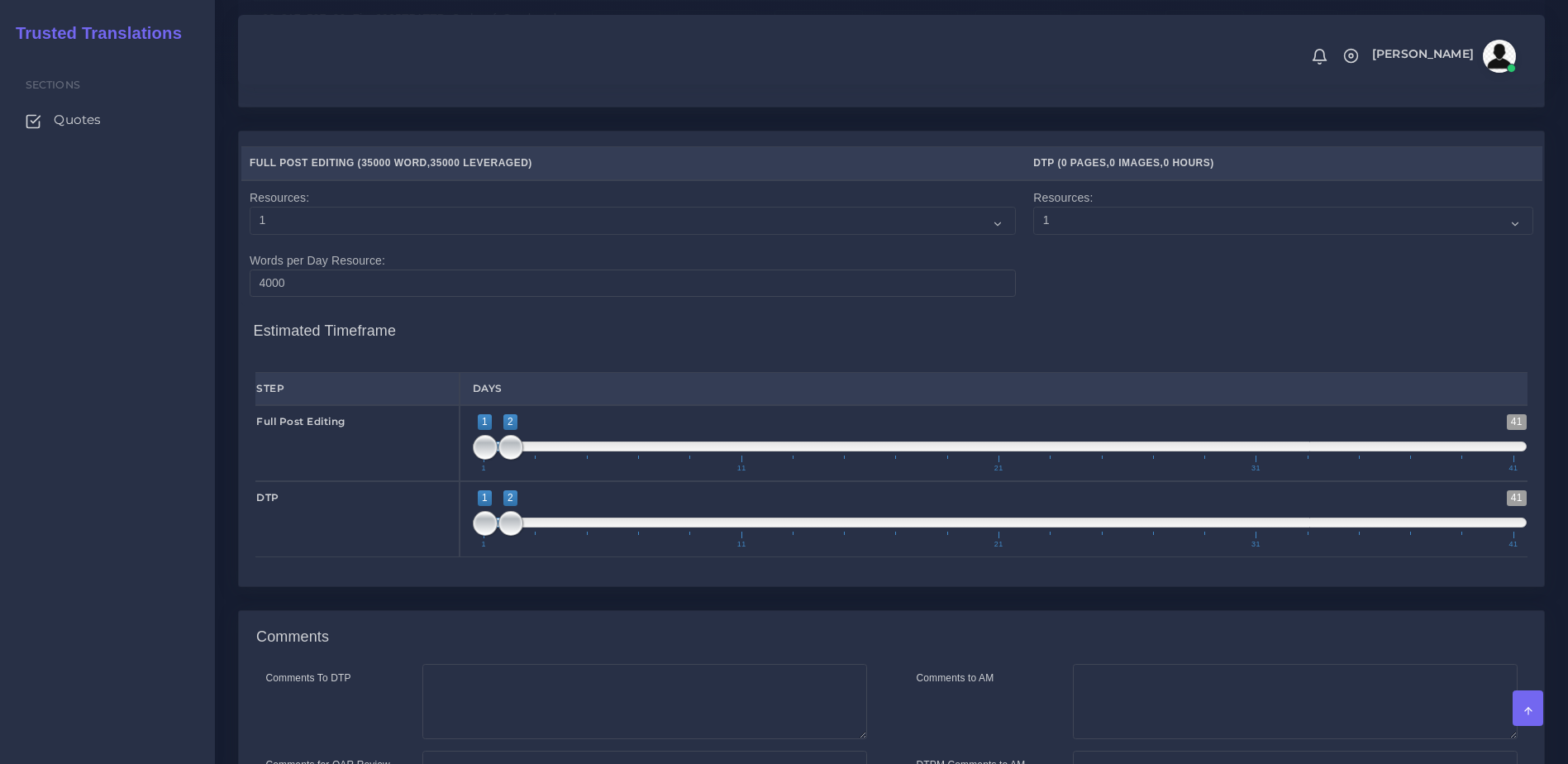
scroll to position [1806, 0]
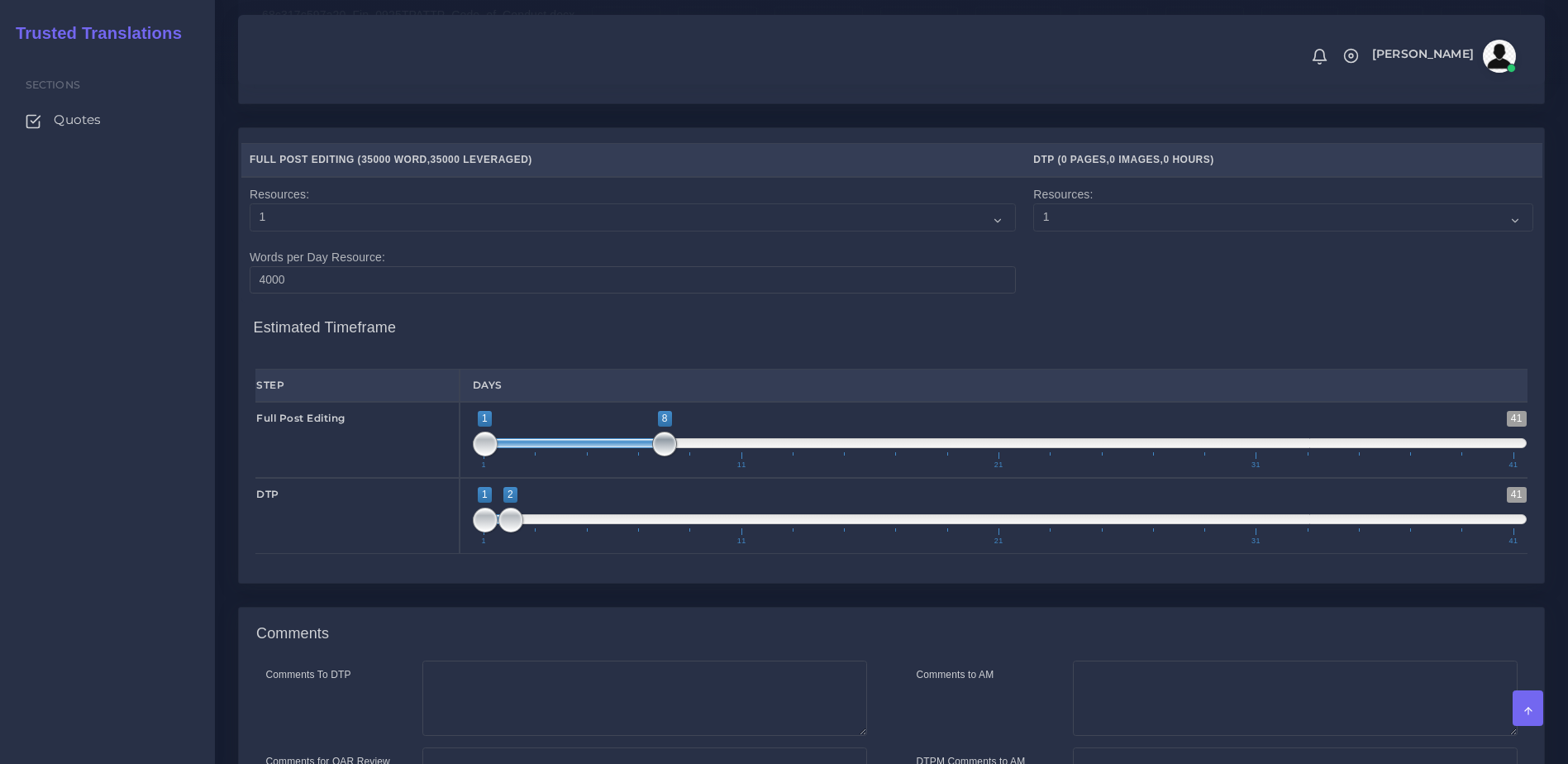
type input "1;9"
drag, startPoint x: 512, startPoint y: 486, endPoint x: 682, endPoint y: 491, distance: 170.1
click at [682, 457] on span at bounding box center [690, 444] width 25 height 25
drag, startPoint x: 517, startPoint y: 568, endPoint x: 499, endPoint y: 568, distance: 18.0
click at [532, 533] on span at bounding box center [536, 519] width 25 height 25
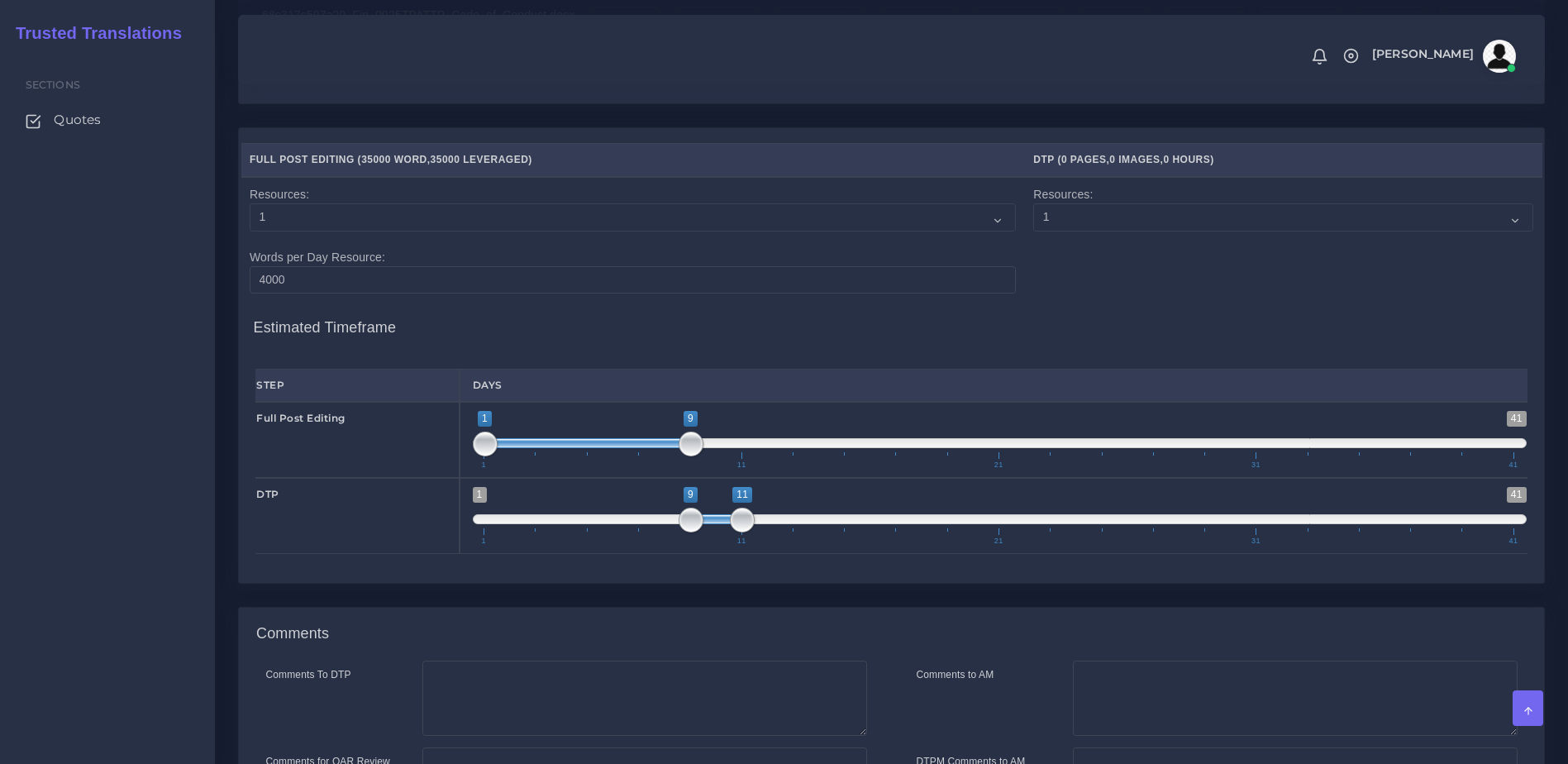
drag, startPoint x: 502, startPoint y: 568, endPoint x: 707, endPoint y: 565, distance: 205.0
click at [707, 524] on span at bounding box center [716, 519] width 52 height 10
click at [718, 533] on span at bounding box center [716, 519] width 25 height 25
type input "9;10"
drag, startPoint x: 735, startPoint y: 570, endPoint x: 718, endPoint y: 572, distance: 17.1
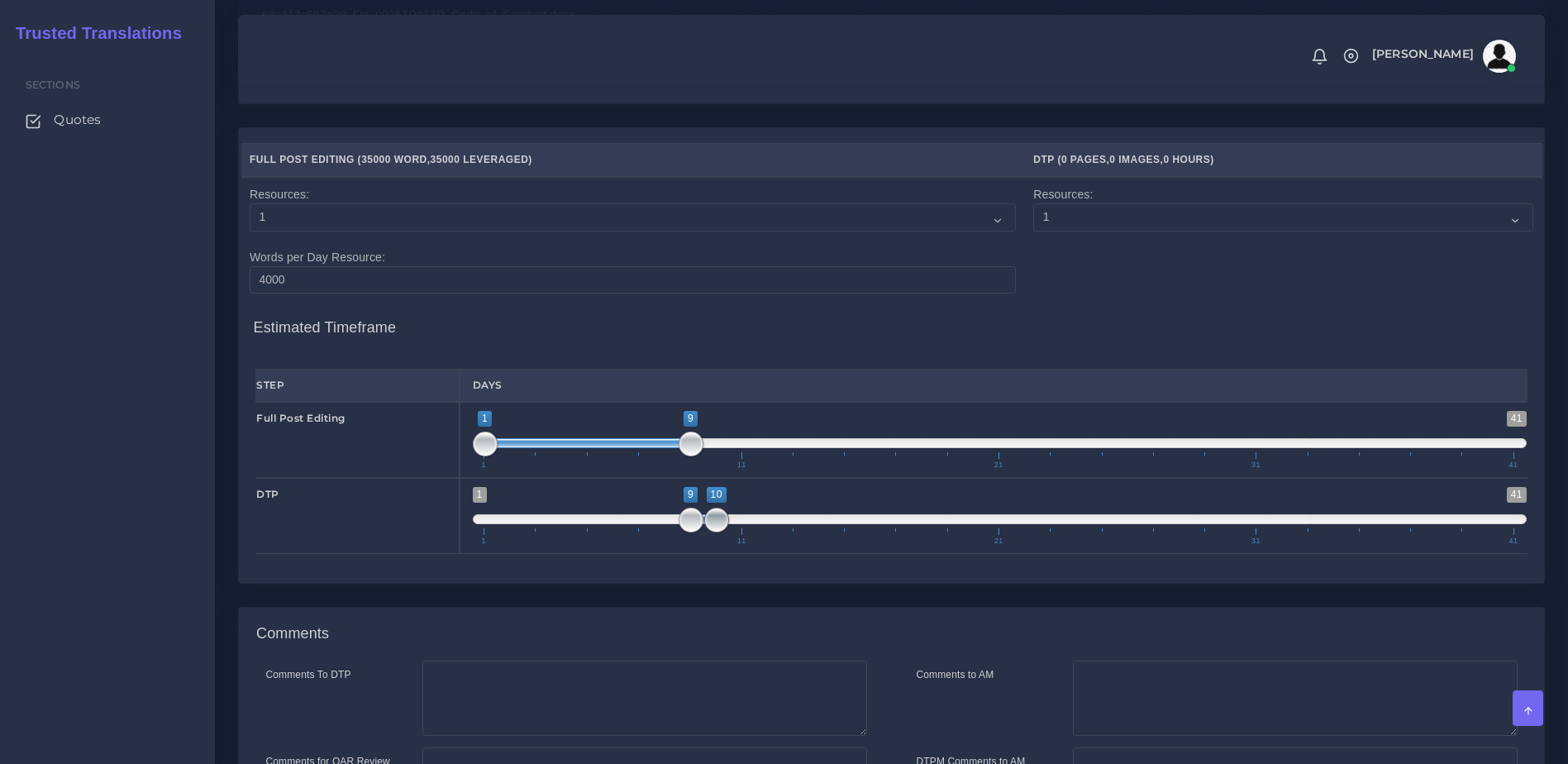
click at [718, 533] on span at bounding box center [716, 519] width 25 height 25
click at [1192, 737] on textarea "Comments to AM" at bounding box center [1295, 699] width 444 height 76
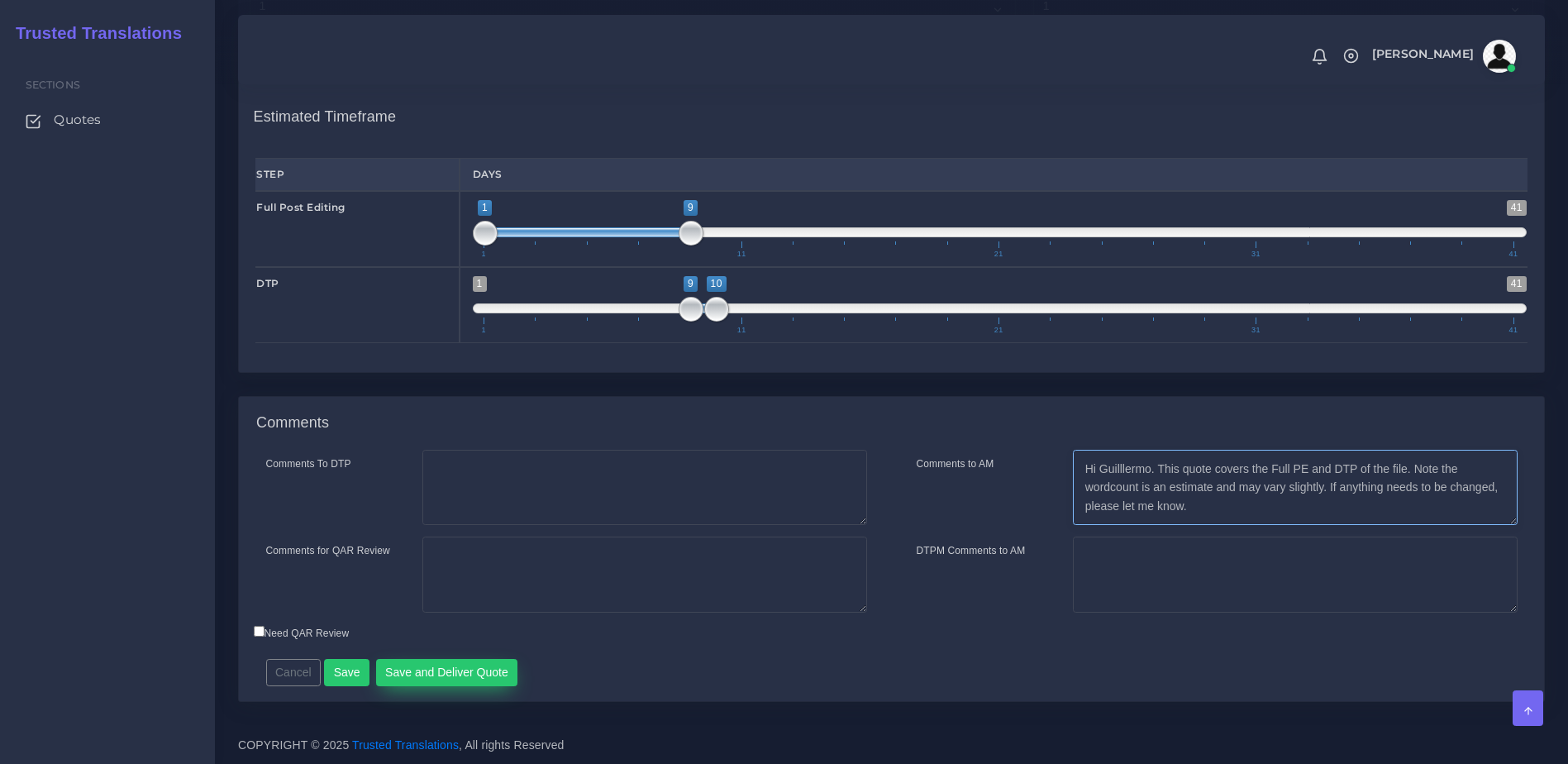
type textarea "Hi Guilllermo. This quote covers the Full PE and DTP of the file. Note the word…"
click at [433, 673] on button "Save and Deliver Quote" at bounding box center [447, 673] width 142 height 28
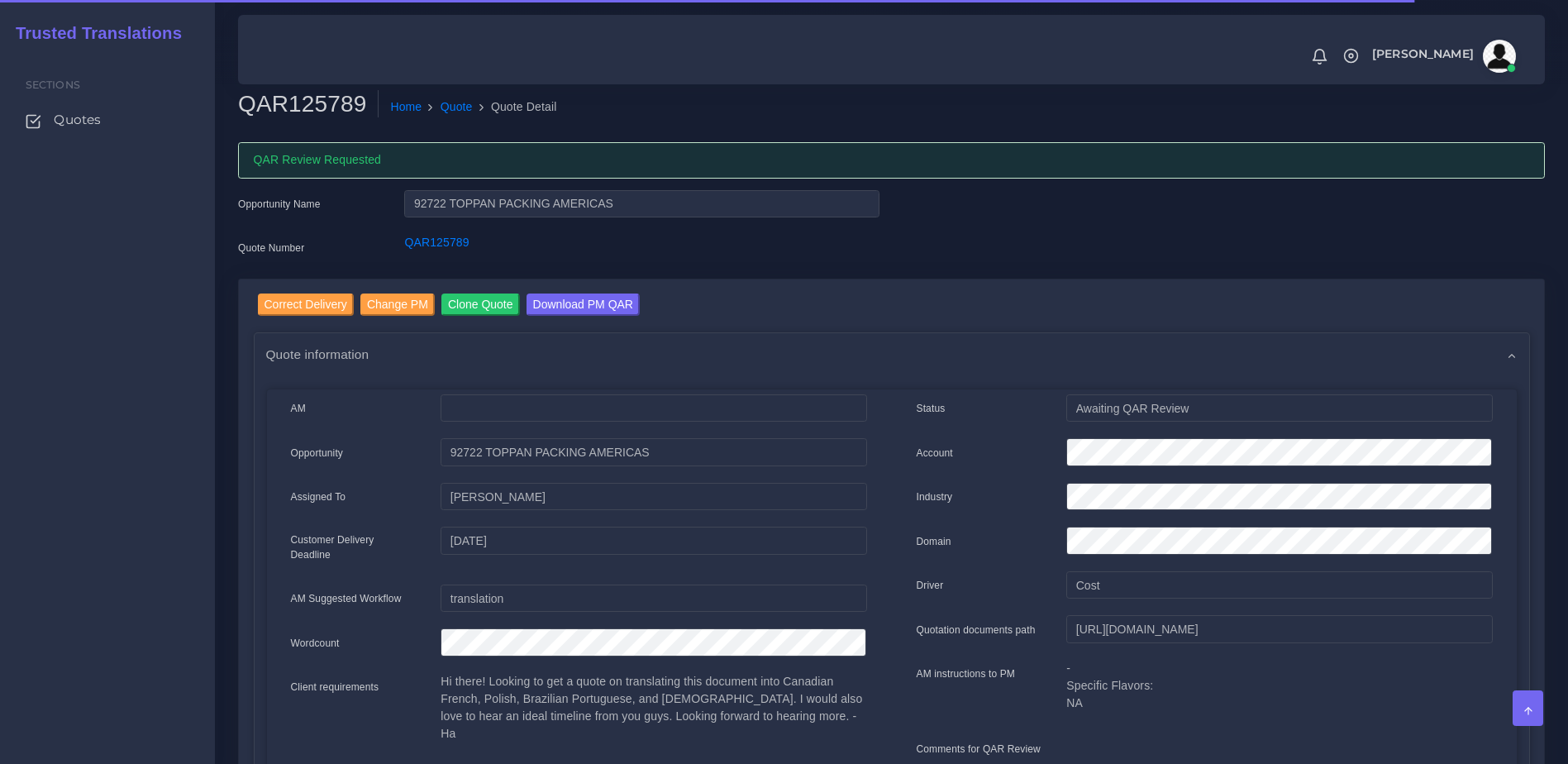
click at [935, 346] on div "Quote information" at bounding box center [892, 354] width 1274 height 42
click at [71, 128] on span "Quotes" at bounding box center [81, 119] width 47 height 18
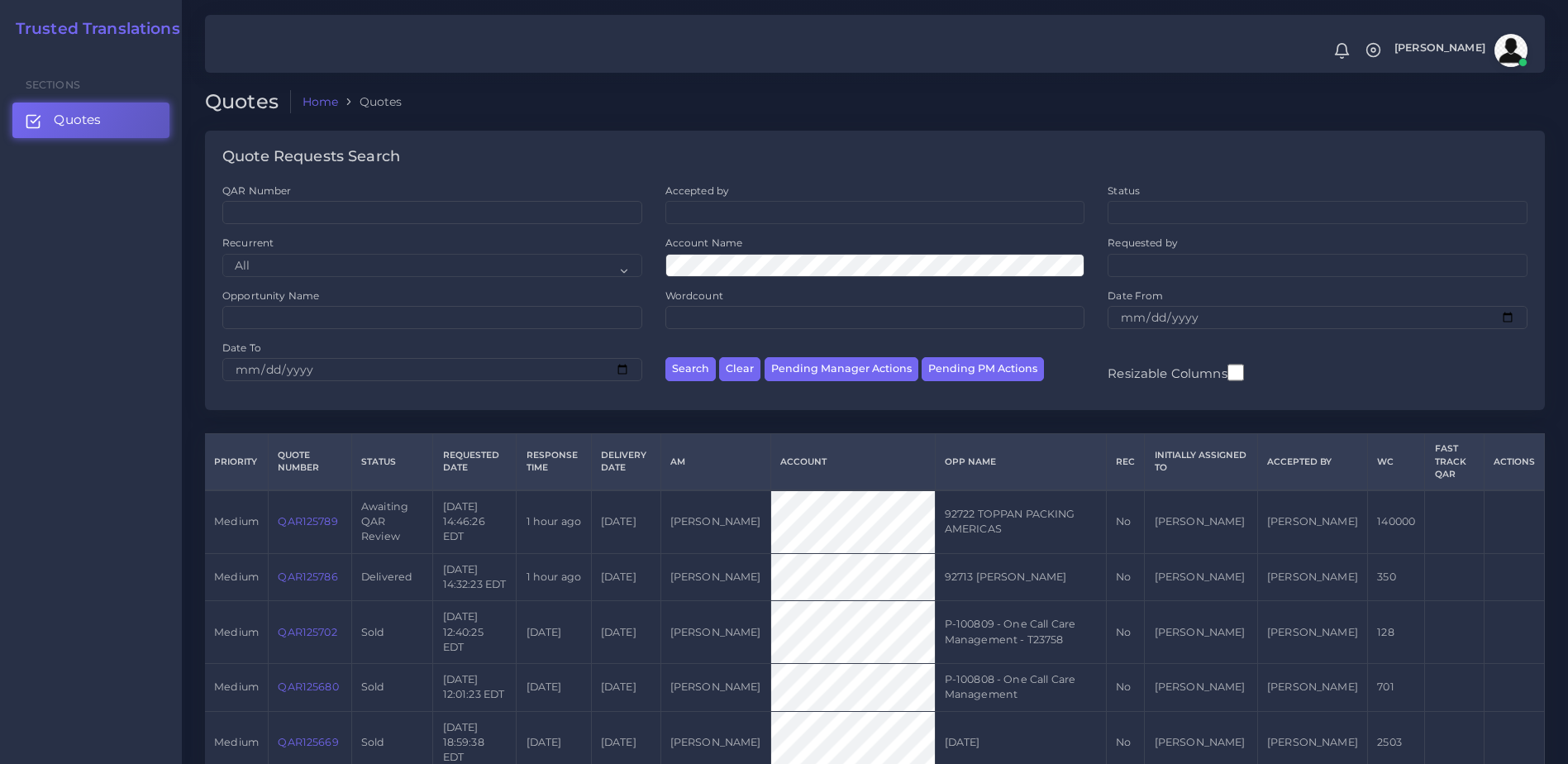
click at [143, 260] on div "Sections Quotes" at bounding box center [91, 407] width 182 height 712
